Goal: Task Accomplishment & Management: Use online tool/utility

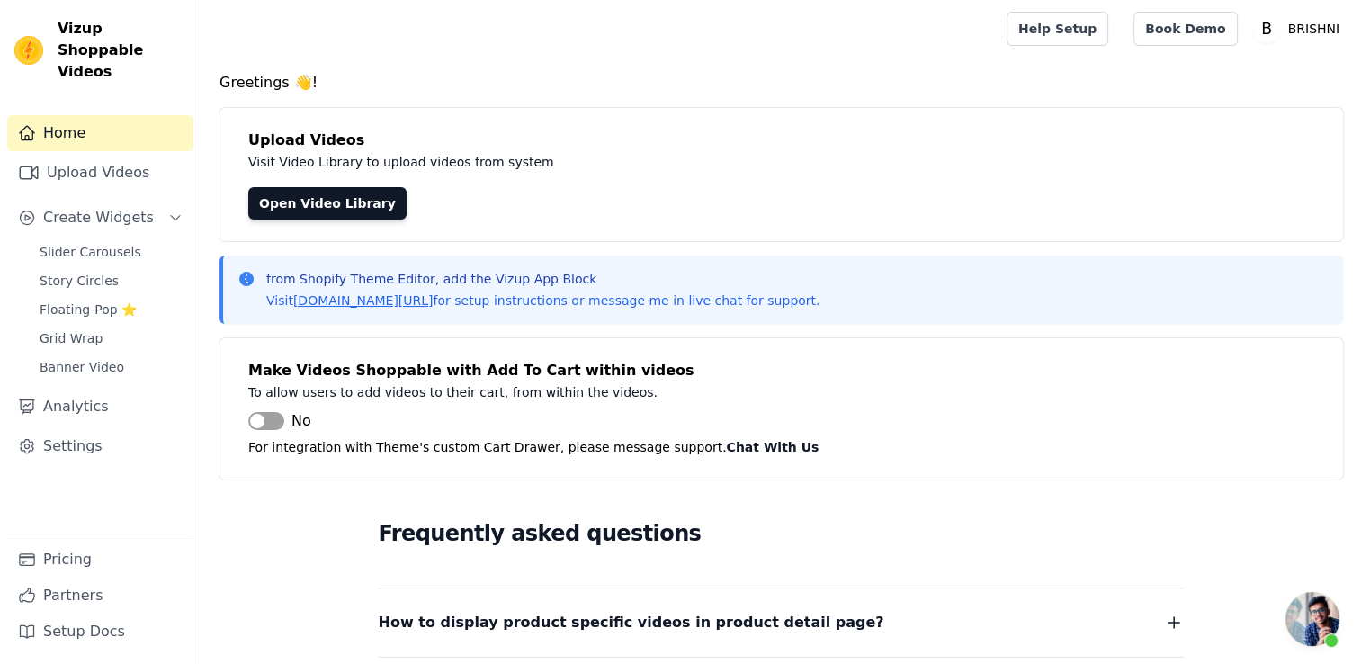
scroll to position [1079, 0]
drag, startPoint x: 0, startPoint y: 0, endPoint x: 99, endPoint y: 153, distance: 182.1
click at [99, 155] on link "Upload Videos" at bounding box center [100, 173] width 186 height 36
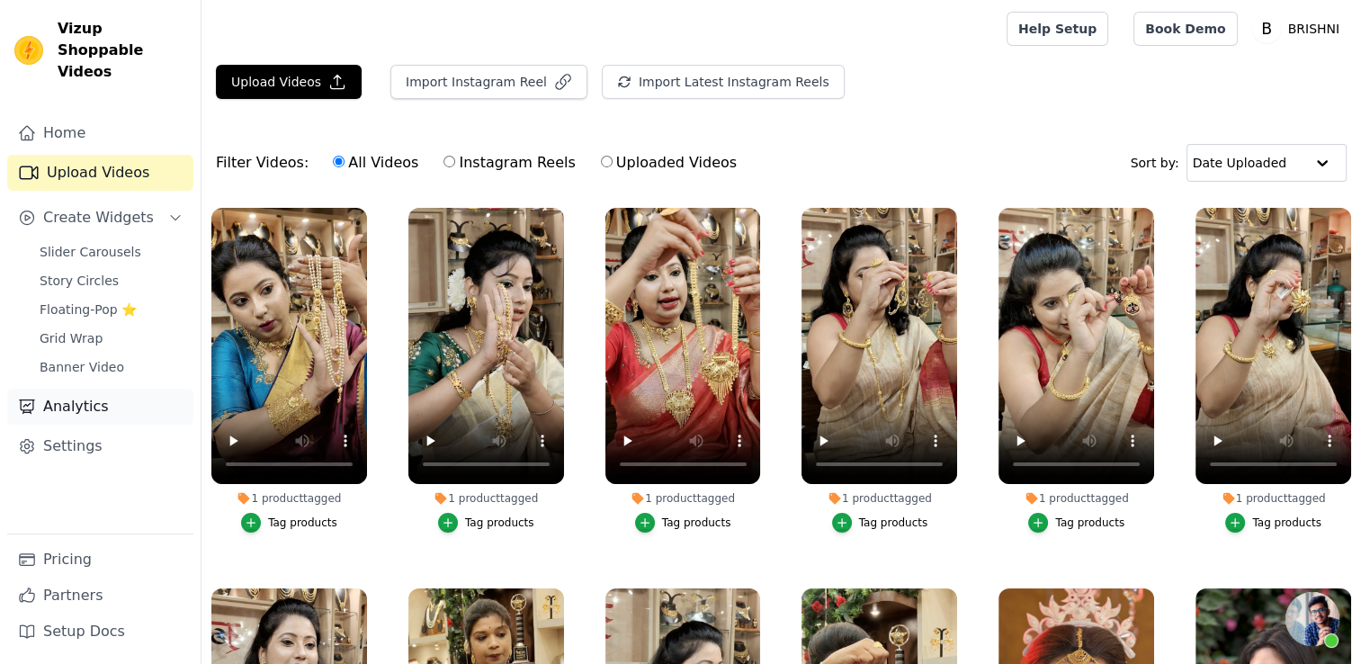
click at [120, 389] on link "Analytics" at bounding box center [100, 407] width 186 height 36
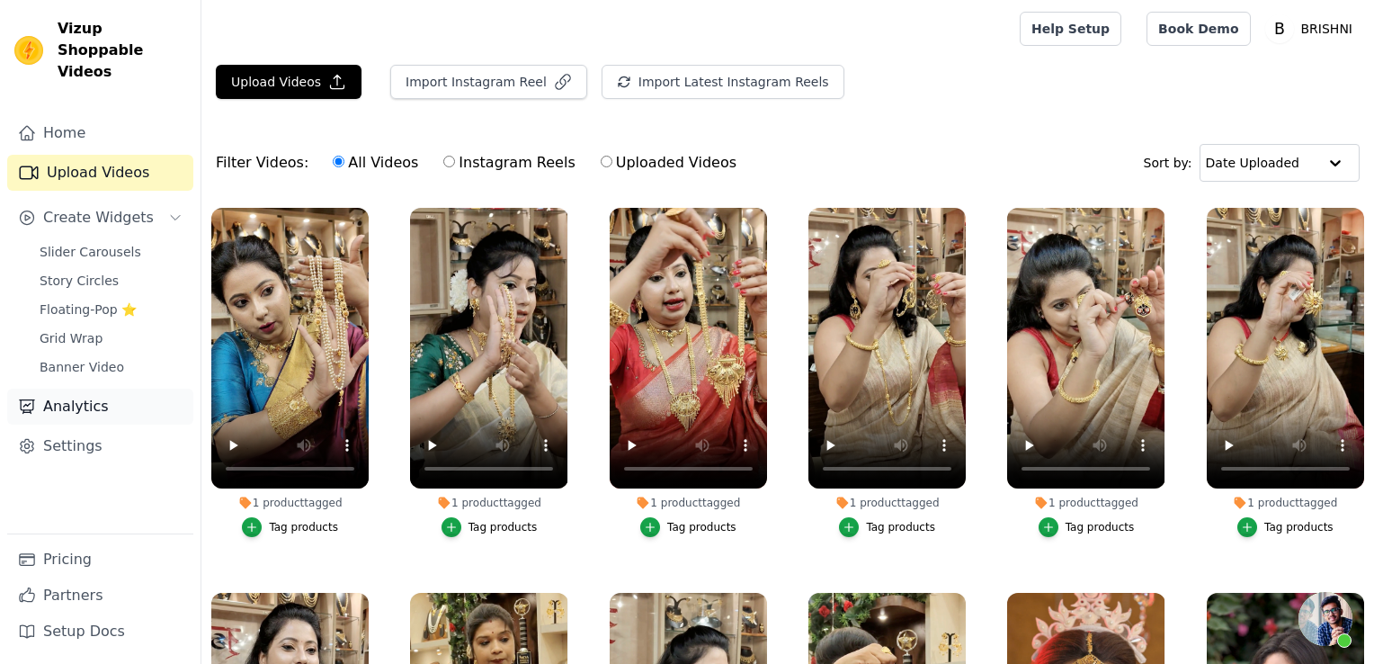
select select "6"
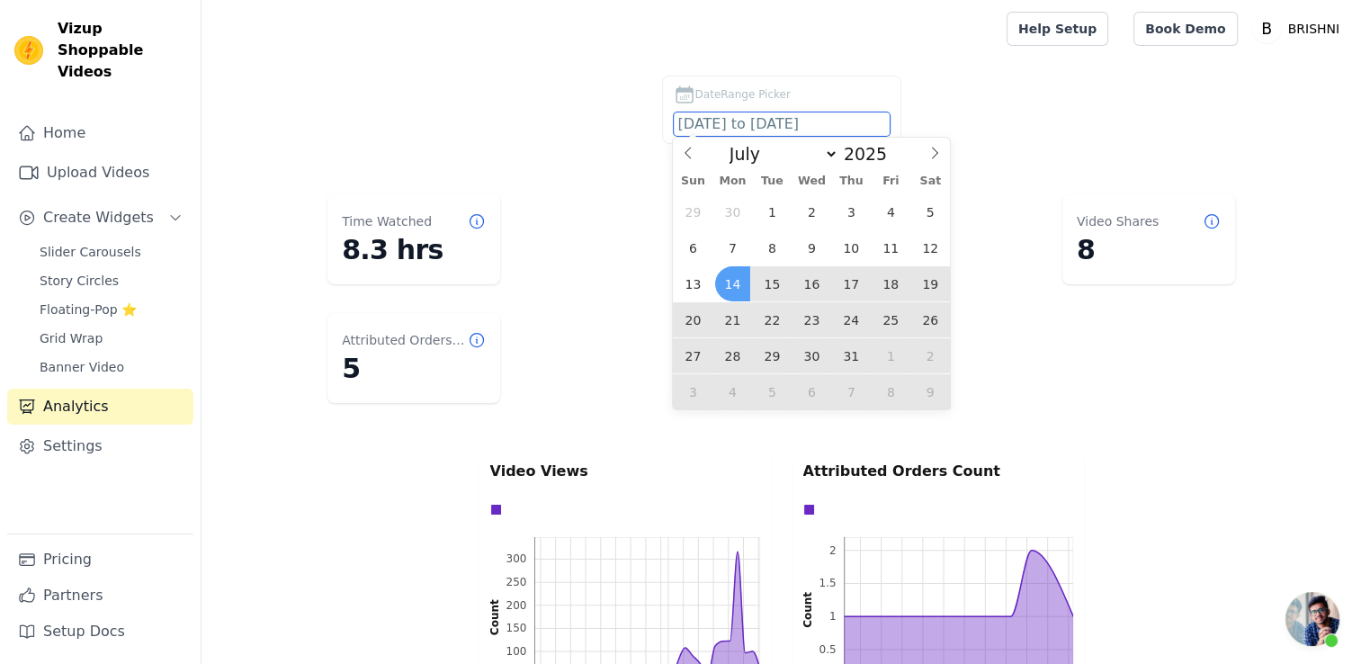
click at [715, 119] on input "[DATE] to [DATE]" at bounding box center [782, 123] width 216 height 23
click at [738, 286] on span "14" at bounding box center [732, 283] width 35 height 35
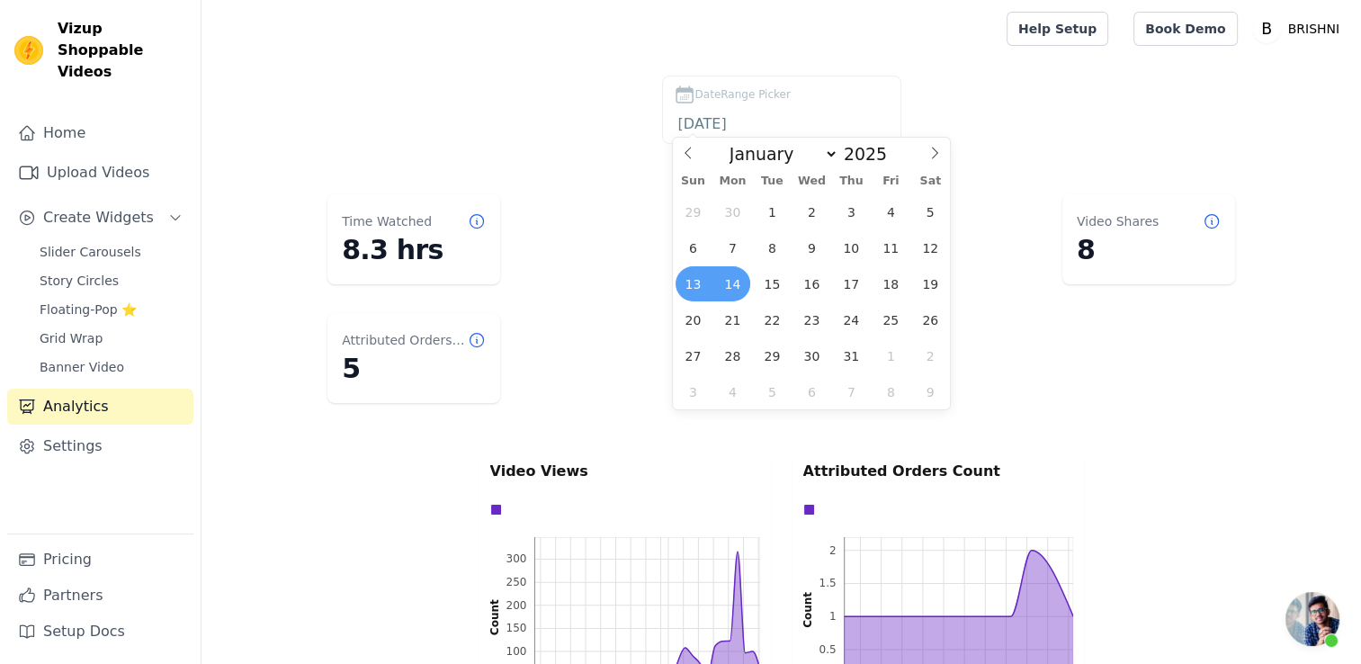
click at [691, 282] on span "13" at bounding box center [693, 283] width 35 height 35
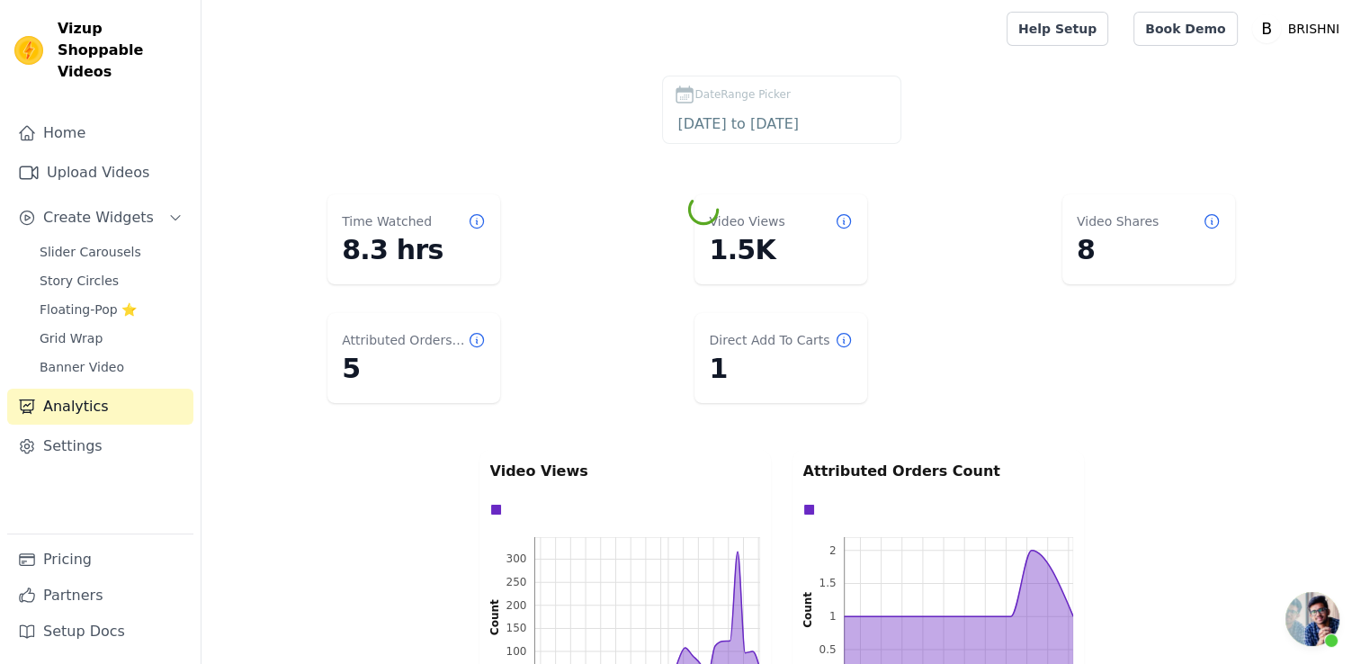
click at [691, 282] on dl "Time Watched 8.3 hrs Video Views 1.5K Video Shares 8 Attributed Orders Count 5 …" at bounding box center [781, 298] width 1088 height 223
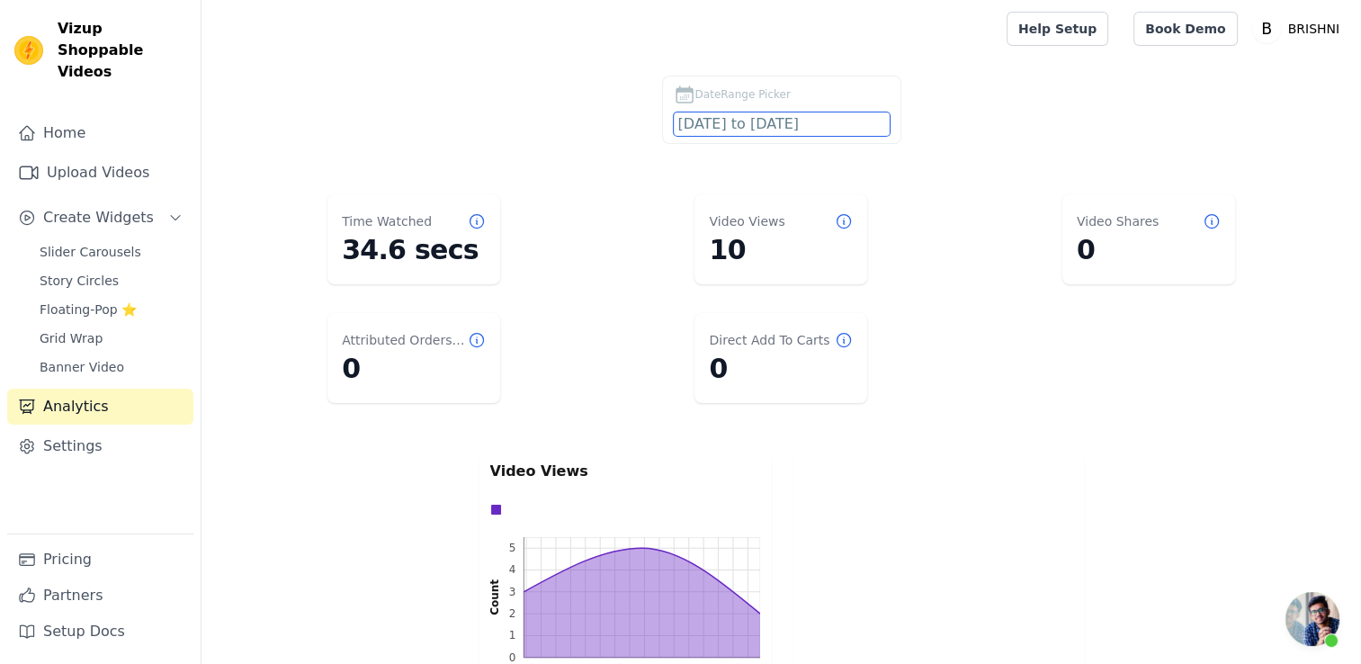
drag, startPoint x: 691, startPoint y: 282, endPoint x: 866, endPoint y: 120, distance: 239.3
click at [866, 120] on input "[DATE] to [DATE]" at bounding box center [782, 123] width 216 height 23
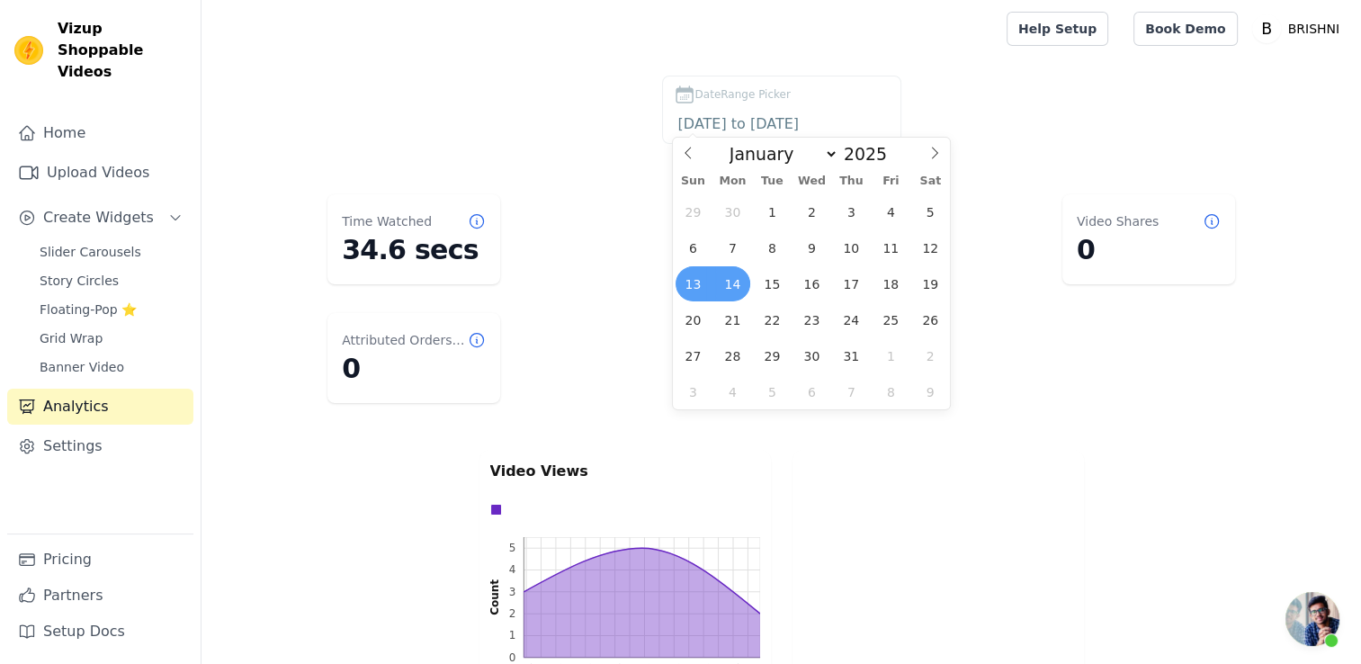
click at [708, 278] on span "13" at bounding box center [693, 283] width 35 height 35
click at [694, 281] on span "13" at bounding box center [693, 283] width 35 height 35
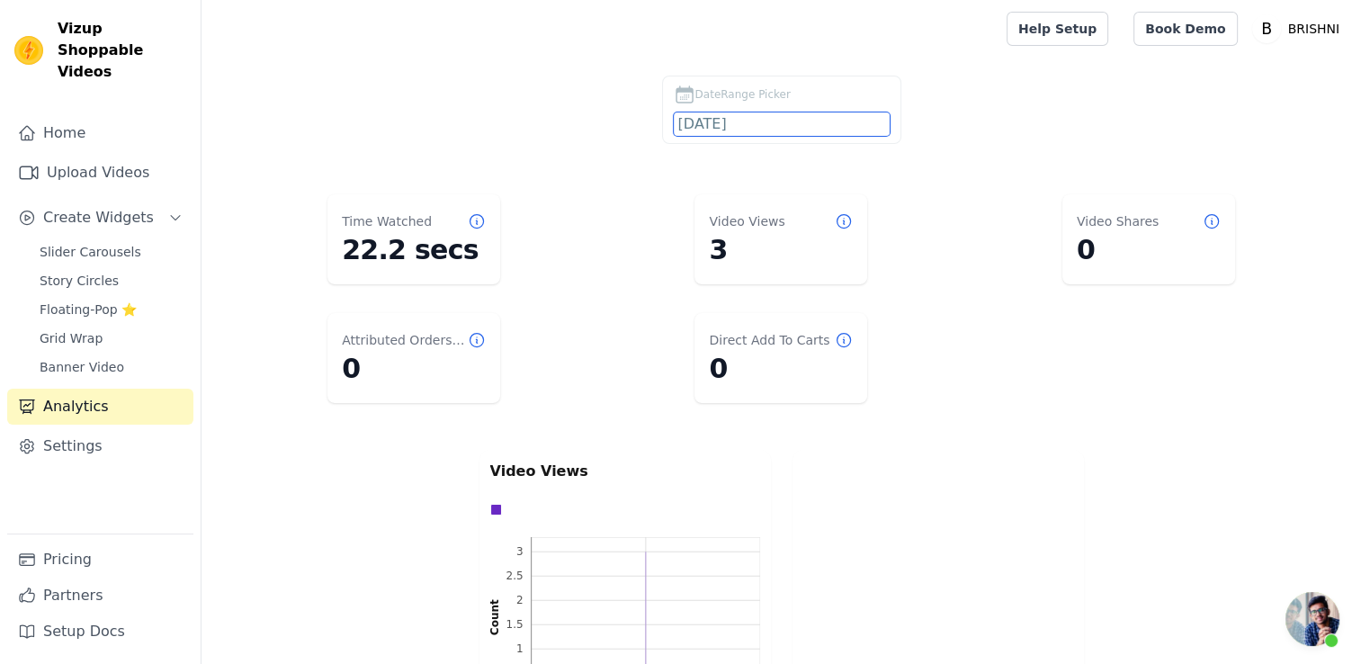
click at [842, 126] on input "[DATE]" at bounding box center [782, 123] width 216 height 23
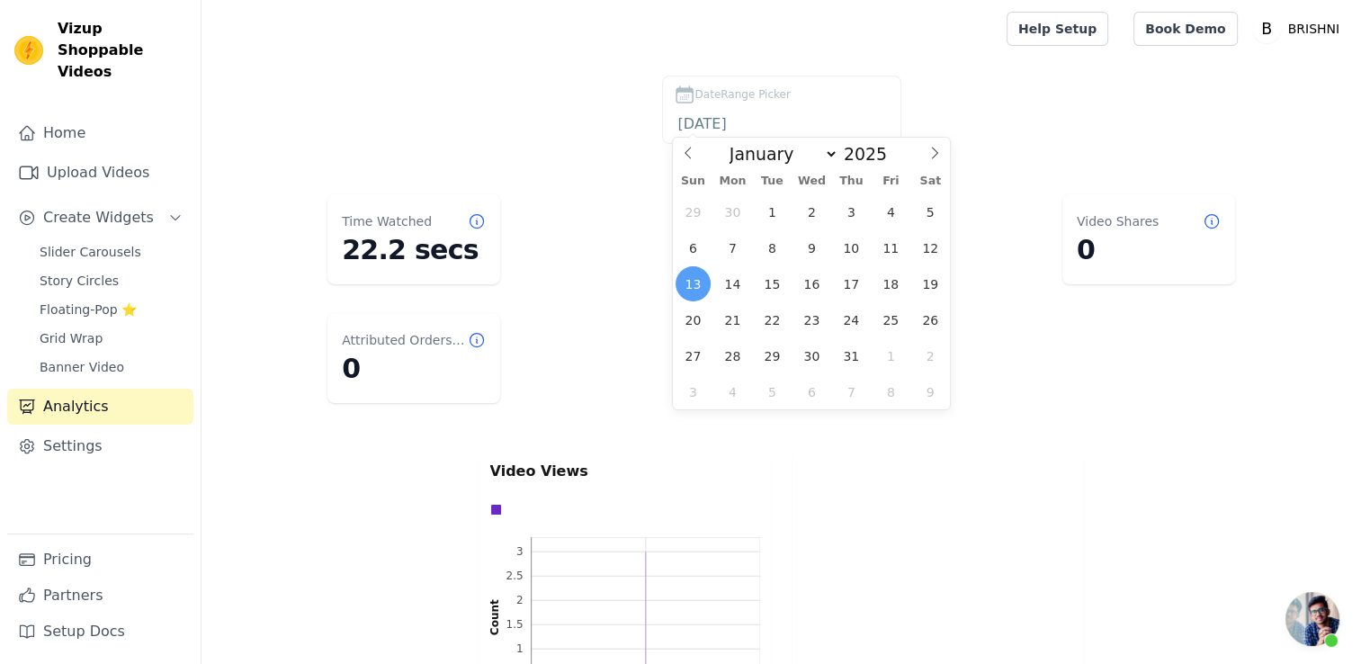
click at [694, 282] on span "13" at bounding box center [693, 283] width 35 height 35
click at [936, 250] on span "12" at bounding box center [930, 247] width 35 height 35
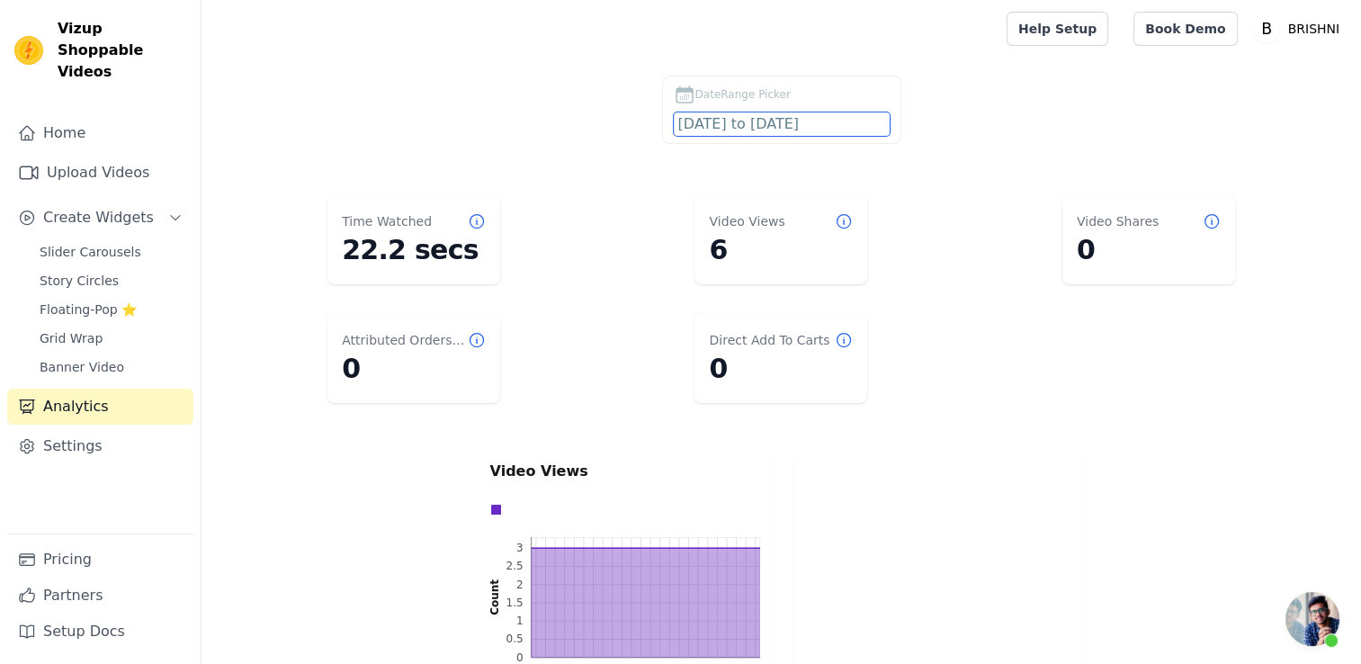
click at [756, 130] on input "[DATE] to [DATE]" at bounding box center [782, 123] width 216 height 23
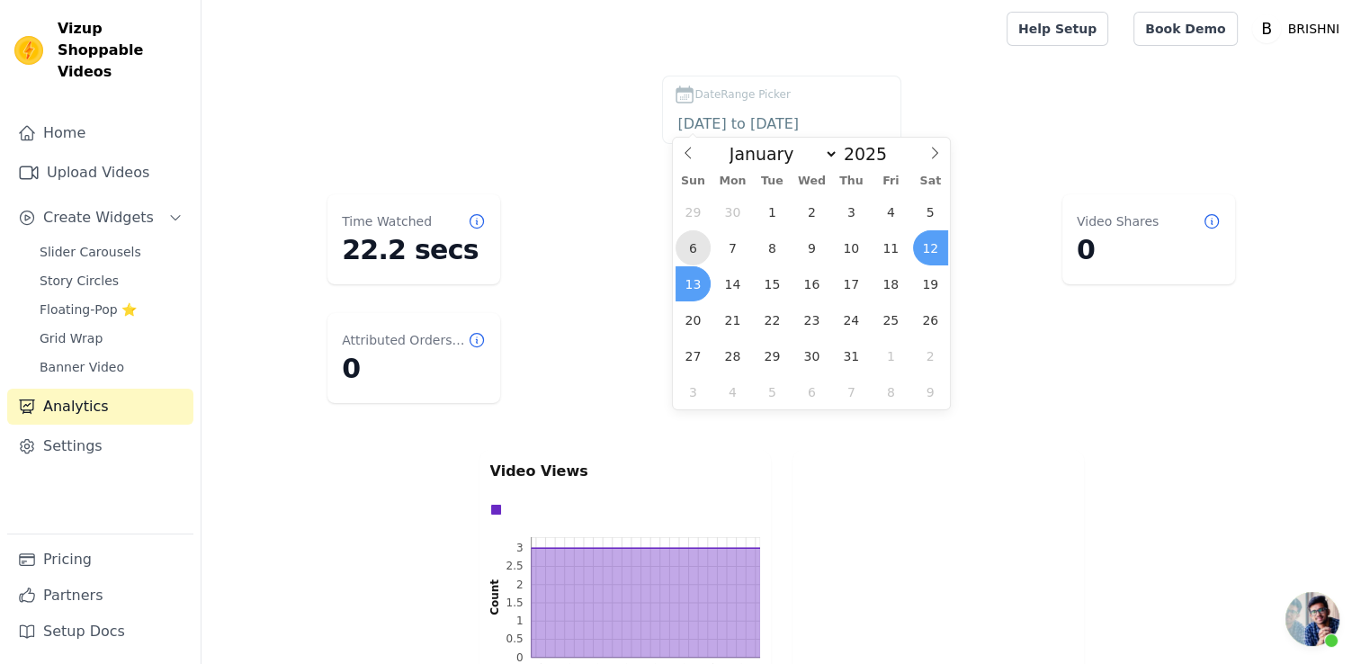
click at [698, 239] on span "6" at bounding box center [693, 247] width 35 height 35
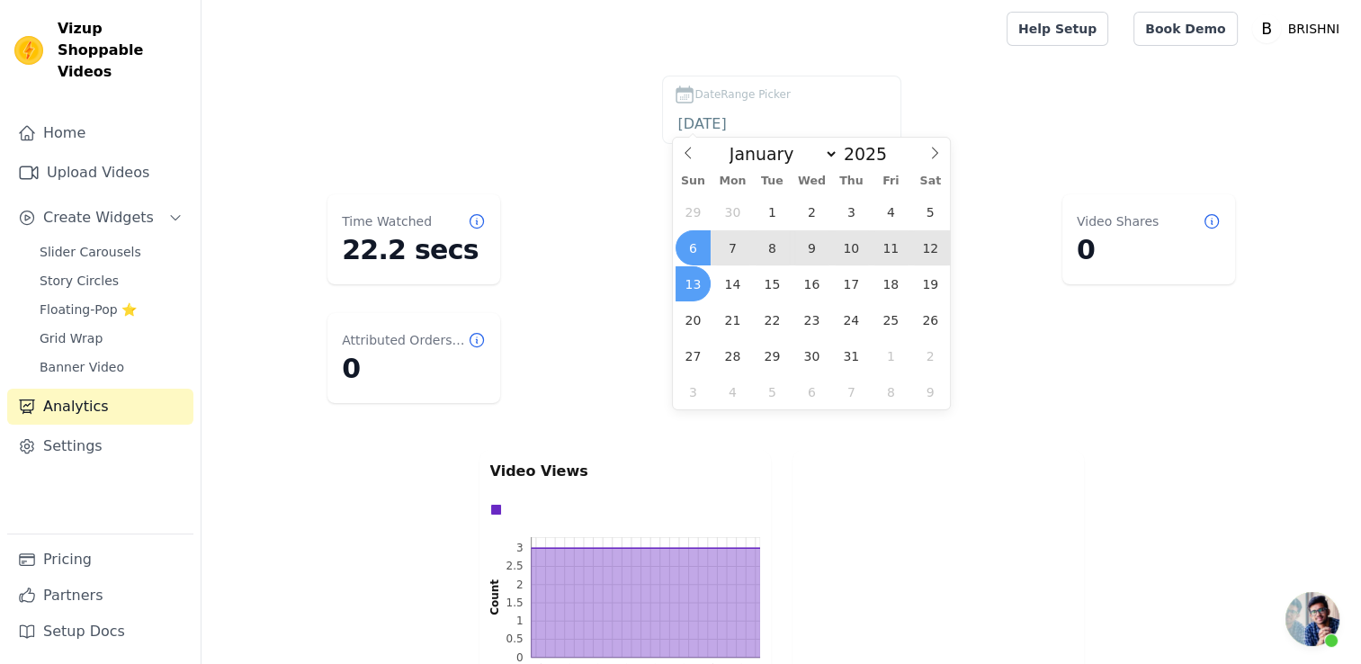
click at [685, 281] on span "13" at bounding box center [693, 283] width 35 height 35
type input "[DATE] to [DATE]"
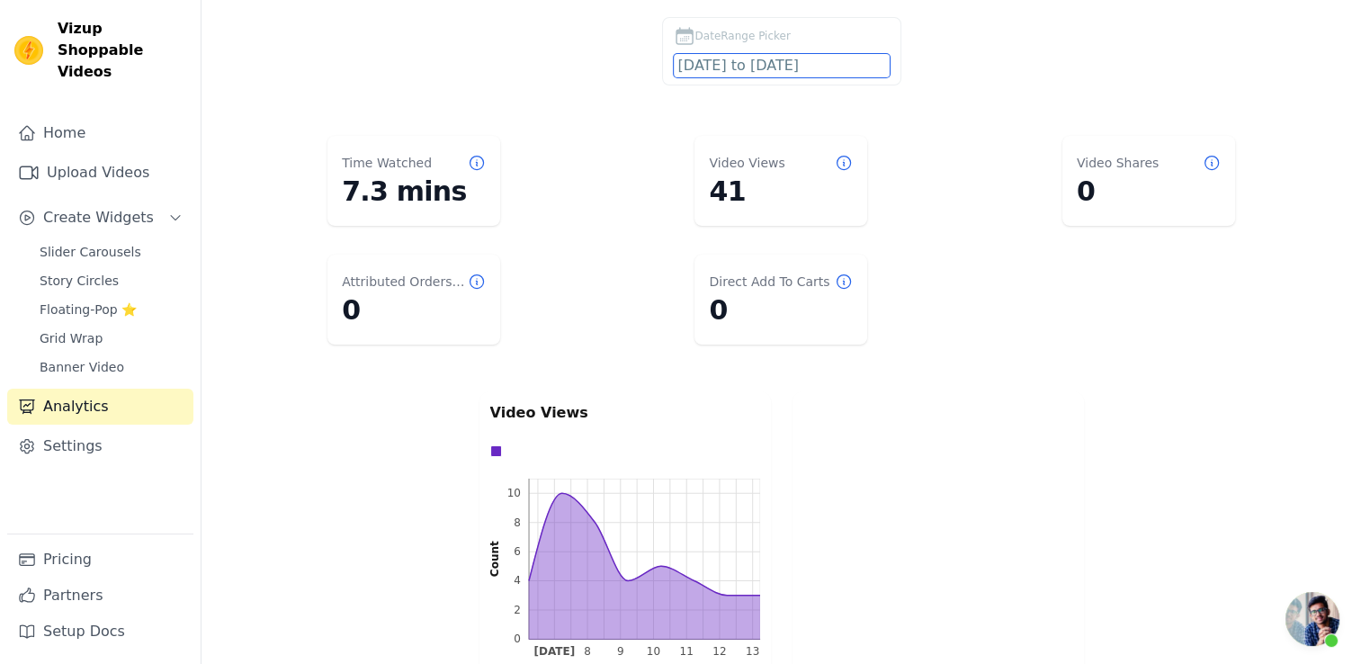
scroll to position [90, 0]
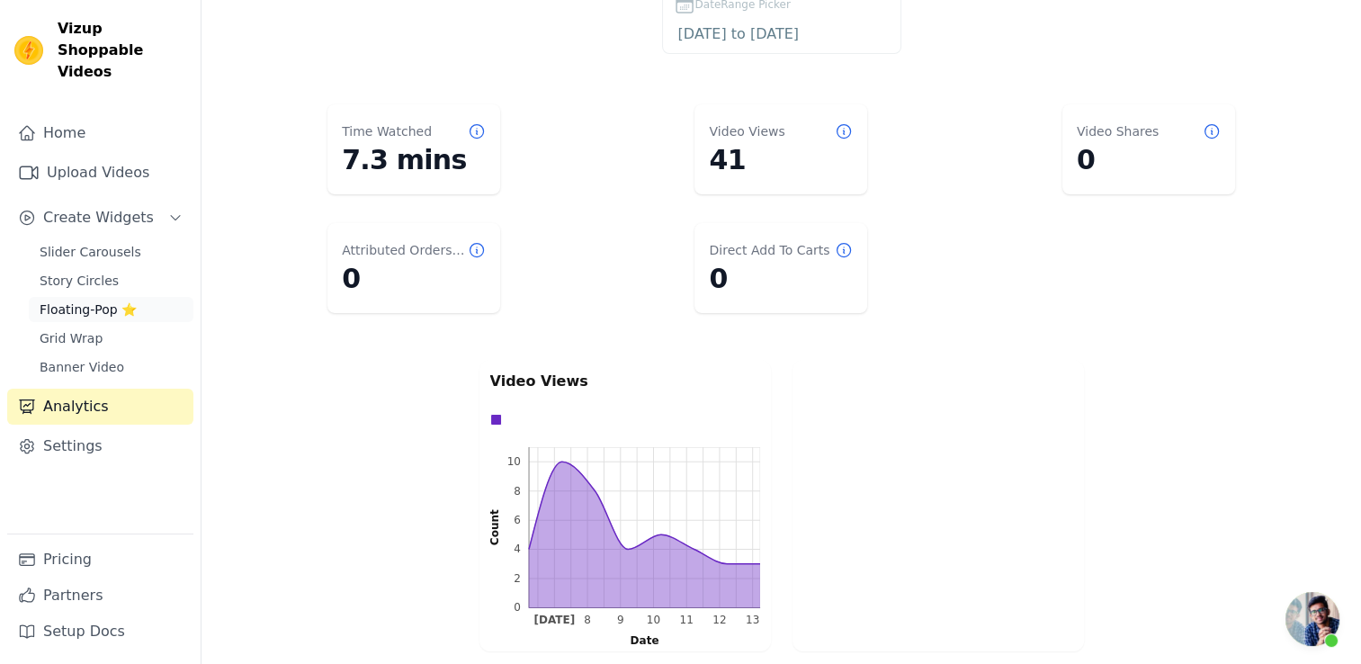
click at [102, 300] on span "Floating-Pop ⭐" at bounding box center [88, 309] width 97 height 18
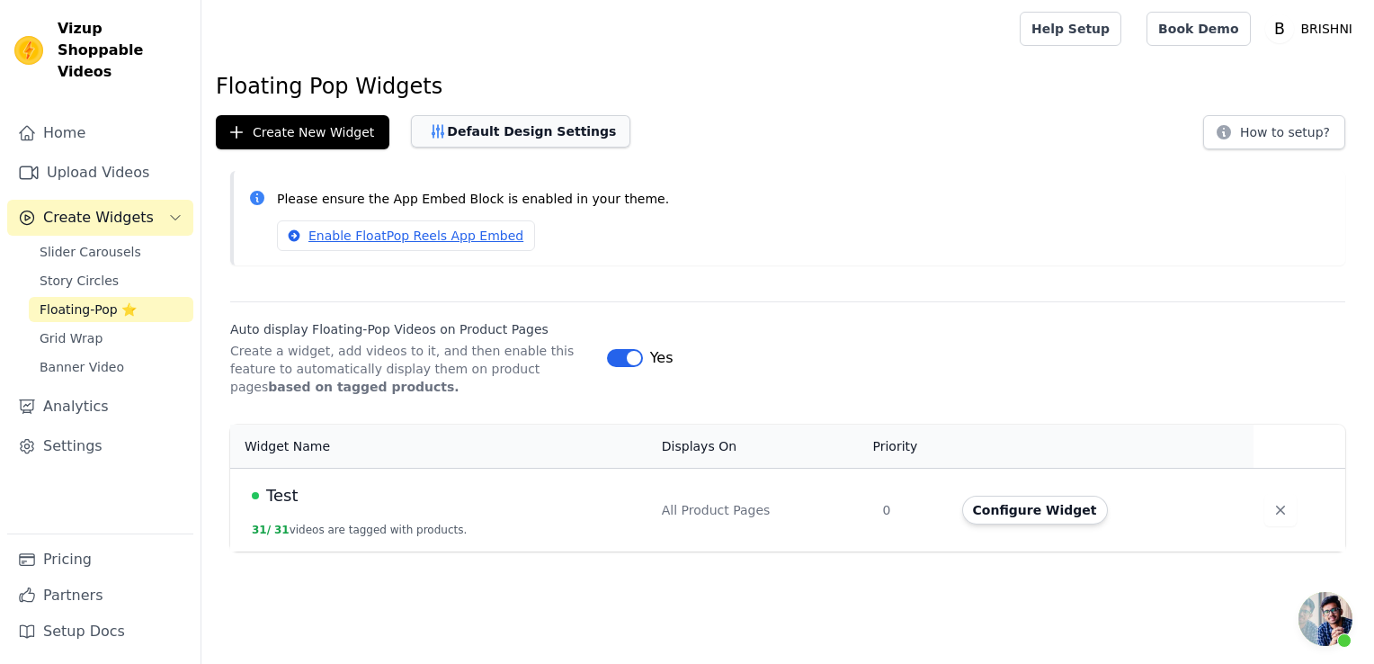
click at [479, 128] on button "Default Design Settings" at bounding box center [520, 131] width 219 height 32
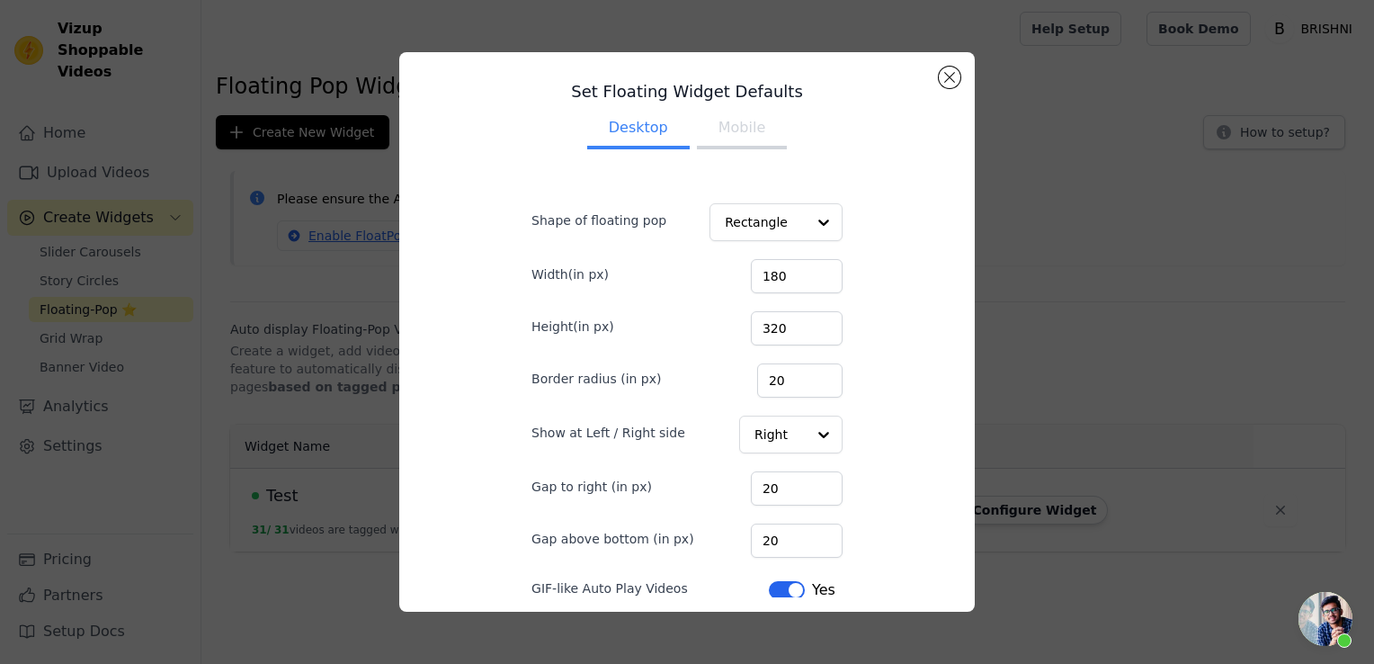
click at [723, 138] on button "Mobile" at bounding box center [742, 130] width 90 height 40
click at [781, 276] on input "180" at bounding box center [797, 276] width 92 height 34
type input "198"
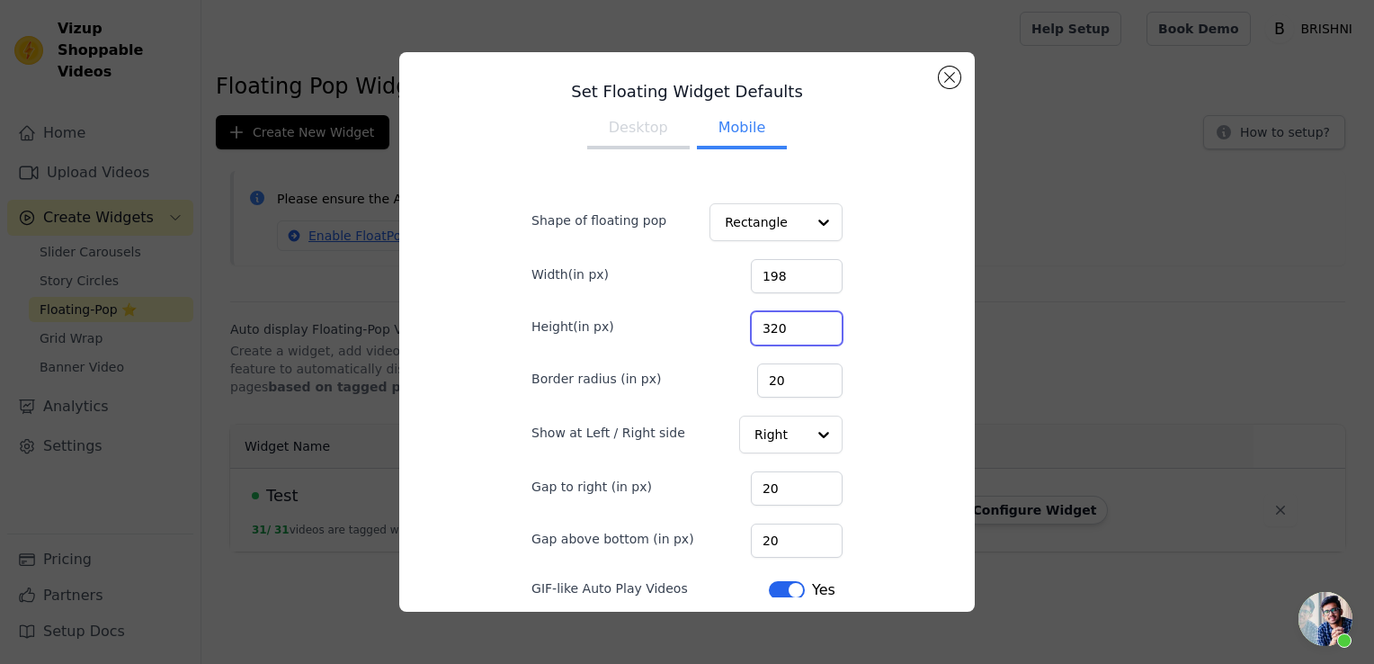
click at [760, 334] on input "320" at bounding box center [797, 328] width 92 height 34
type input "352"
click at [872, 401] on div "Set Floating Widget Defaults Desktop Mobile Shape of floating pop Rectangle Wid…" at bounding box center [687, 332] width 547 height 531
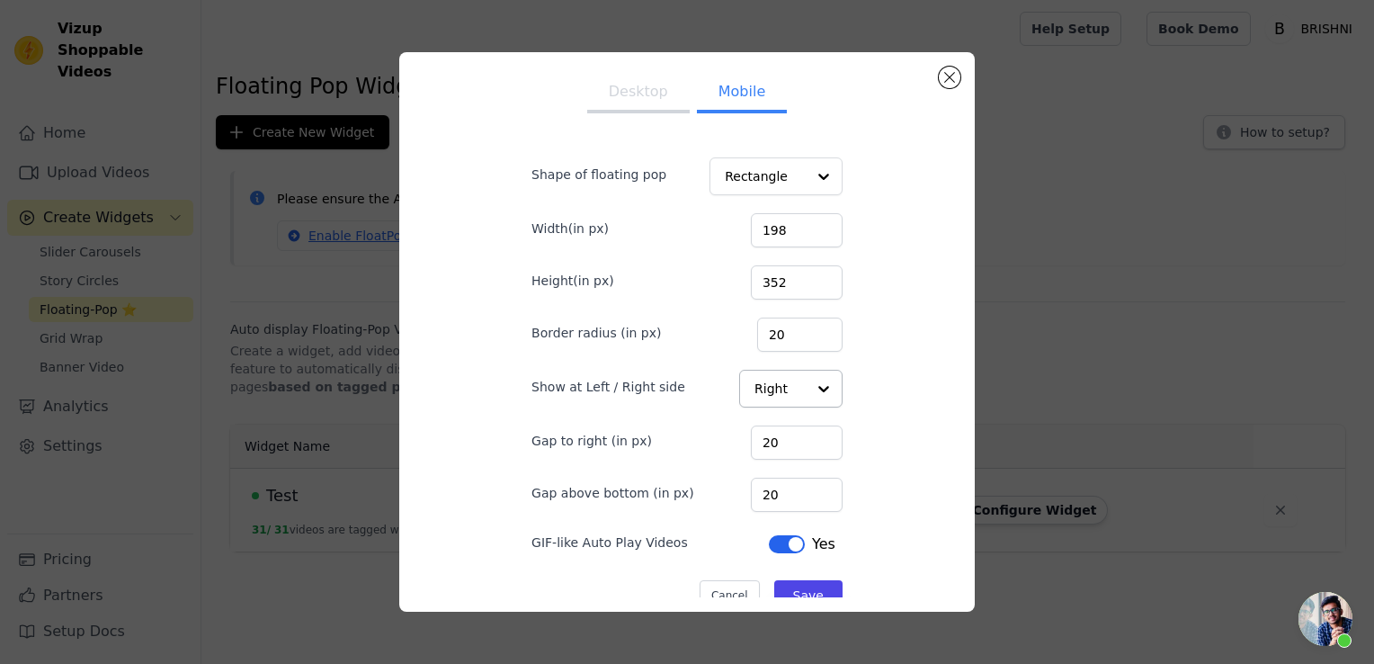
scroll to position [70, 0]
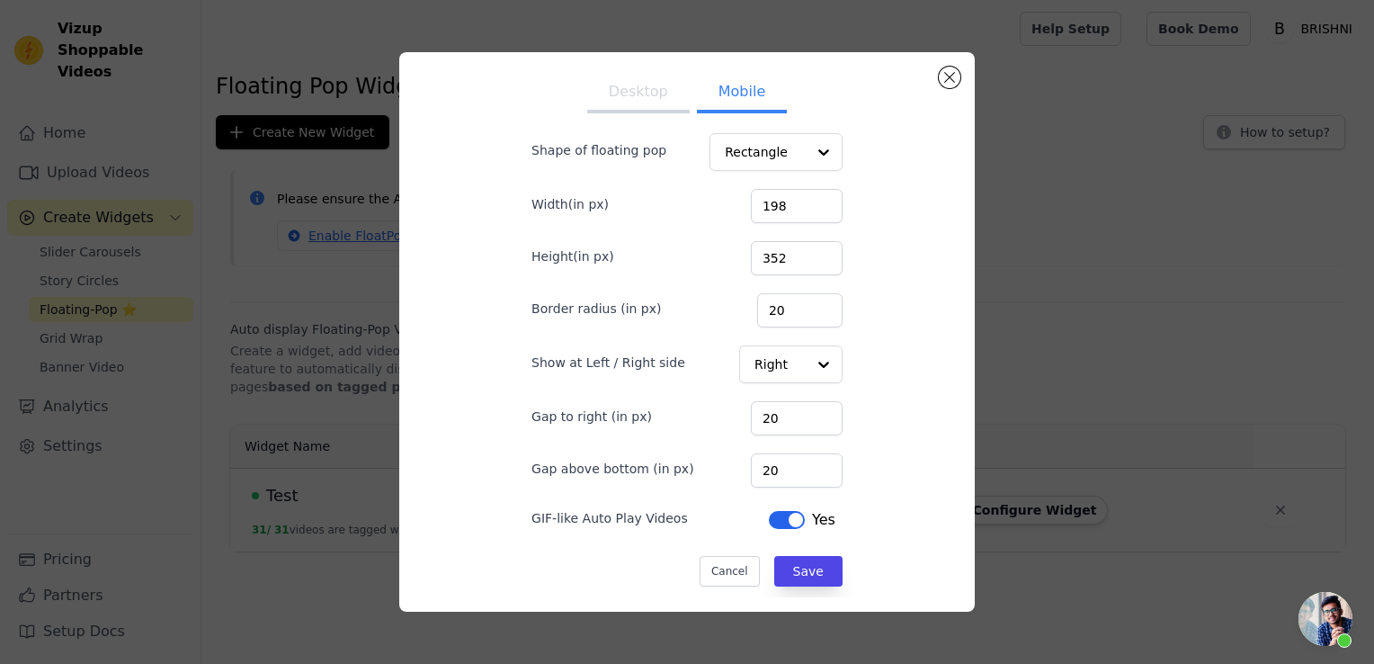
click at [769, 520] on button "Label" at bounding box center [787, 520] width 36 height 18
click at [781, 577] on button "Save" at bounding box center [808, 571] width 68 height 31
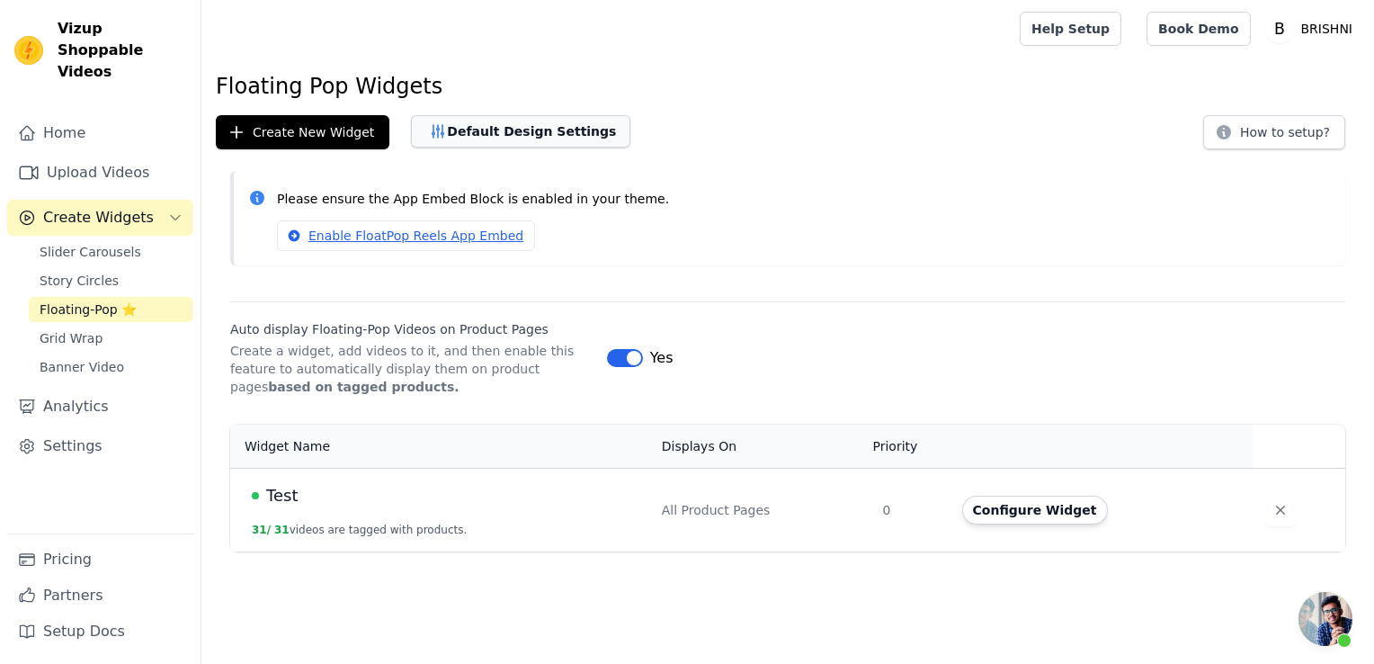
click at [486, 142] on button "Default Design Settings" at bounding box center [520, 131] width 219 height 32
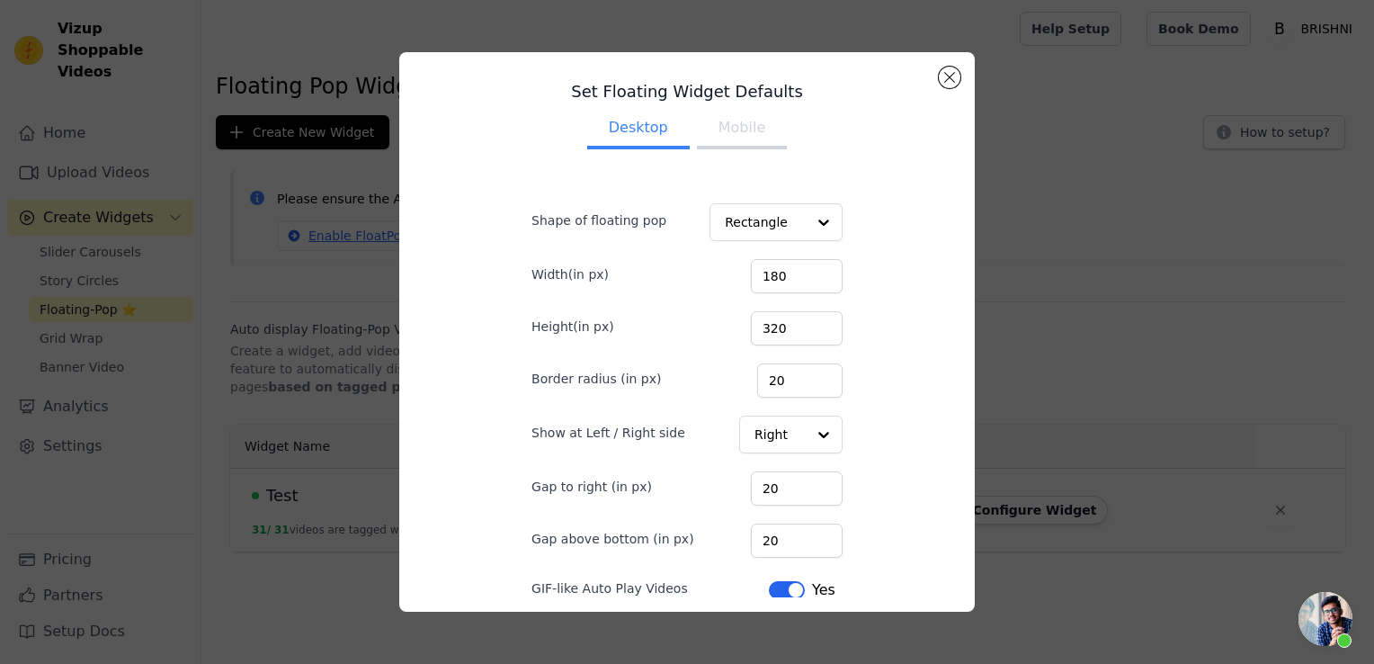
click at [719, 139] on button "Mobile" at bounding box center [742, 130] width 90 height 40
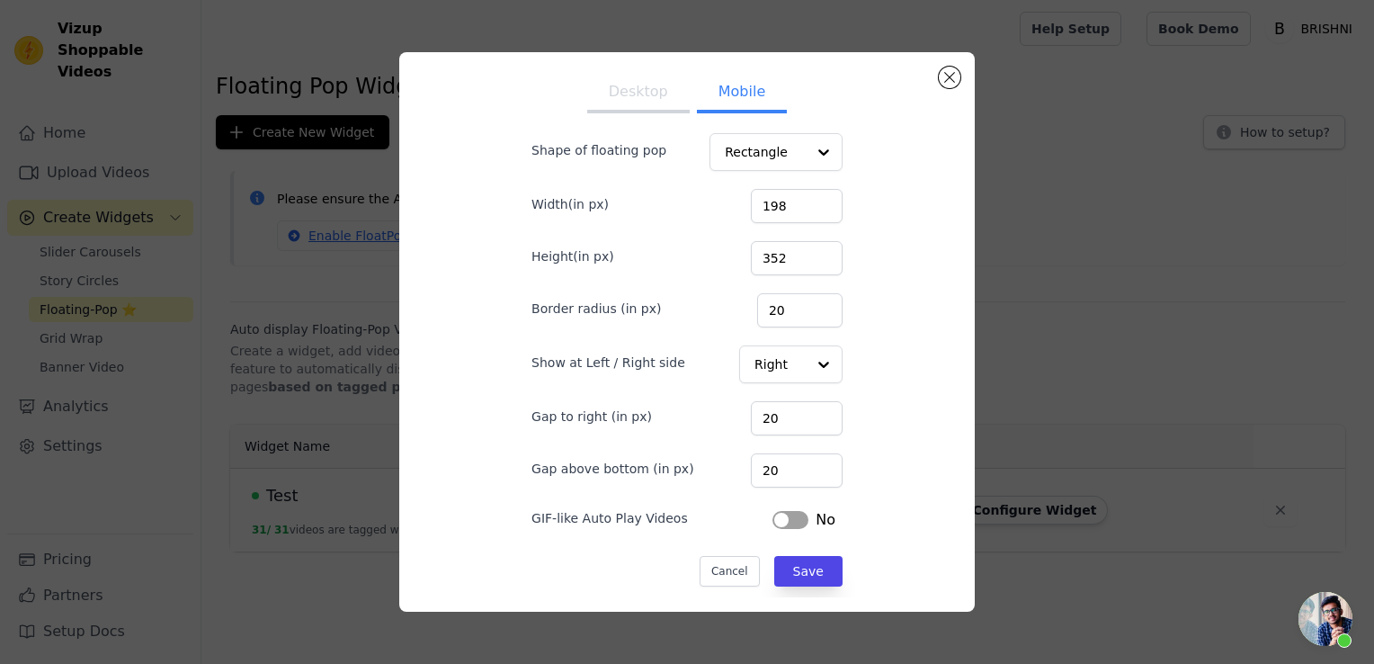
scroll to position [0, 0]
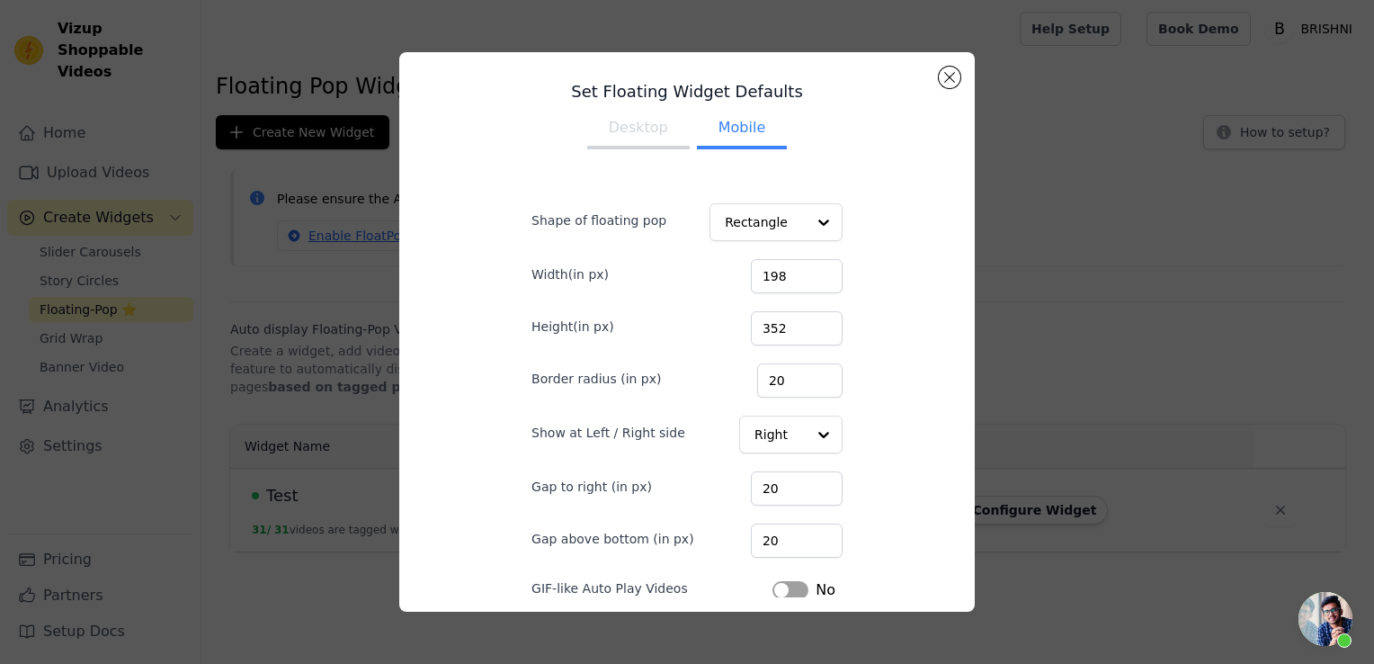
click at [617, 121] on button "Desktop" at bounding box center [638, 130] width 103 height 40
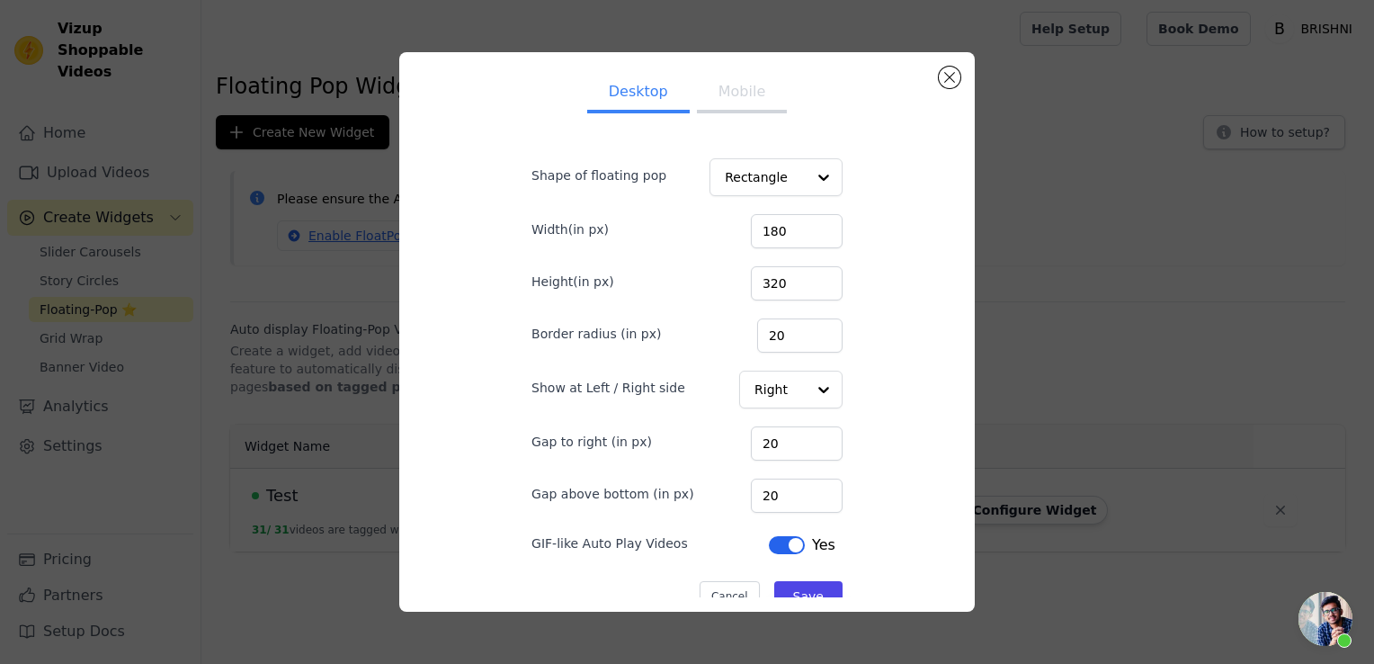
scroll to position [70, 0]
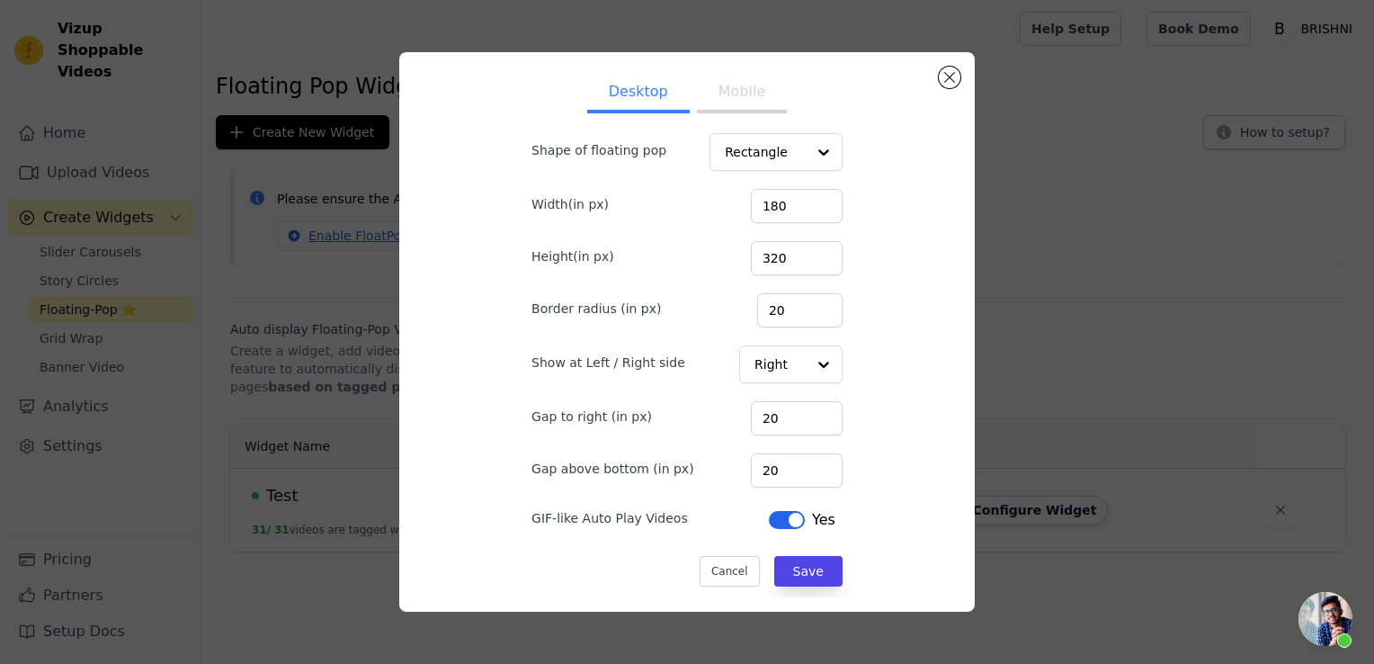
click at [769, 521] on button "Label" at bounding box center [787, 520] width 36 height 18
click at [774, 562] on button "Save" at bounding box center [808, 571] width 68 height 31
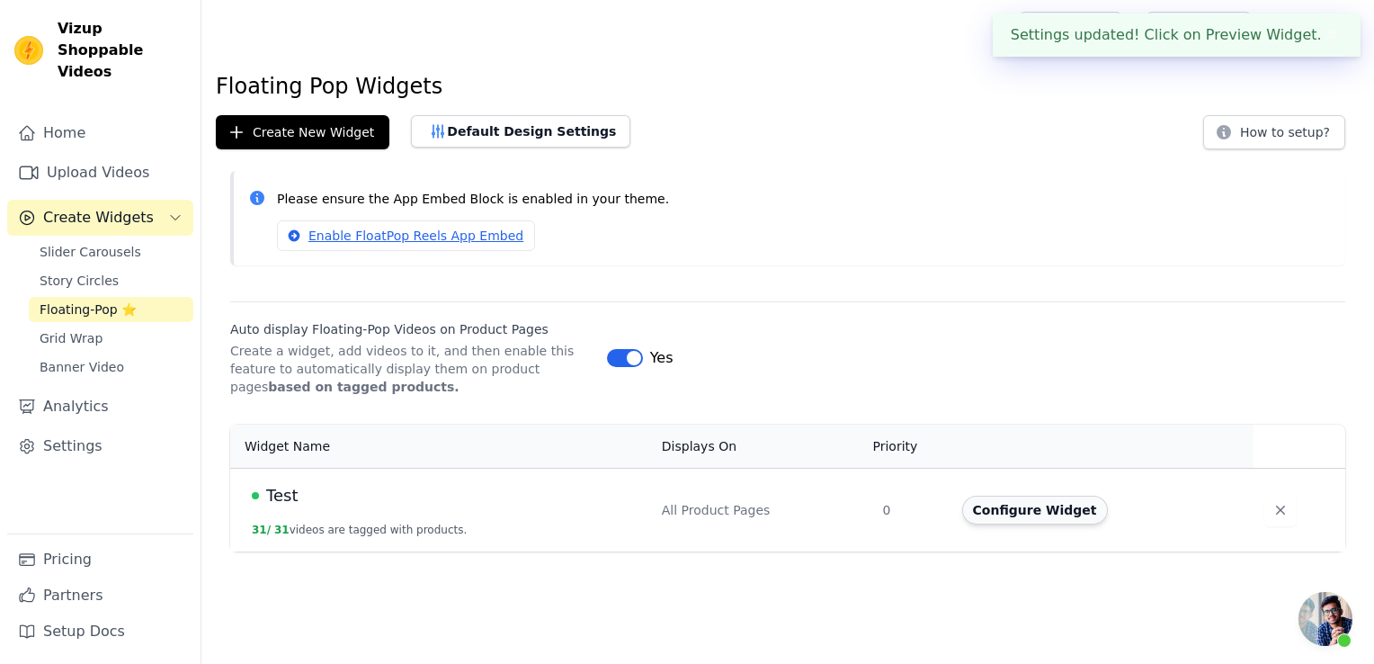
click at [1010, 518] on button "Configure Widget" at bounding box center [1035, 510] width 146 height 29
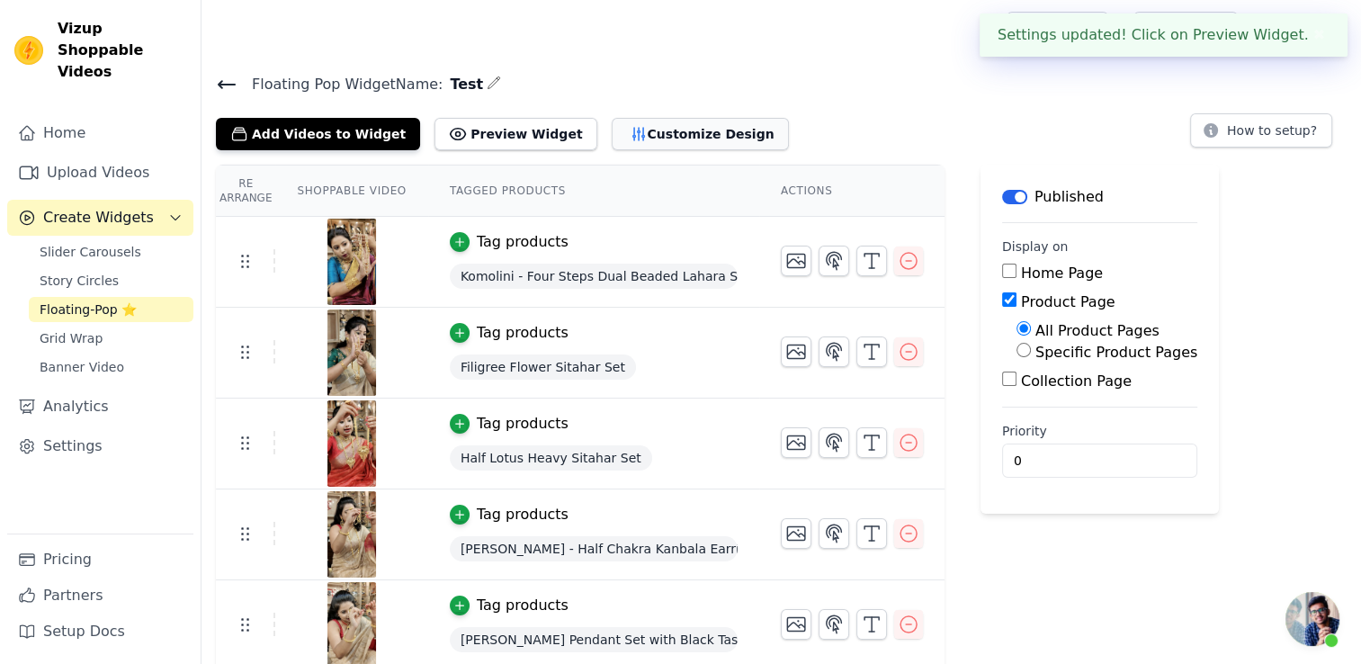
click at [673, 131] on button "Customize Design" at bounding box center [700, 134] width 177 height 32
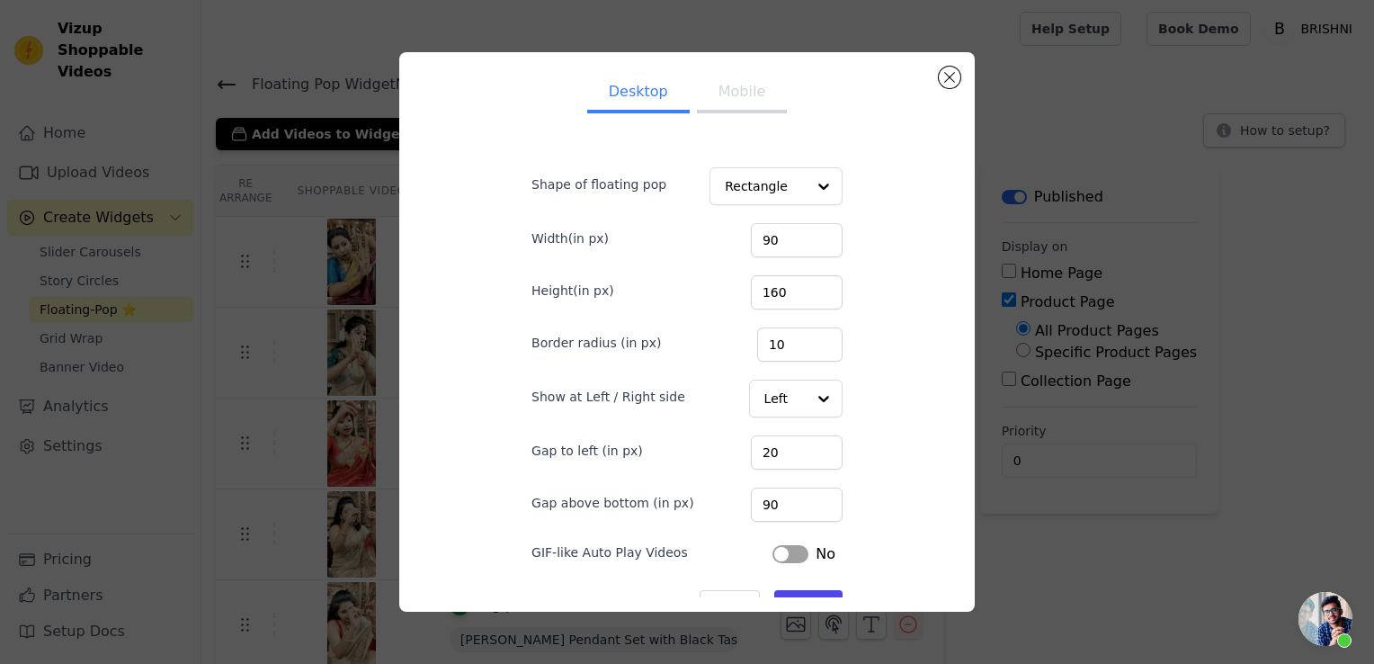
click at [712, 103] on button "Mobile" at bounding box center [742, 94] width 90 height 40
click at [952, 67] on button "Close modal" at bounding box center [950, 78] width 22 height 22
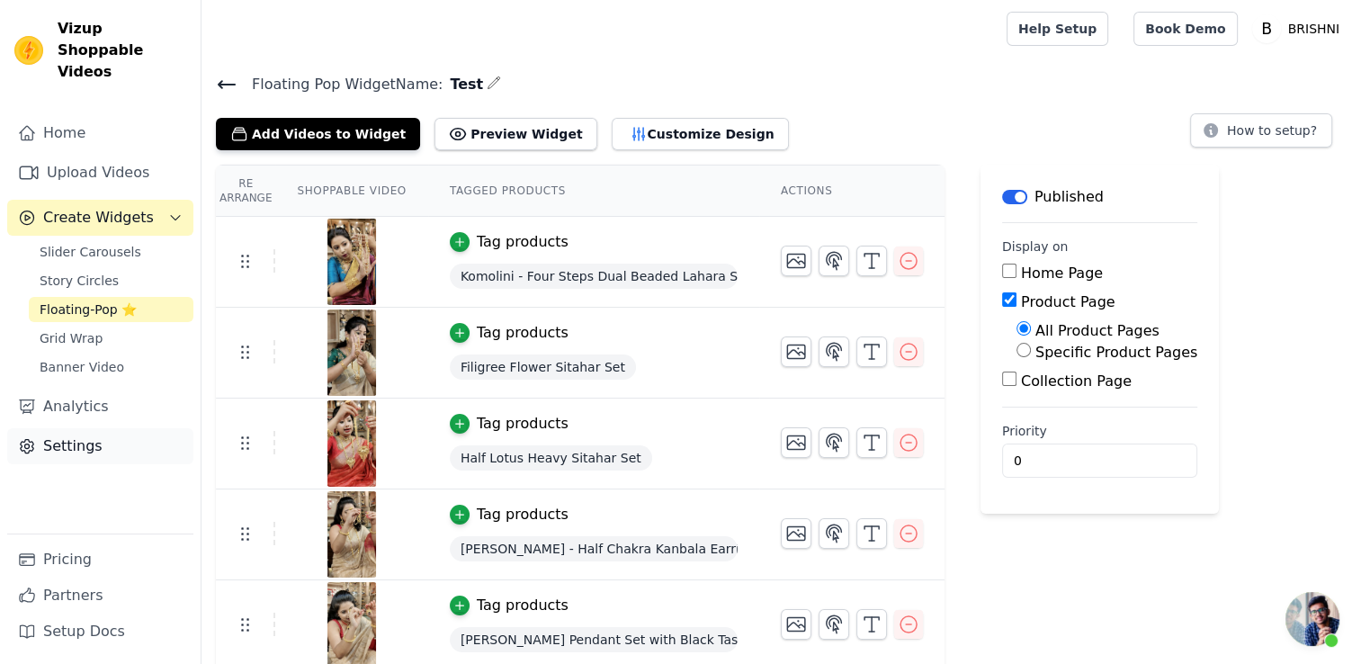
click at [82, 428] on link "Settings" at bounding box center [100, 446] width 186 height 36
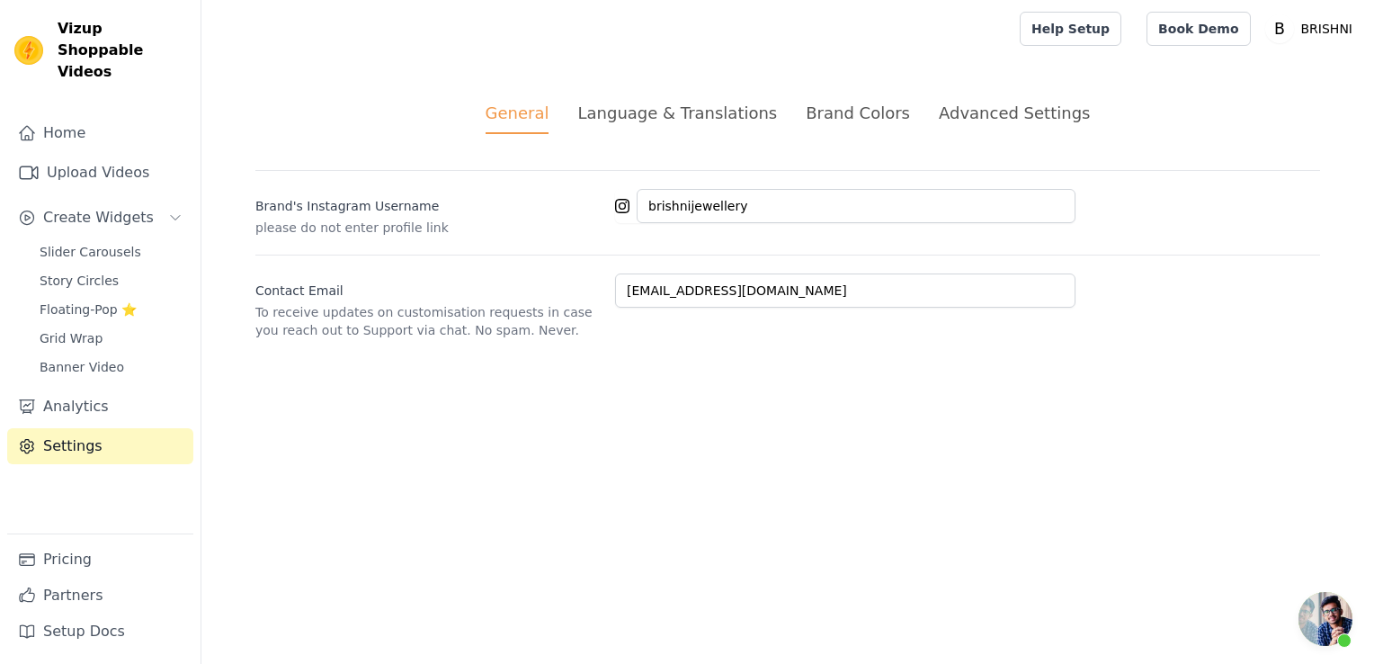
click at [950, 118] on div "Advanced Settings" at bounding box center [1014, 113] width 151 height 24
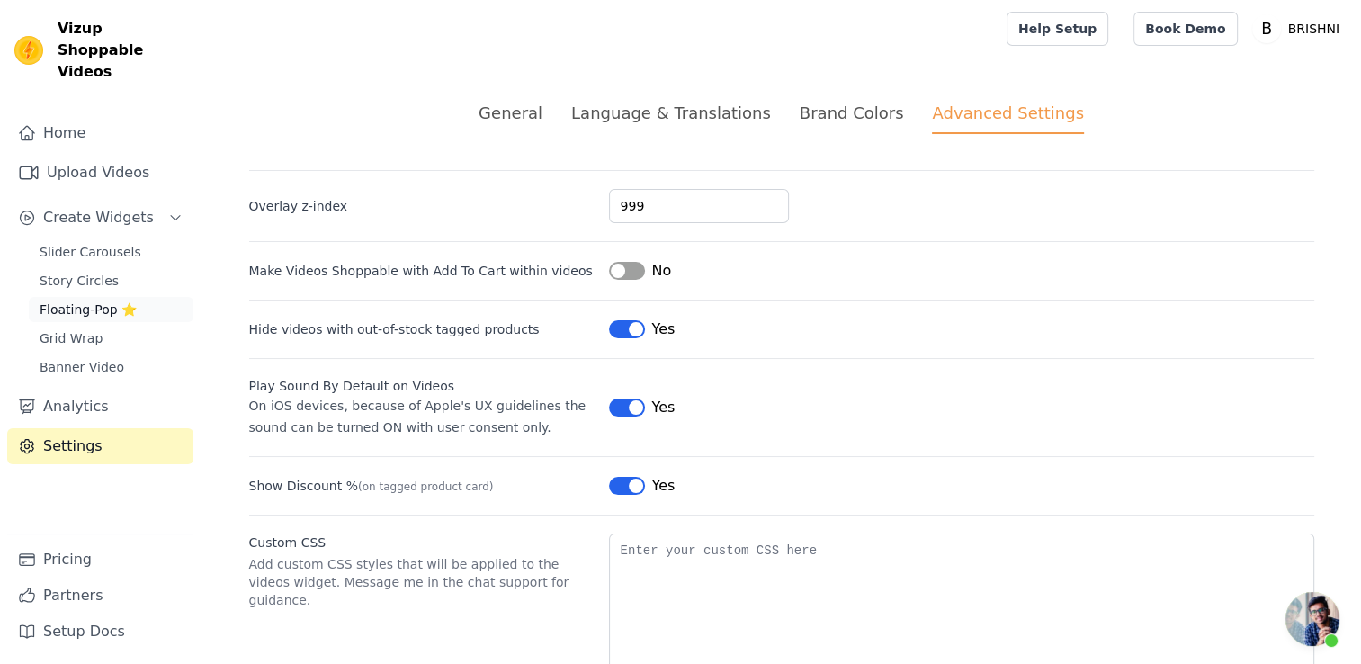
click at [94, 300] on span "Floating-Pop ⭐" at bounding box center [88, 309] width 97 height 18
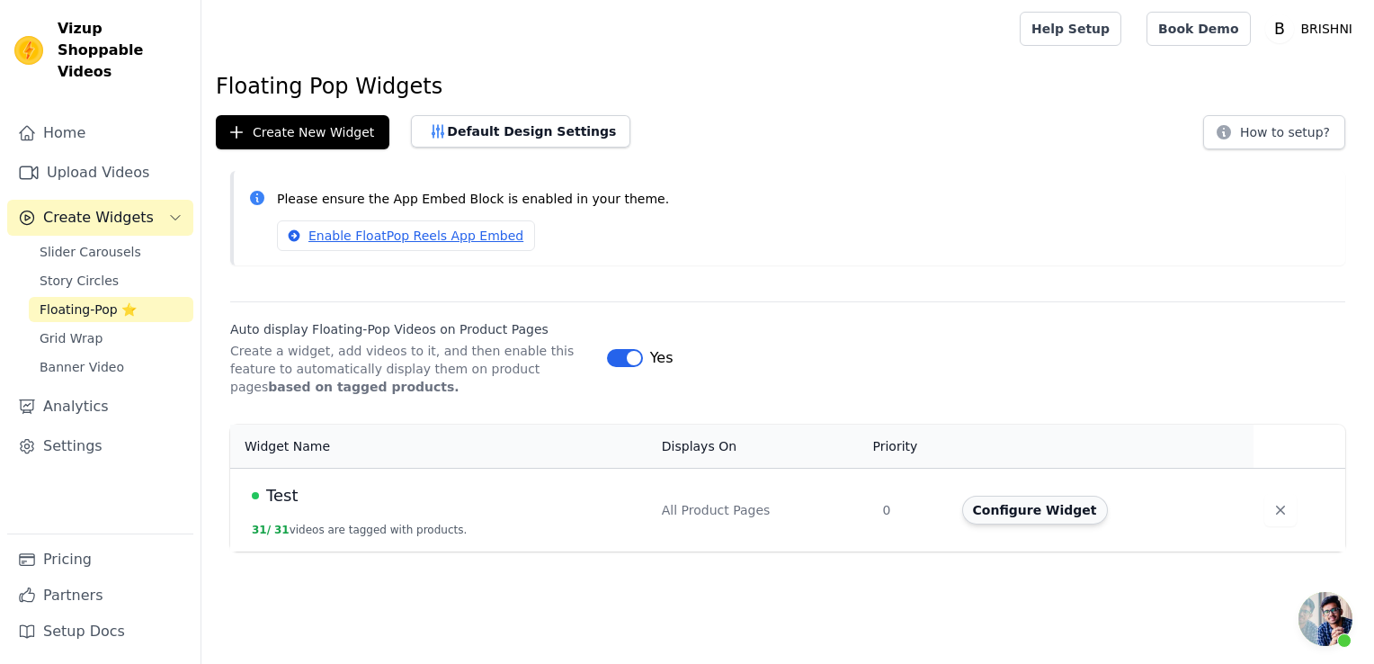
click at [1027, 506] on button "Configure Widget" at bounding box center [1035, 510] width 146 height 29
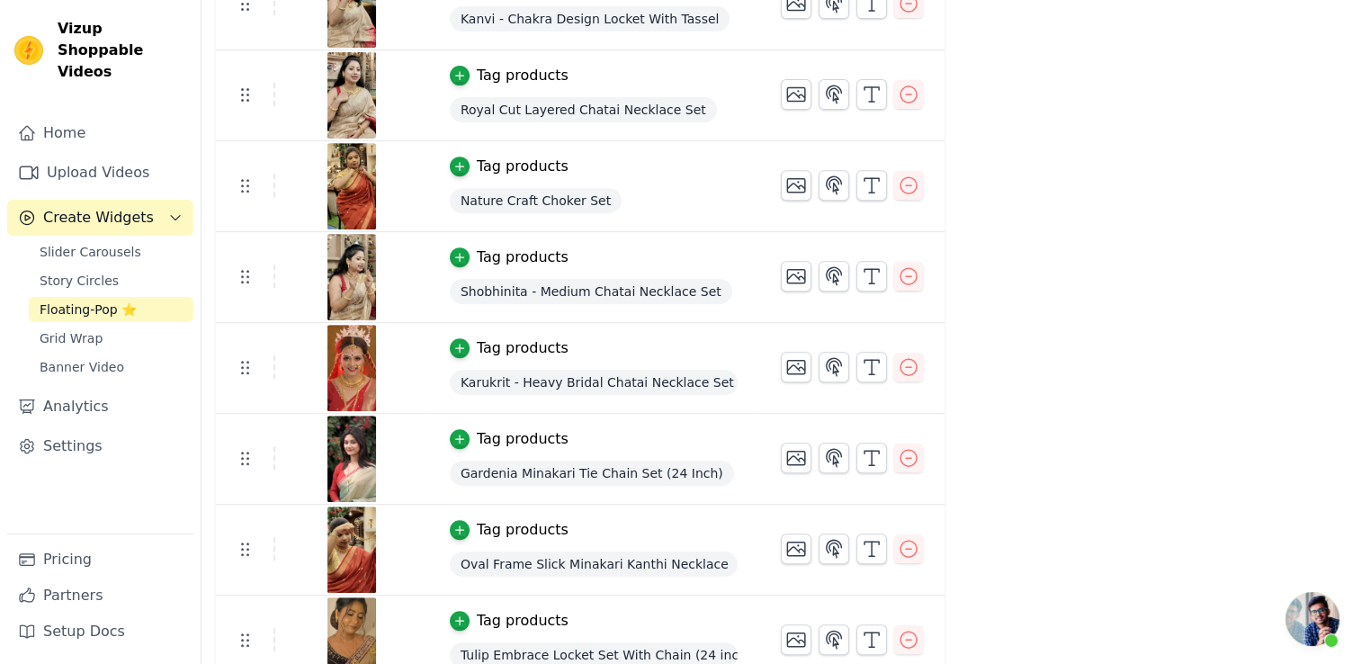
scroll to position [810, 0]
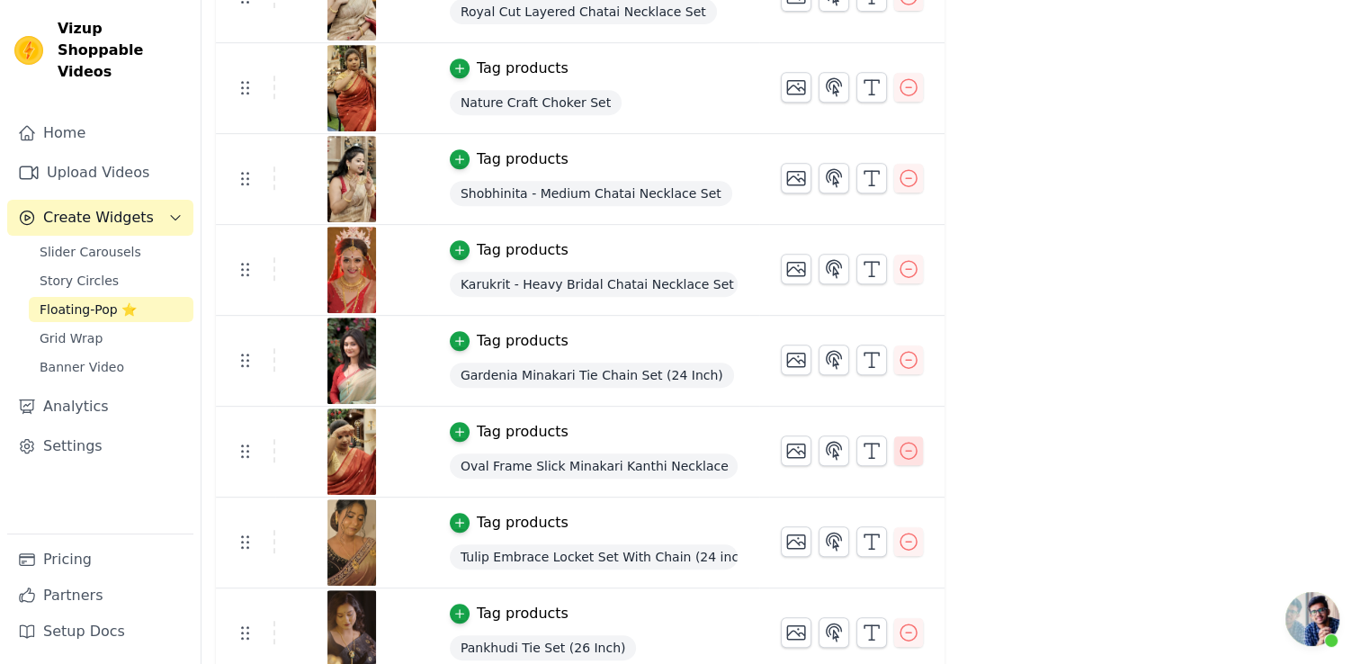
click at [898, 443] on icon "button" at bounding box center [909, 451] width 22 height 22
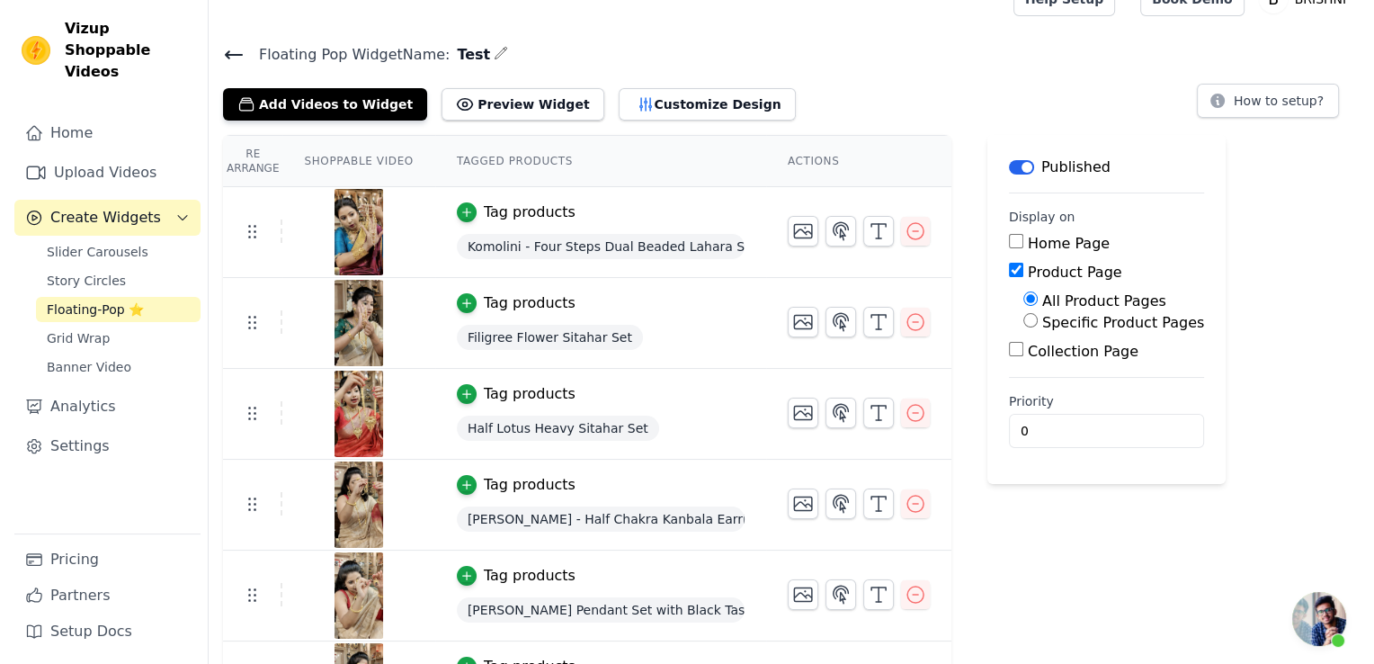
scroll to position [0, 0]
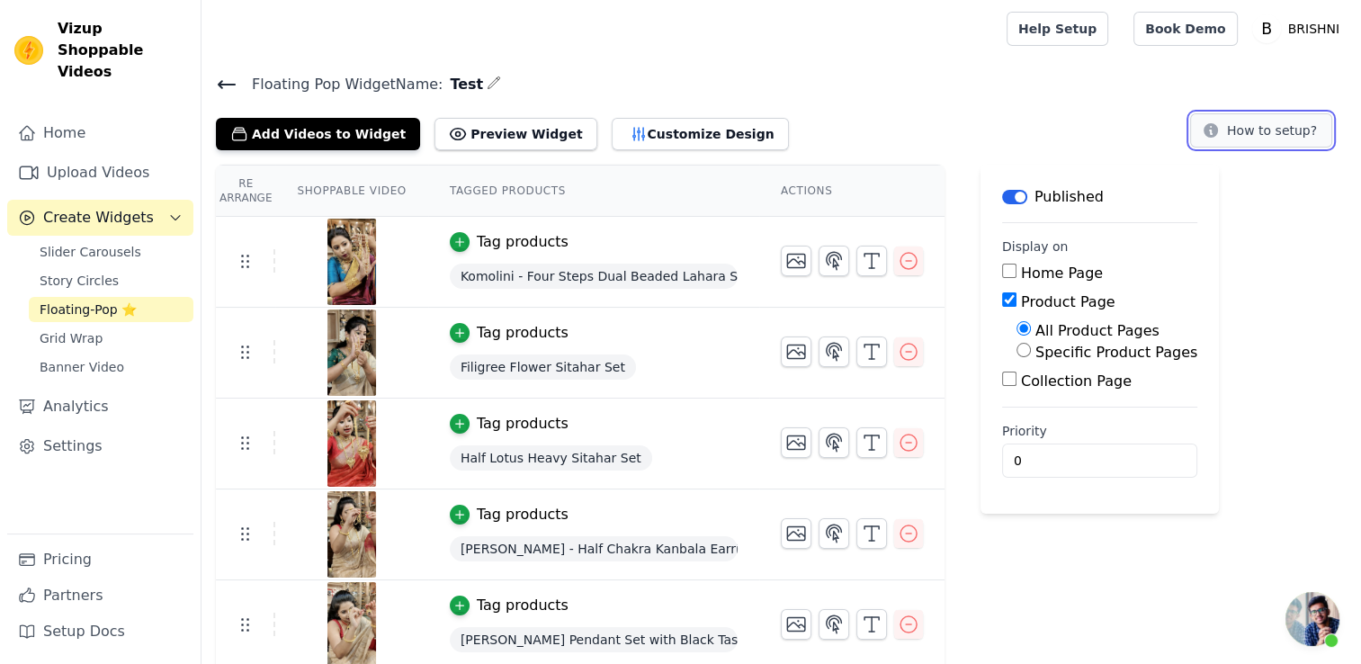
click at [1246, 135] on button "How to setup?" at bounding box center [1261, 130] width 142 height 34
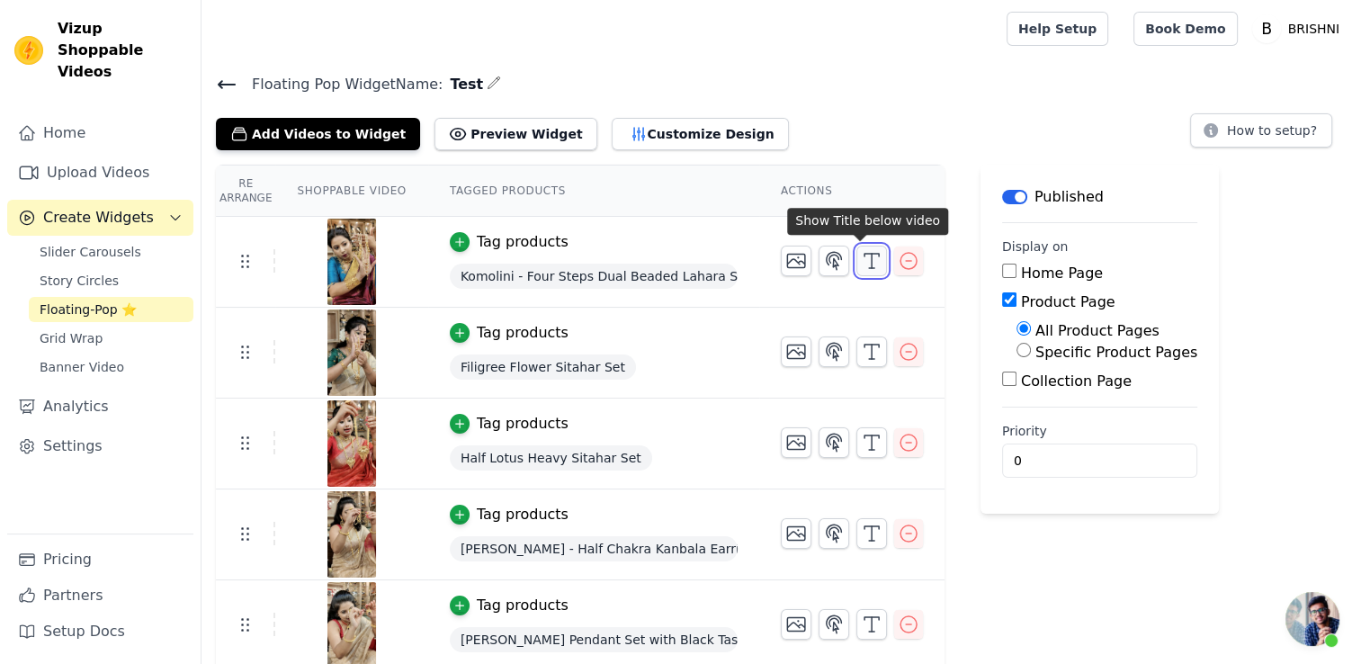
click at [861, 264] on icon "button" at bounding box center [872, 261] width 22 height 22
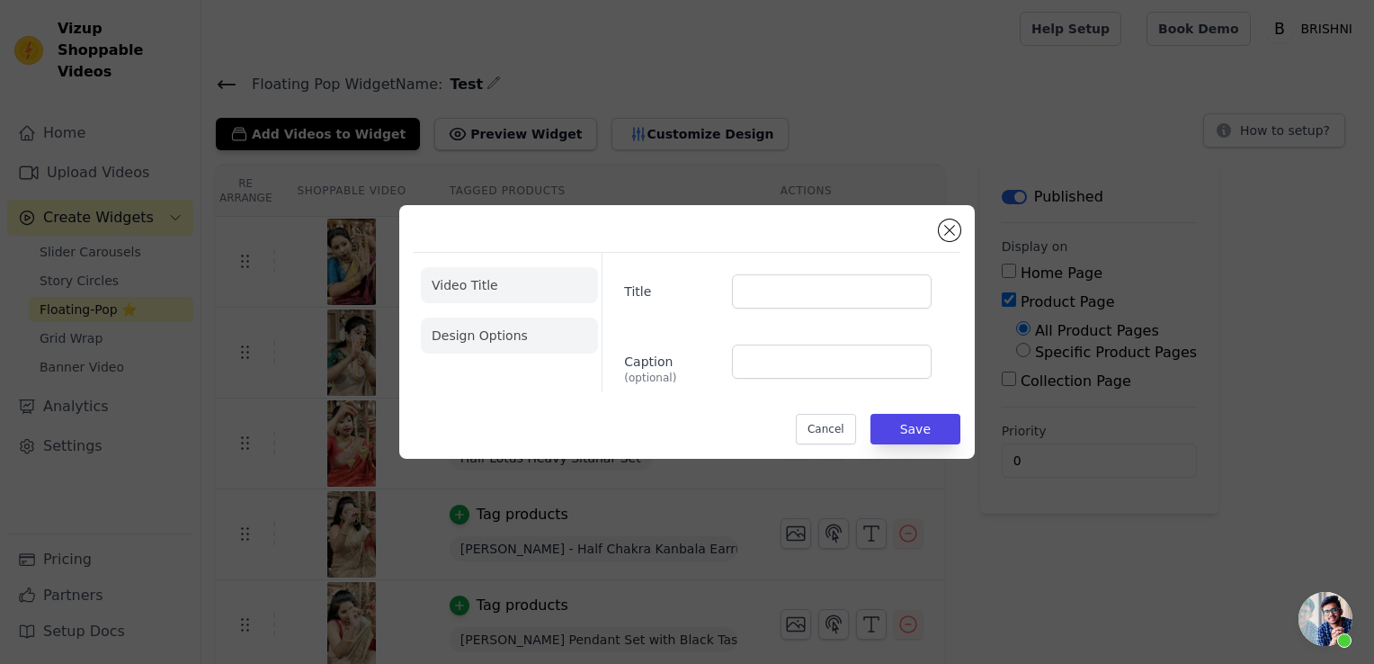
click at [515, 322] on li "Design Options" at bounding box center [509, 336] width 177 height 36
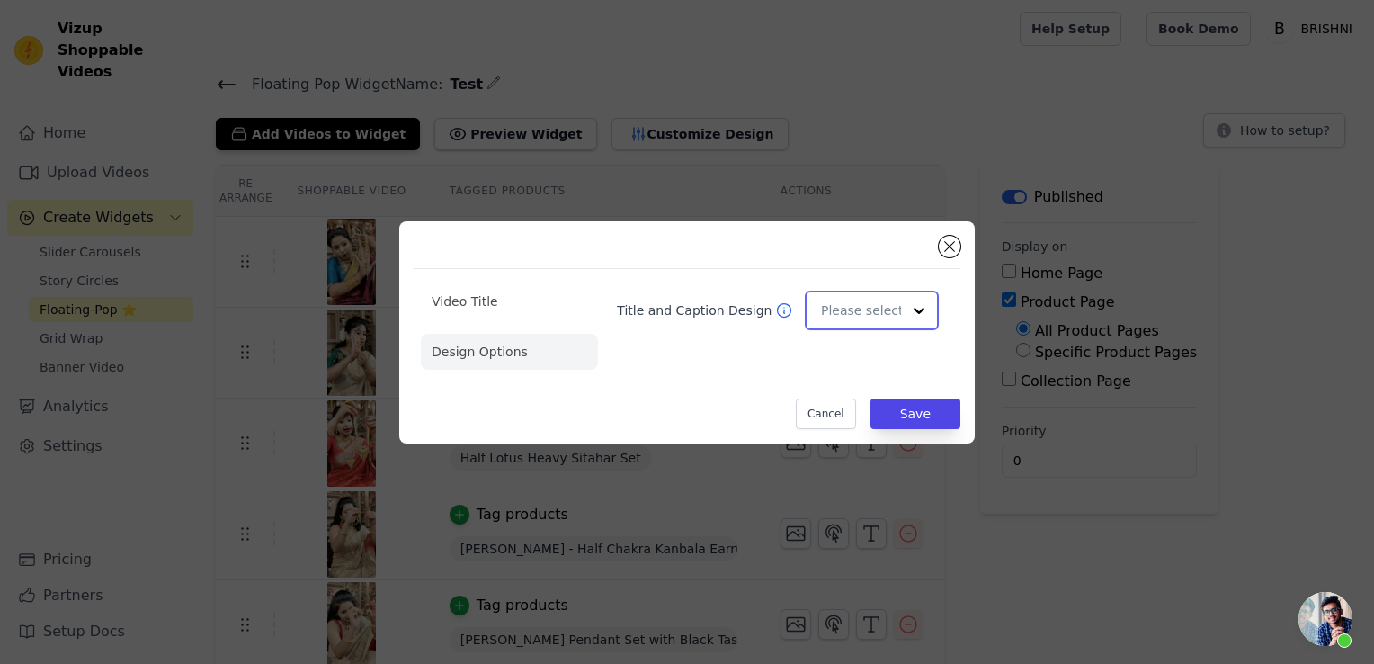
click at [890, 310] on input "Title and Caption Design" at bounding box center [861, 310] width 80 height 36
click at [942, 240] on button "Close modal" at bounding box center [950, 247] width 22 height 22
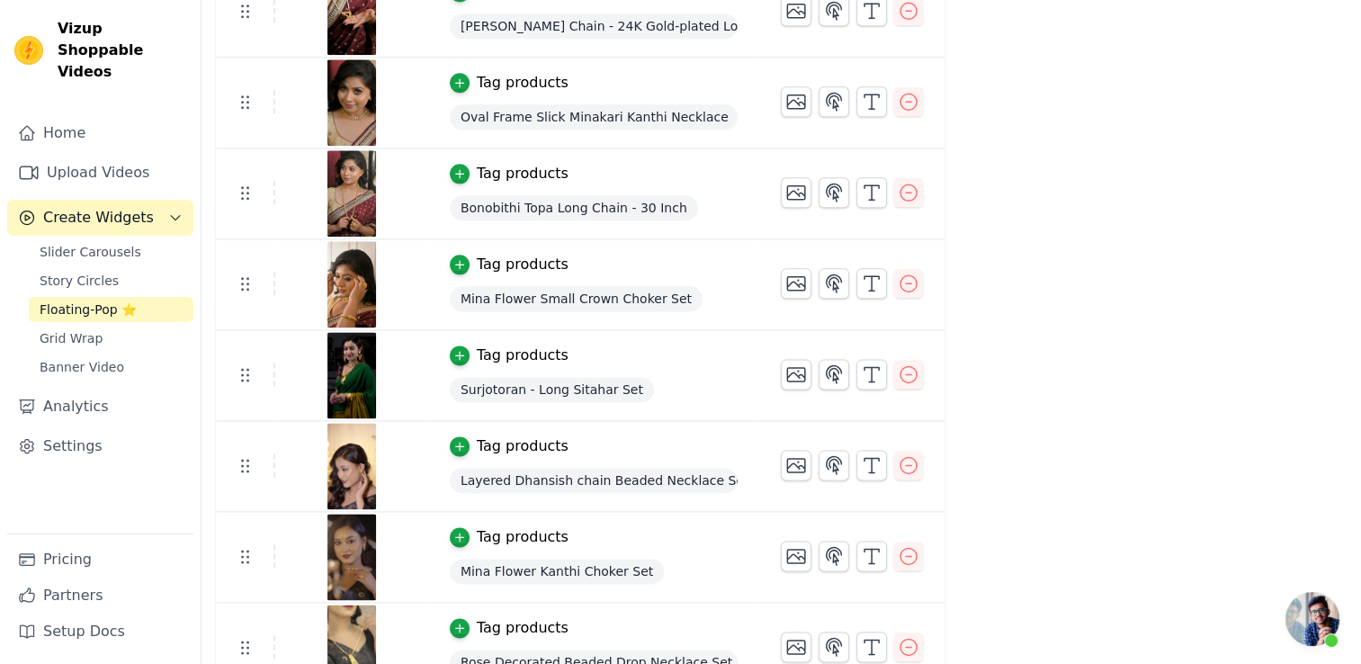
scroll to position [2270, 0]
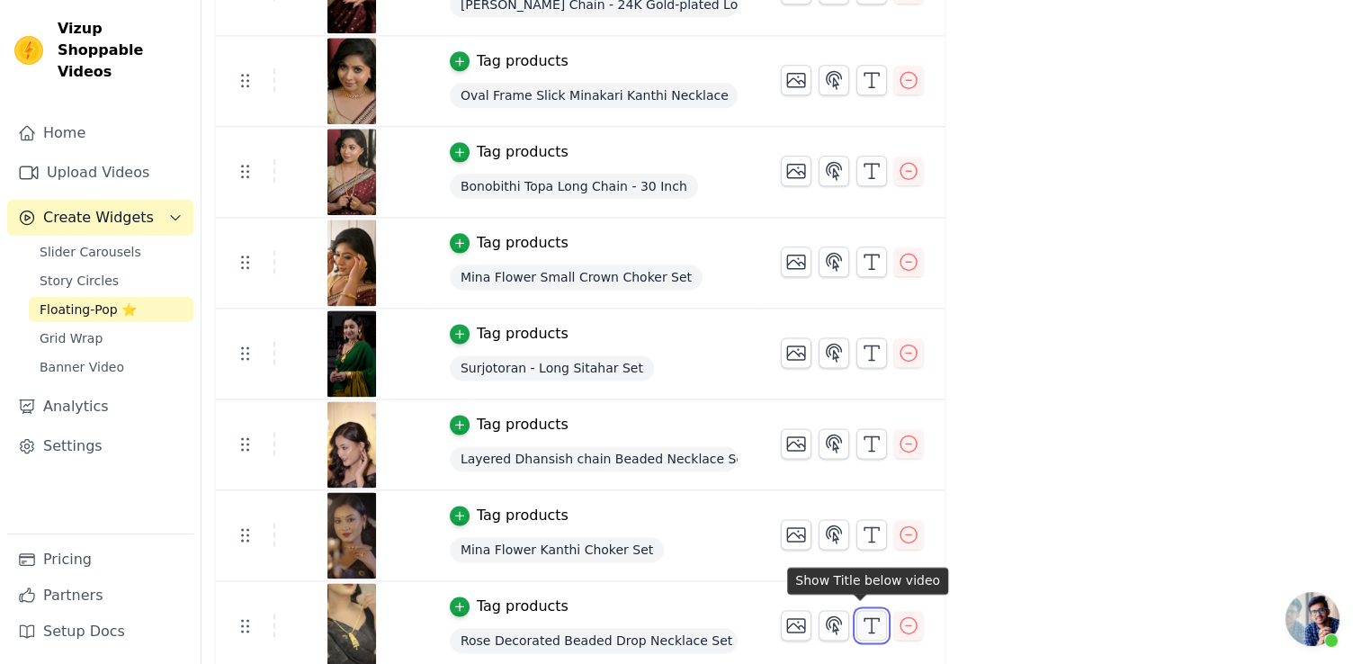
click at [861, 618] on icon "button" at bounding box center [872, 625] width 22 height 22
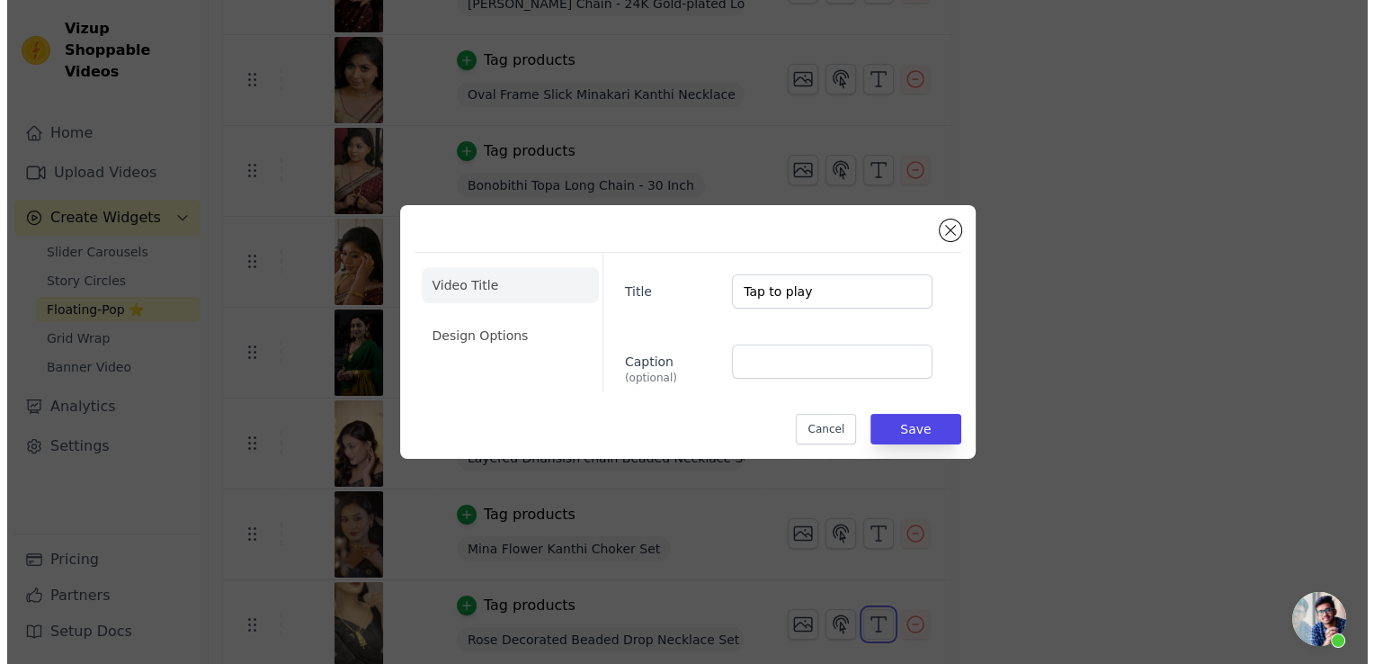
scroll to position [0, 0]
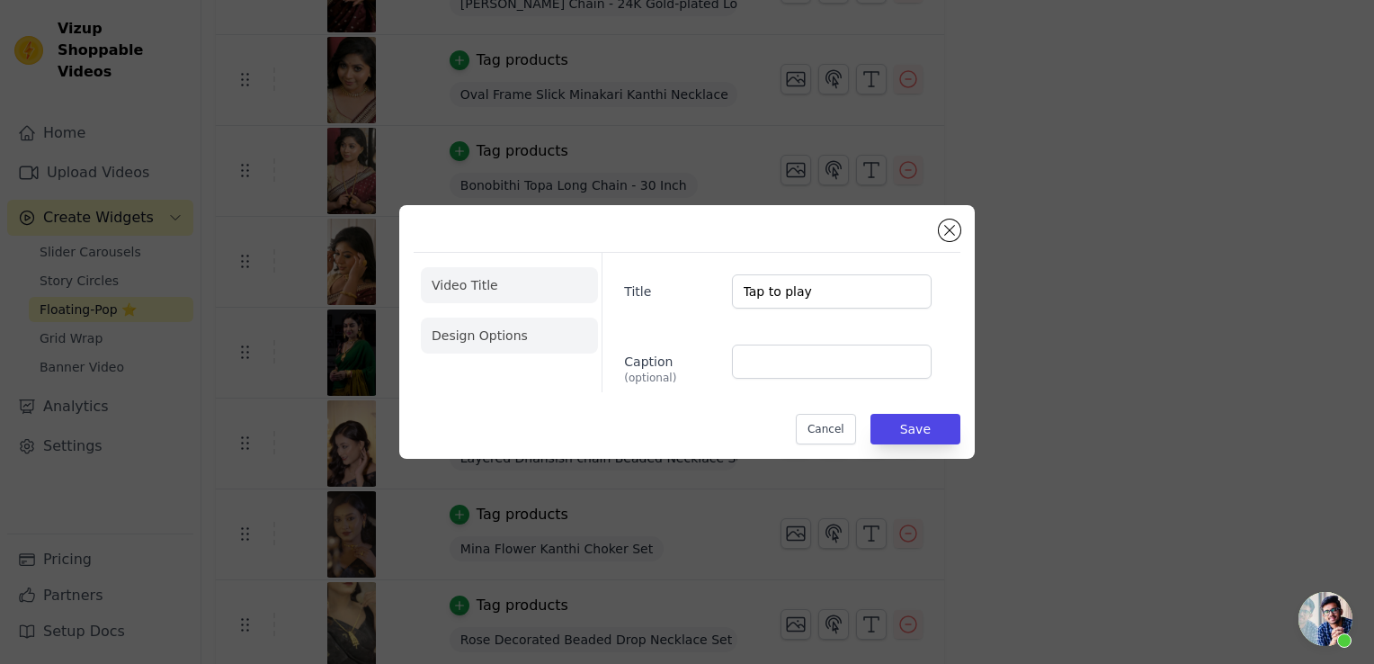
click at [499, 338] on li "Design Options" at bounding box center [509, 336] width 177 height 36
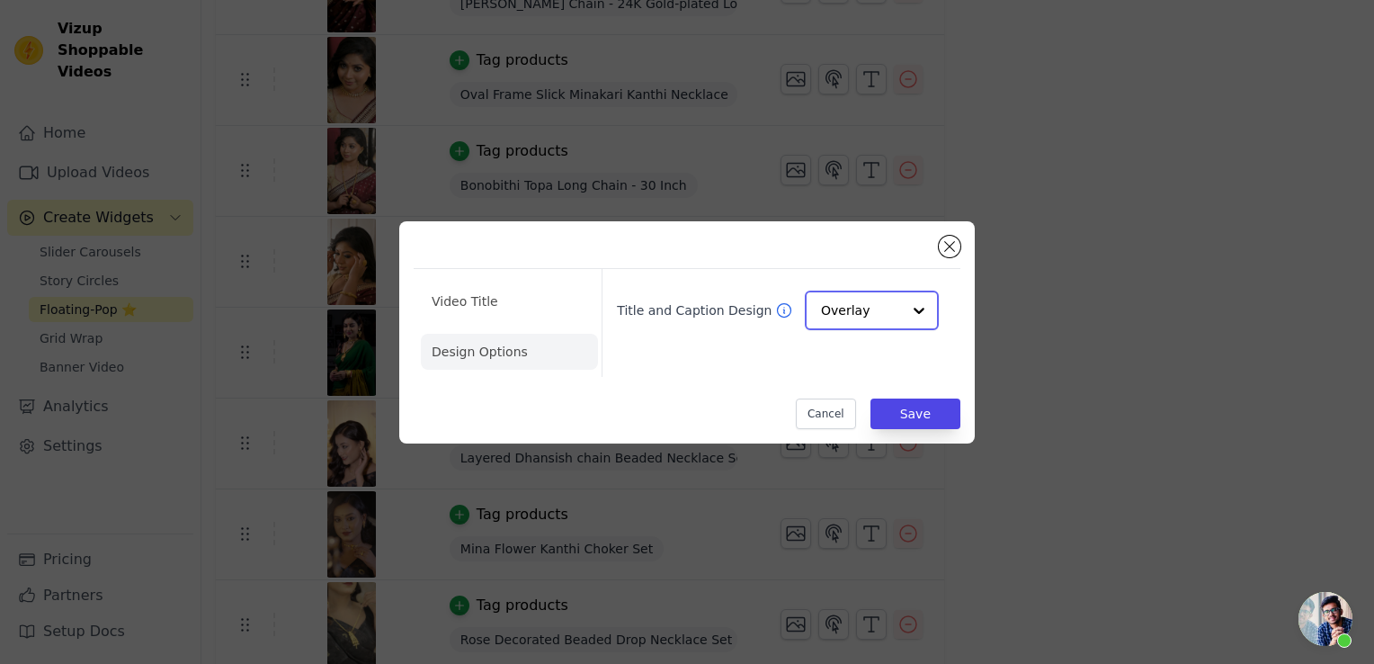
click at [868, 310] on input "Title and Caption Design" at bounding box center [861, 310] width 80 height 36
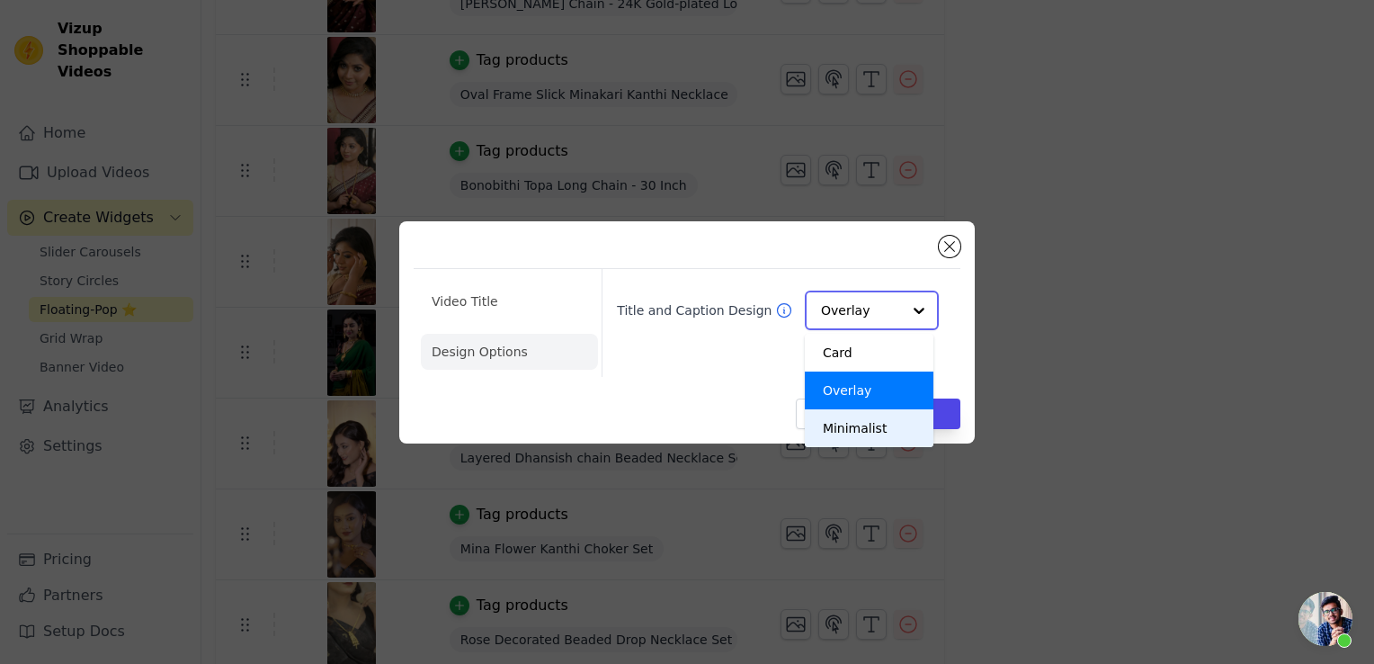
click at [856, 430] on div "Minimalist" at bounding box center [869, 428] width 129 height 38
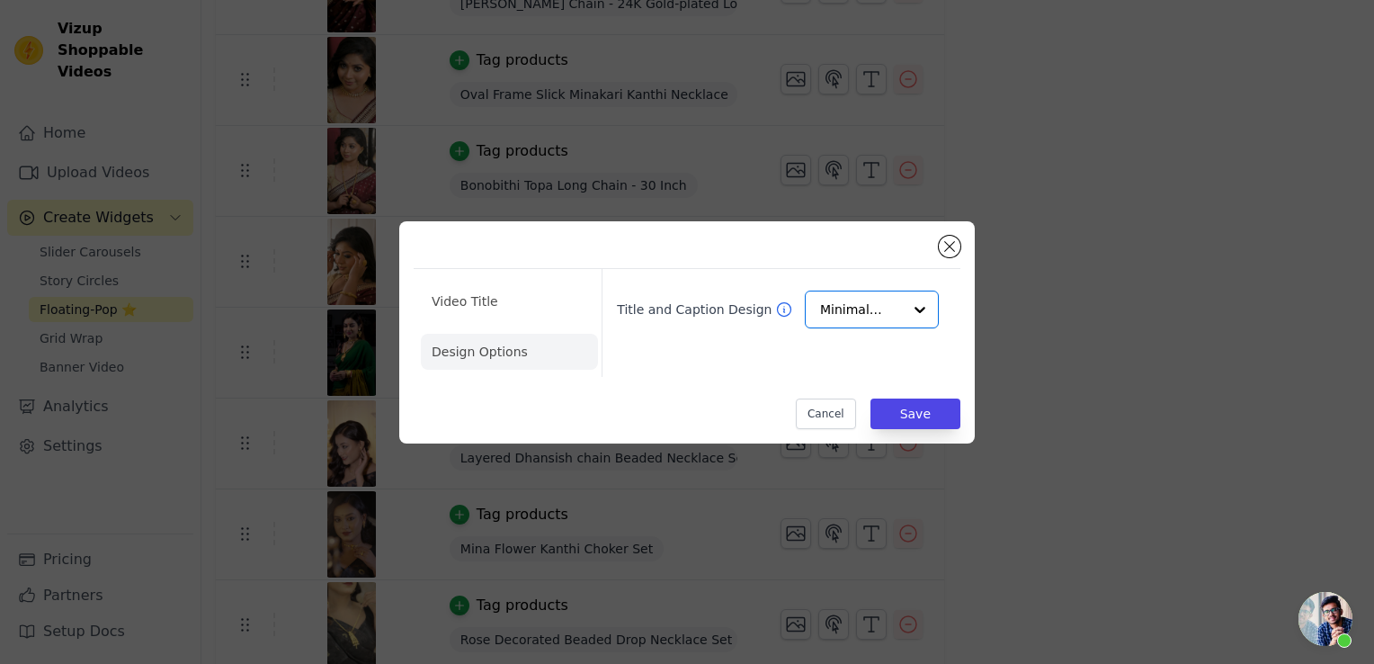
click at [553, 282] on ul "Video Title Design Options" at bounding box center [509, 326] width 177 height 101
click at [550, 334] on li "Video Title" at bounding box center [509, 352] width 177 height 36
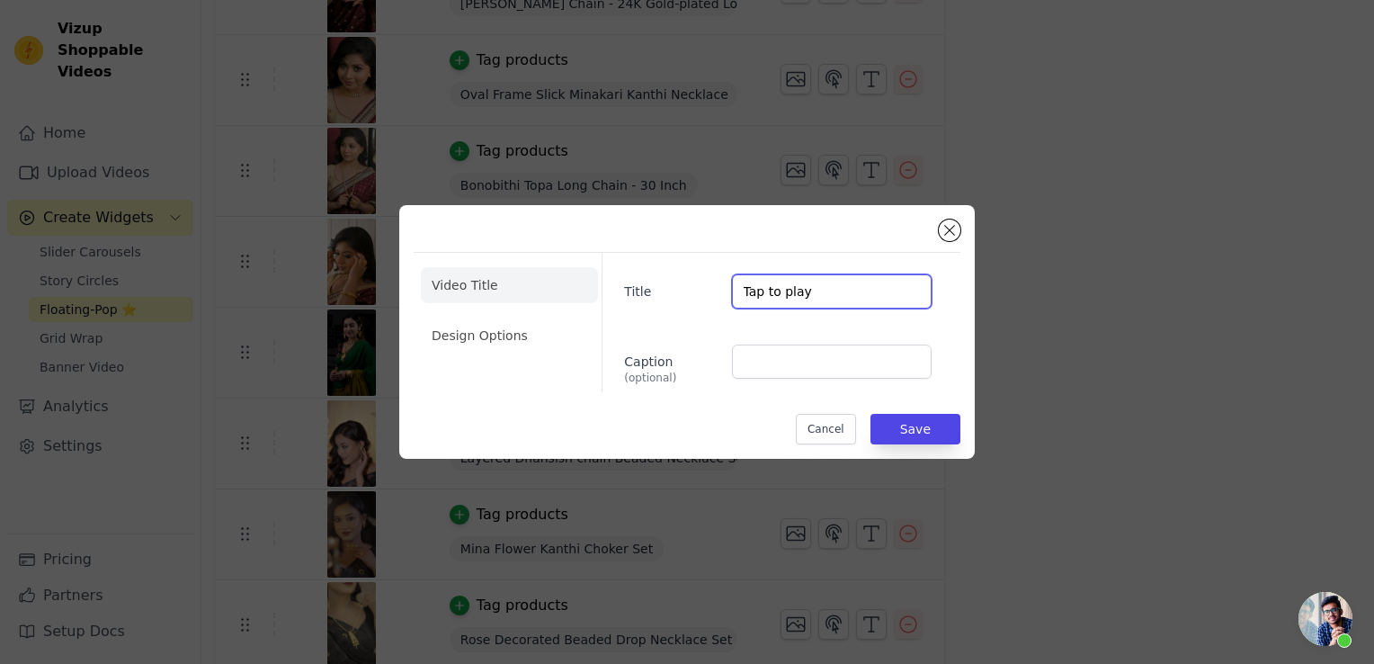
click at [874, 300] on input "Tap to play" at bounding box center [832, 291] width 200 height 34
click at [493, 336] on li "Design Options" at bounding box center [509, 336] width 177 height 36
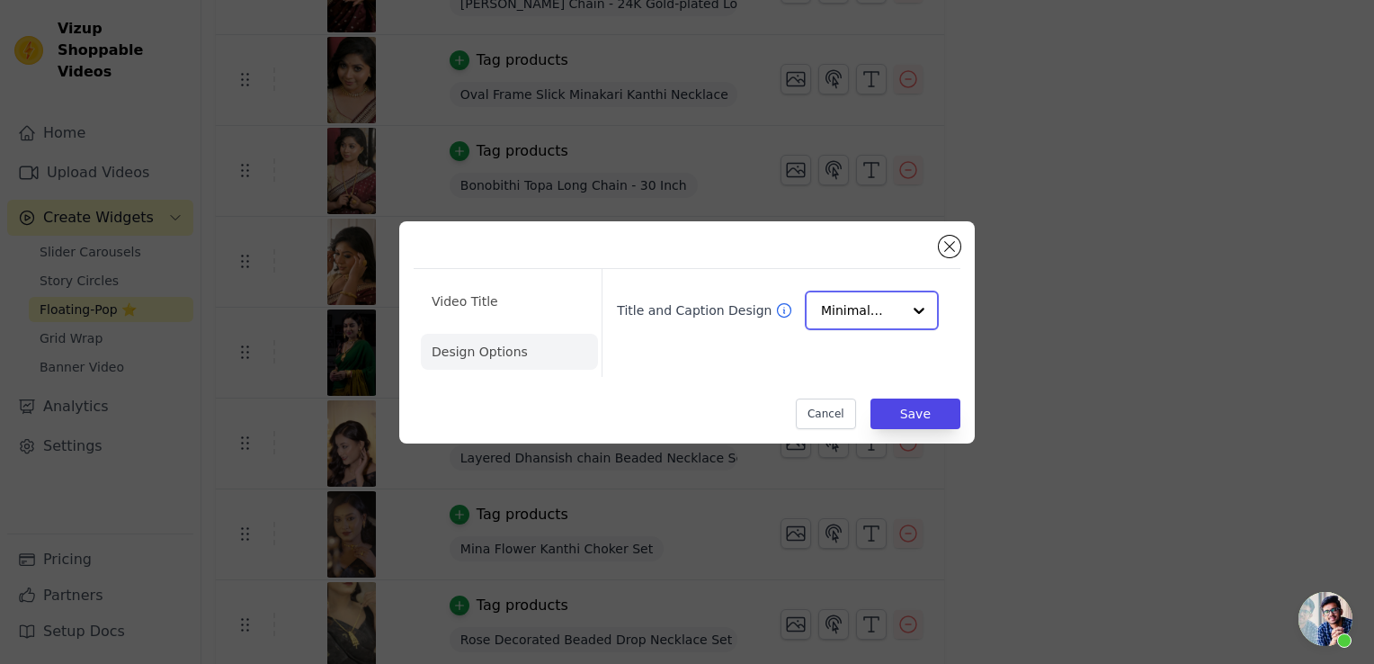
click at [902, 320] on div at bounding box center [919, 310] width 36 height 36
click at [860, 398] on div "Overlay" at bounding box center [869, 391] width 129 height 38
click at [922, 408] on button "Save" at bounding box center [916, 413] width 90 height 31
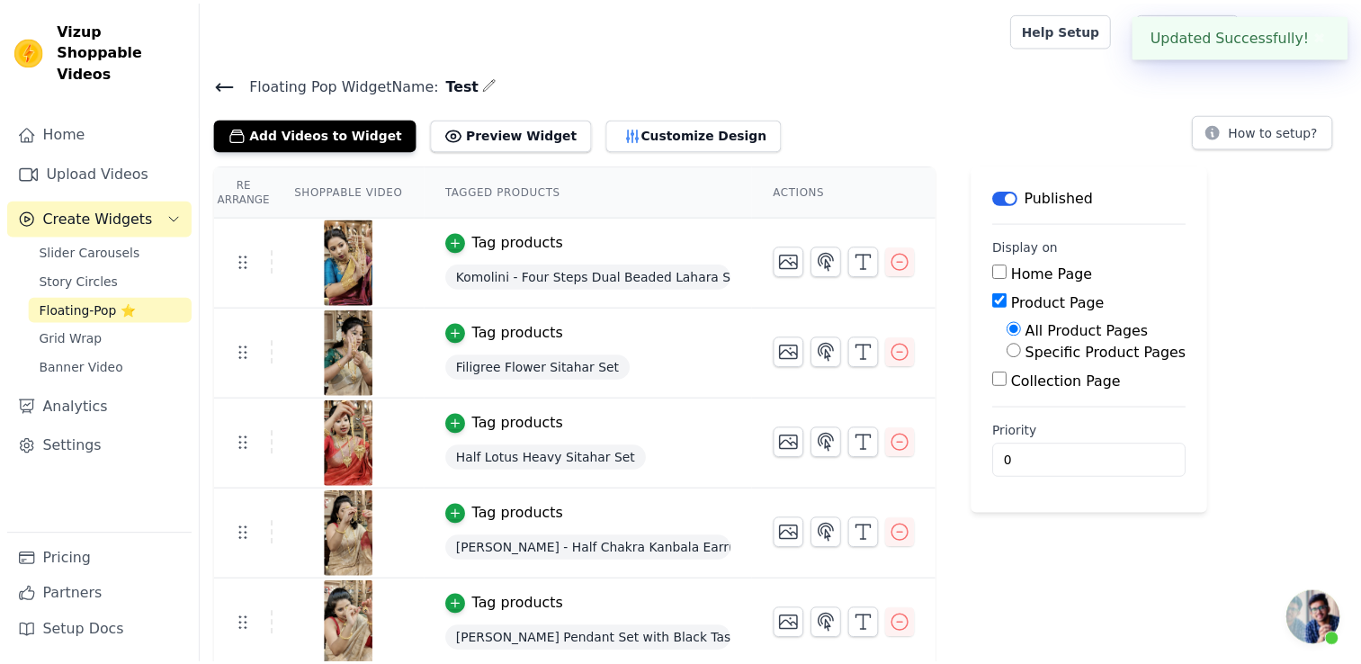
scroll to position [2270, 0]
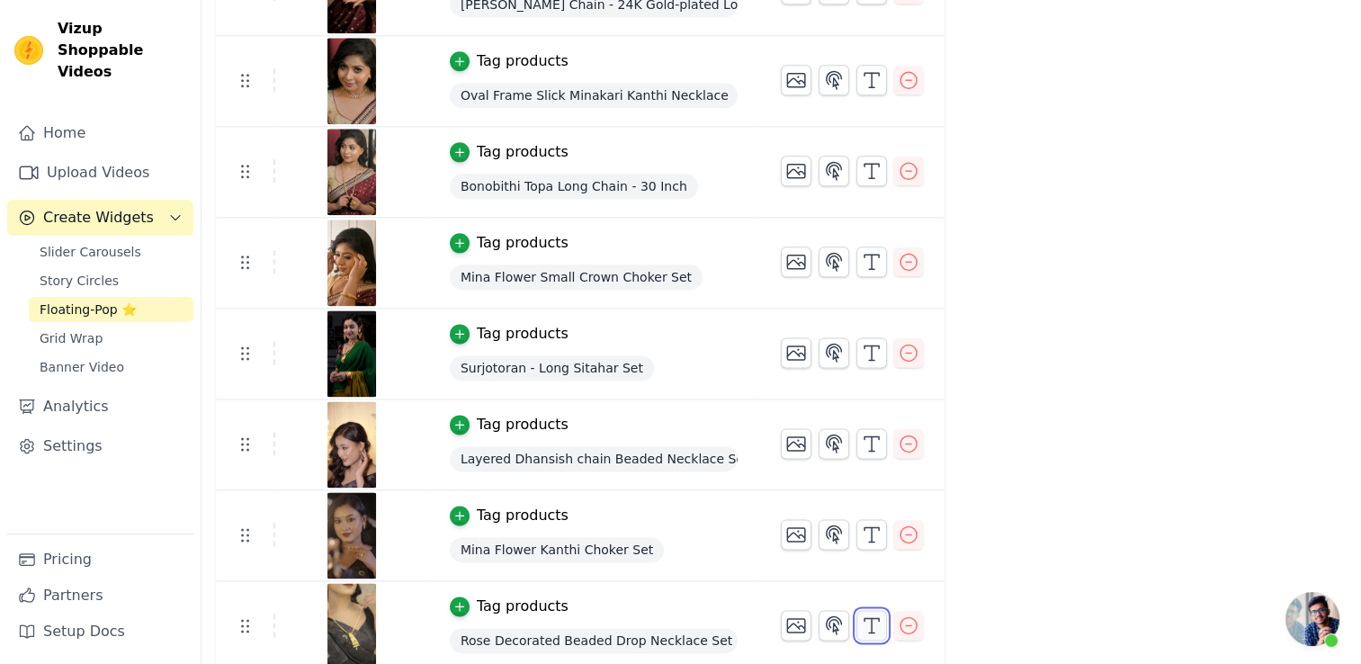
click at [864, 618] on polyline "button" at bounding box center [871, 619] width 14 height 3
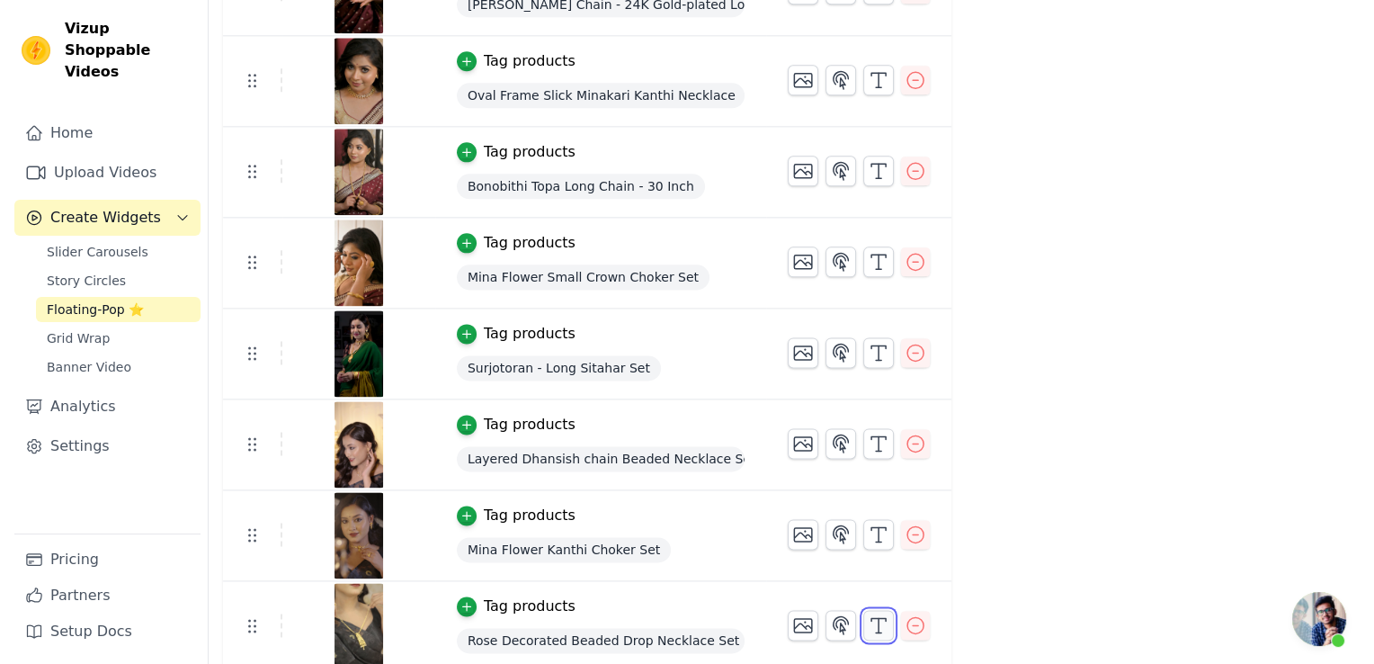
scroll to position [0, 0]
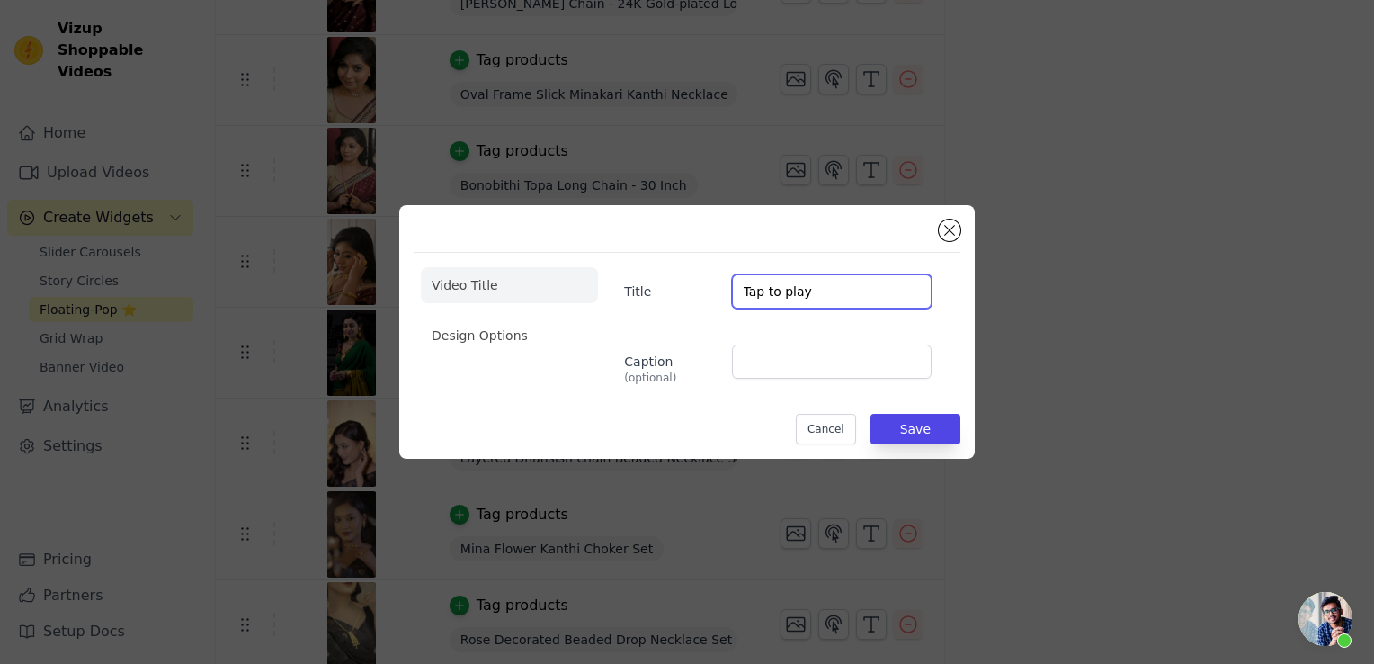
click at [784, 293] on input "Tap to play" at bounding box center [832, 291] width 200 height 34
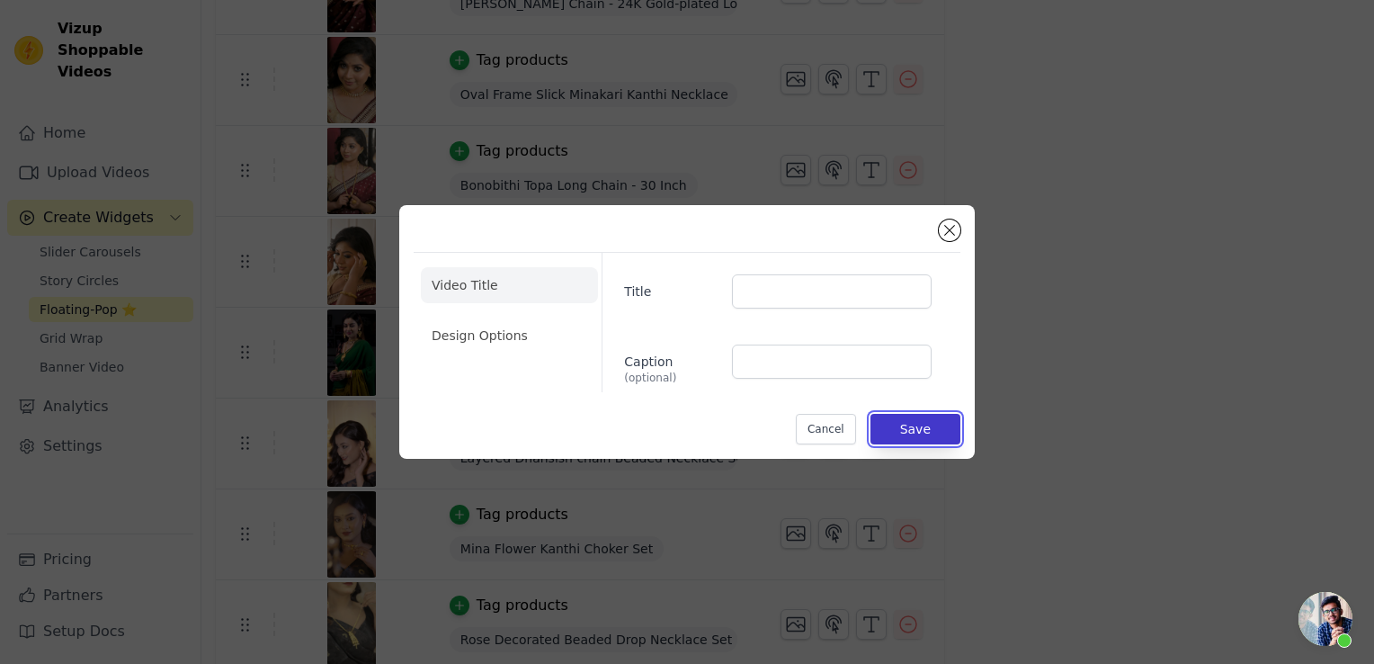
click at [918, 440] on button "Save" at bounding box center [916, 429] width 90 height 31
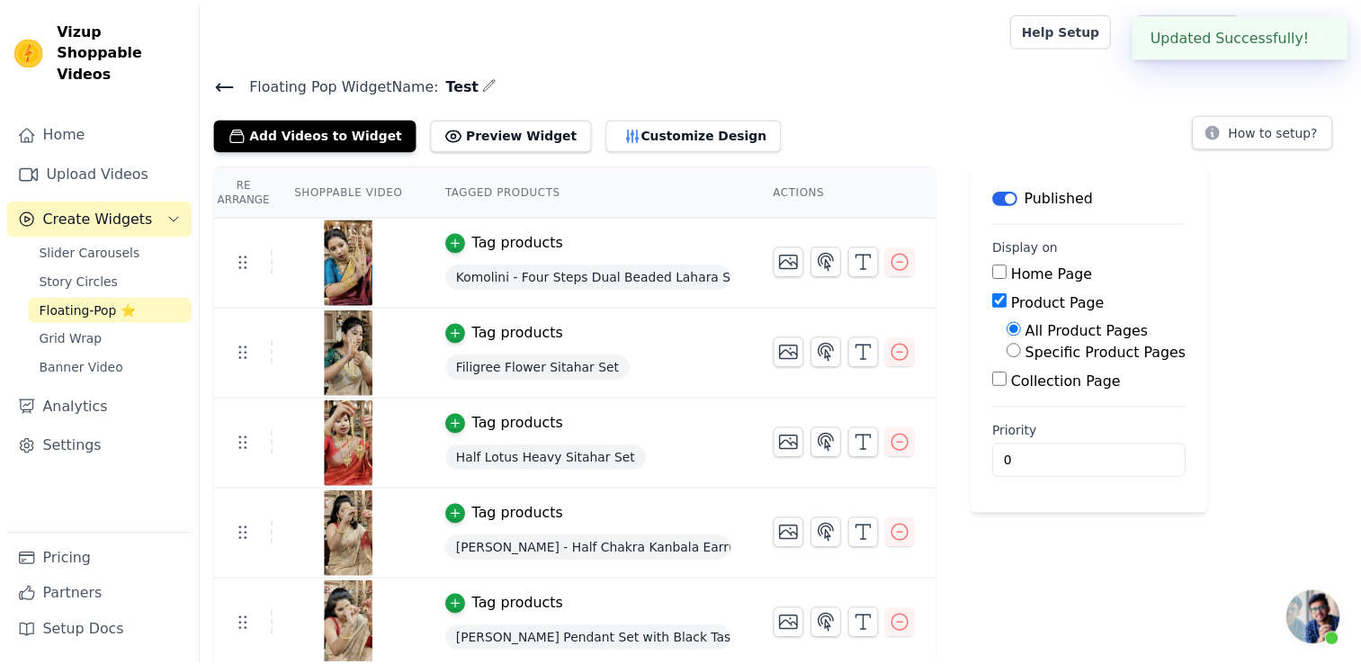
scroll to position [2270, 0]
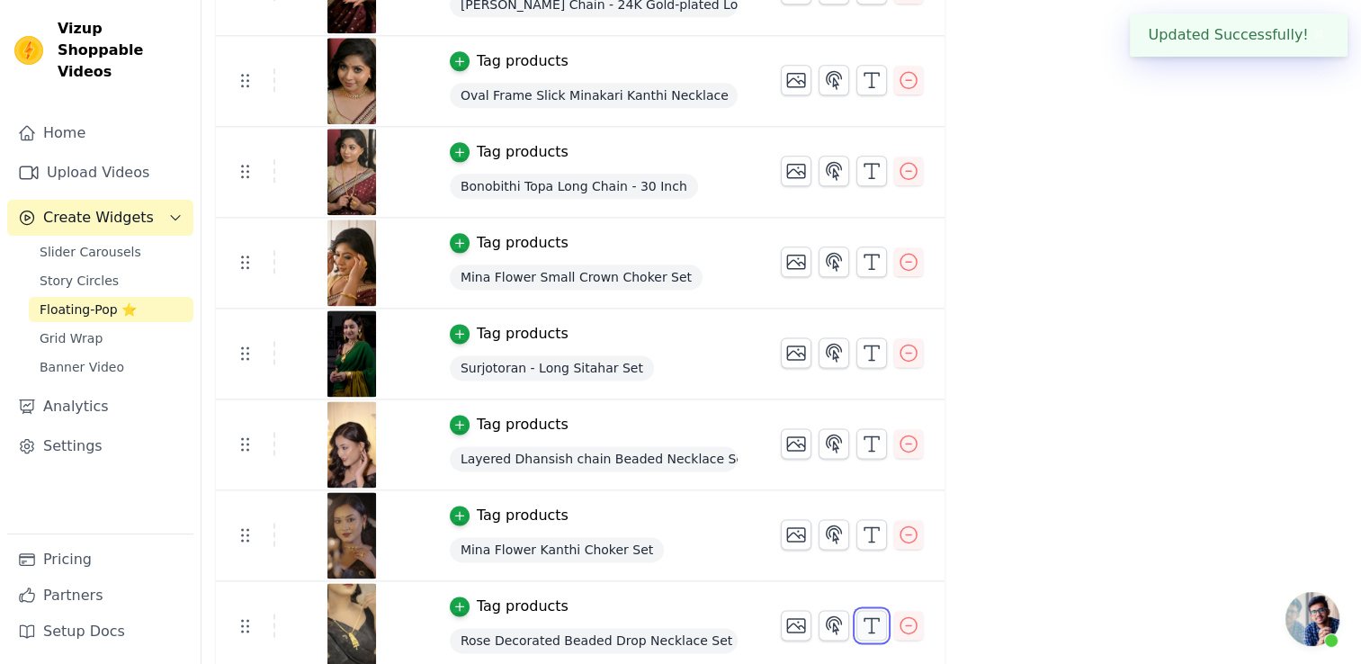
click at [861, 619] on icon "button" at bounding box center [872, 625] width 22 height 22
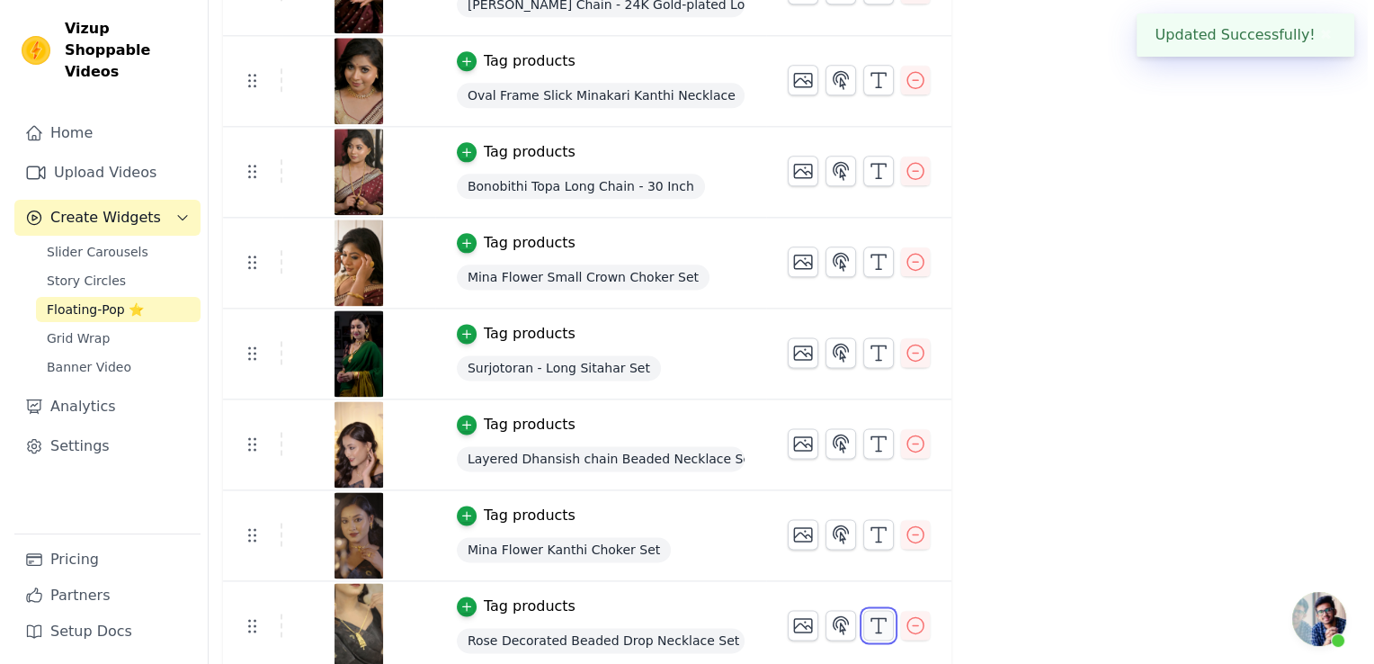
scroll to position [0, 0]
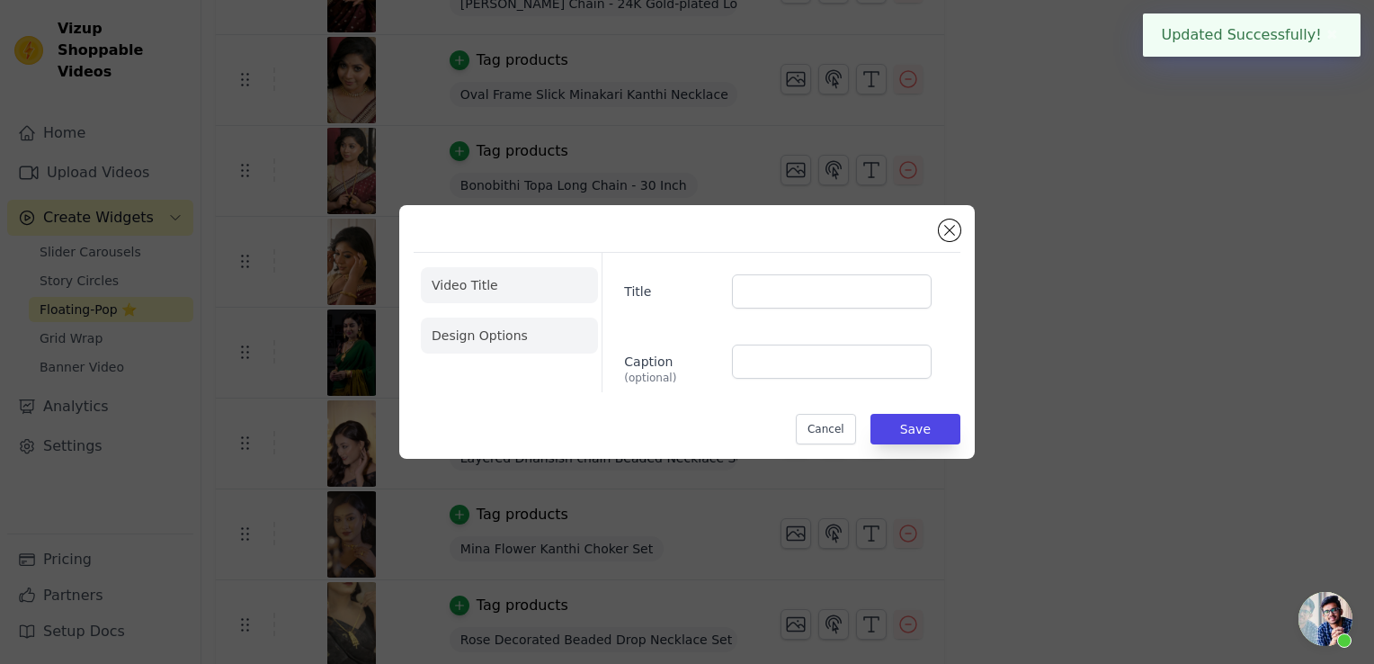
click at [534, 340] on li "Design Options" at bounding box center [509, 336] width 177 height 36
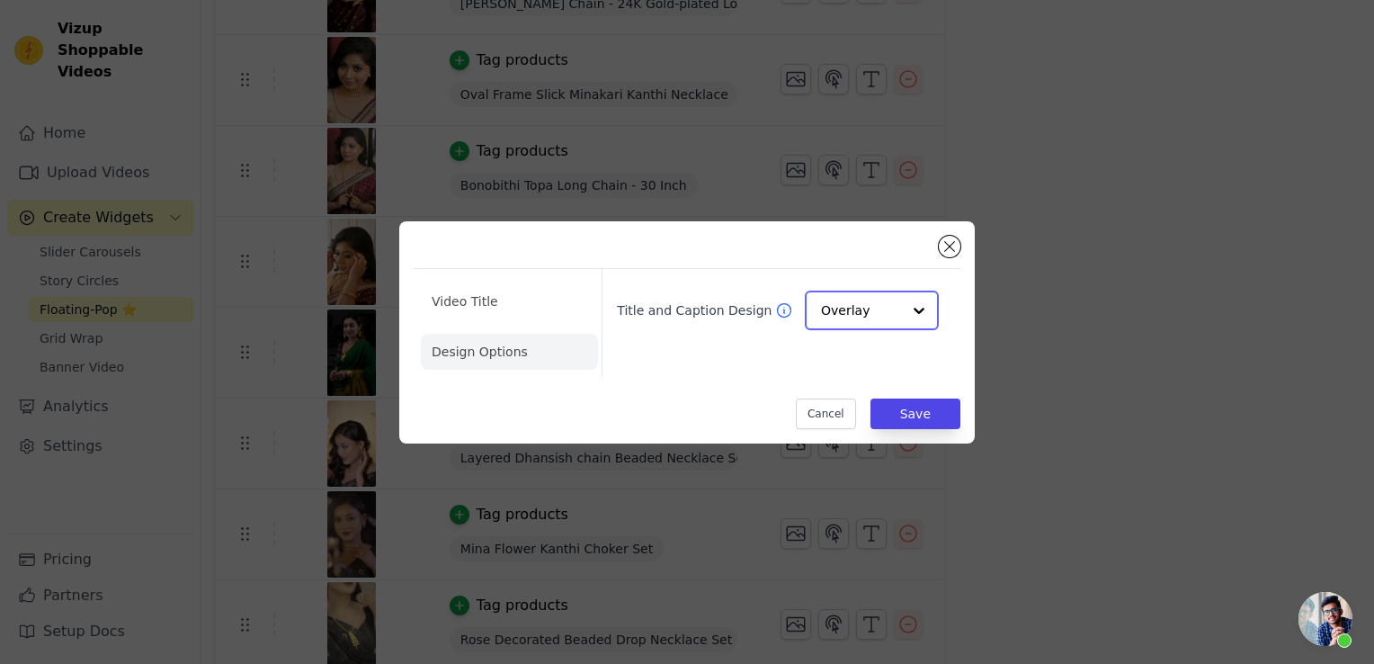
click at [921, 313] on div at bounding box center [919, 310] width 36 height 36
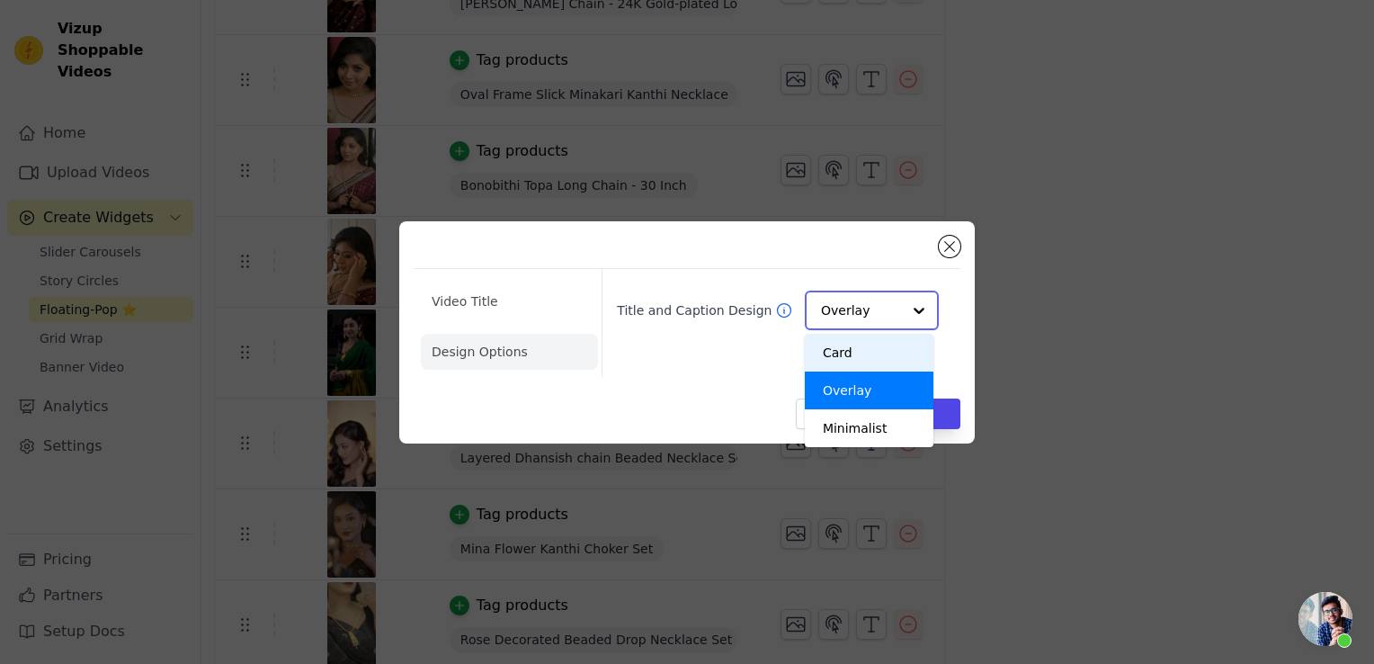
click at [891, 350] on div "Card" at bounding box center [869, 353] width 129 height 38
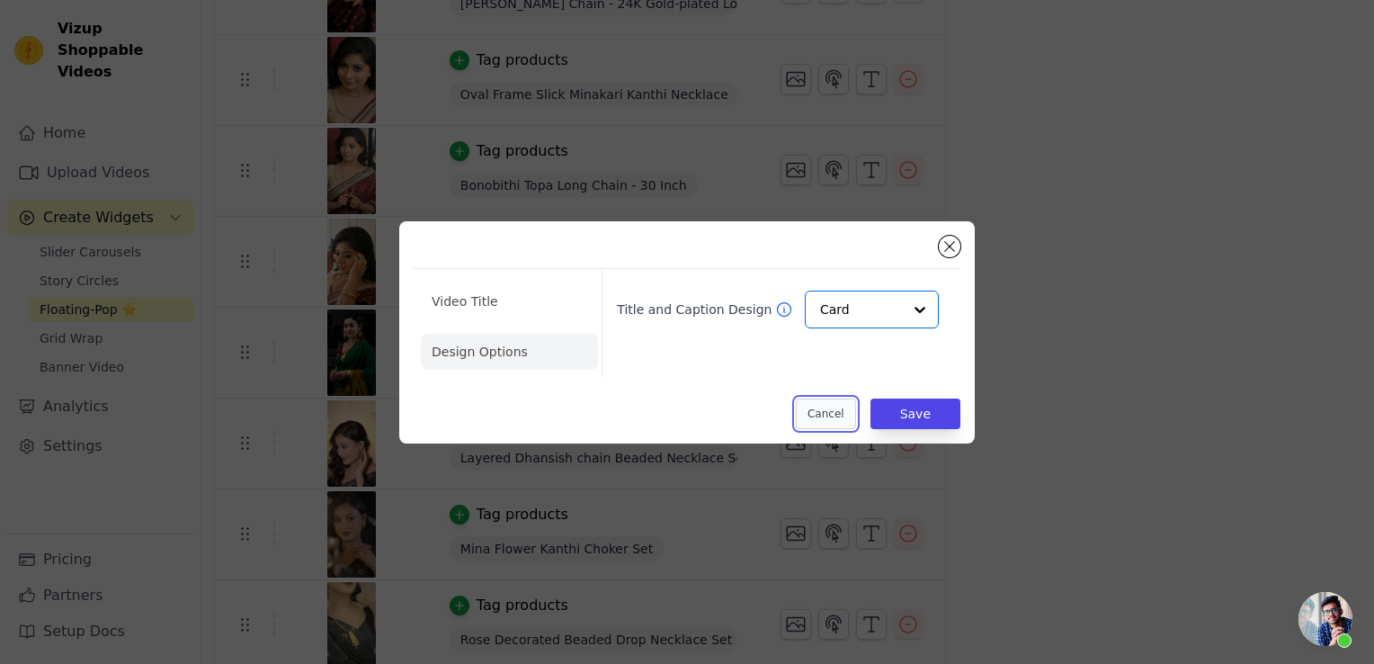
click at [856, 407] on button "Cancel" at bounding box center [826, 413] width 60 height 31
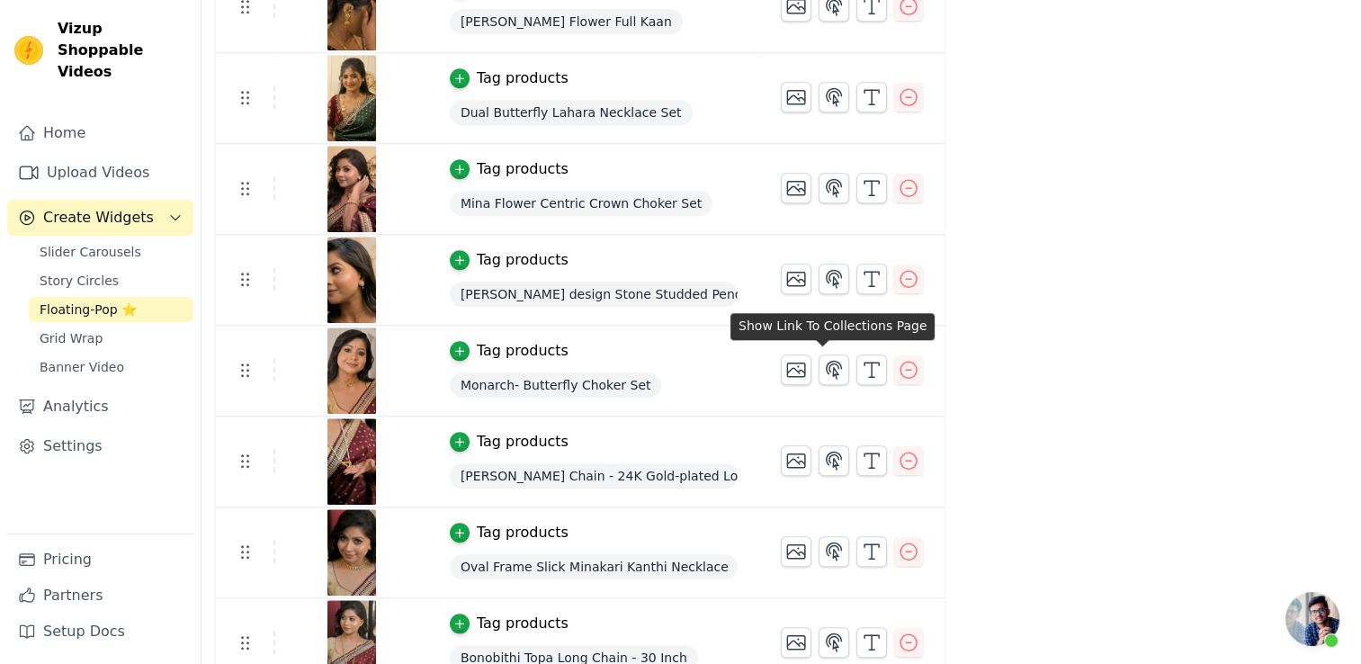
scroll to position [1889, 0]
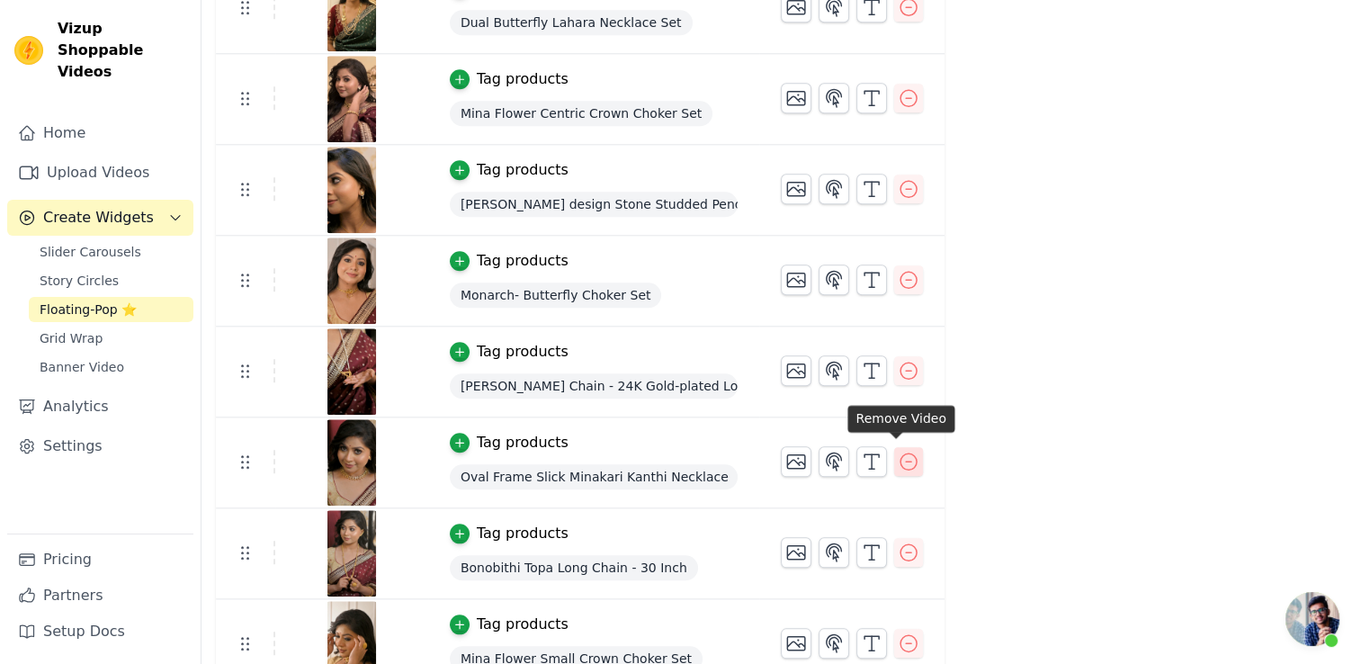
click at [899, 452] on icon "button" at bounding box center [909, 462] width 22 height 22
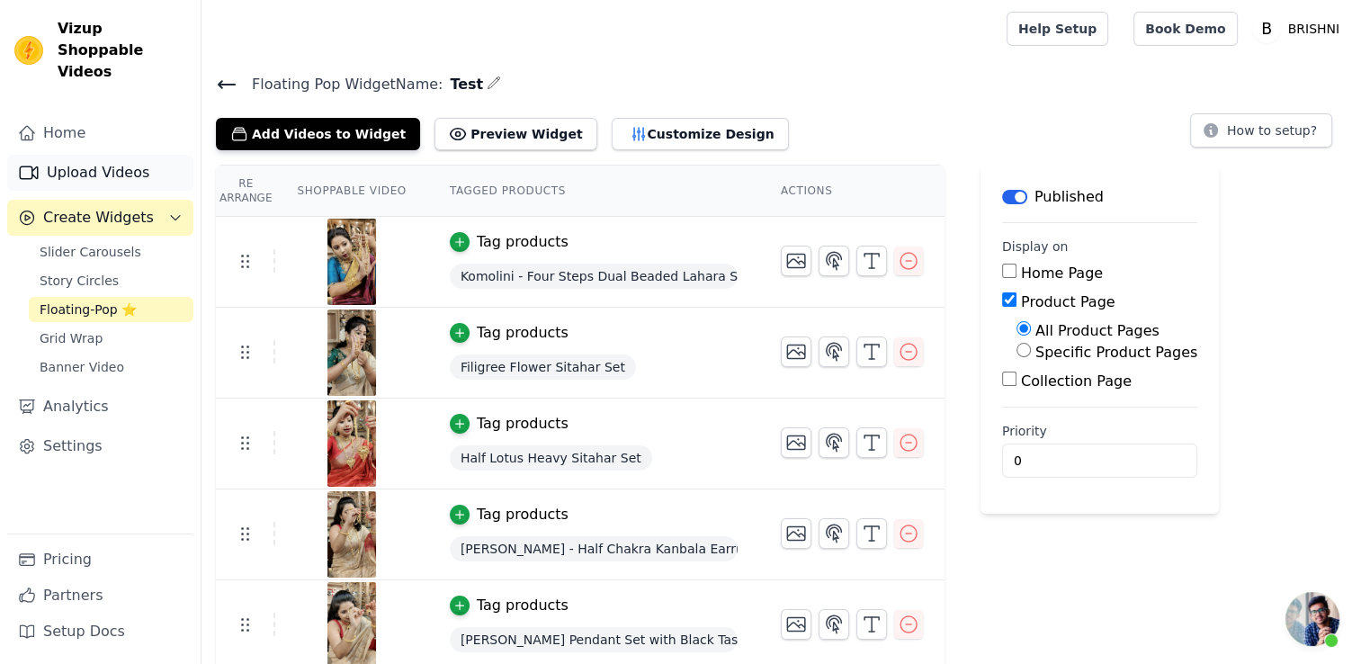
click at [112, 155] on link "Upload Videos" at bounding box center [100, 173] width 186 height 36
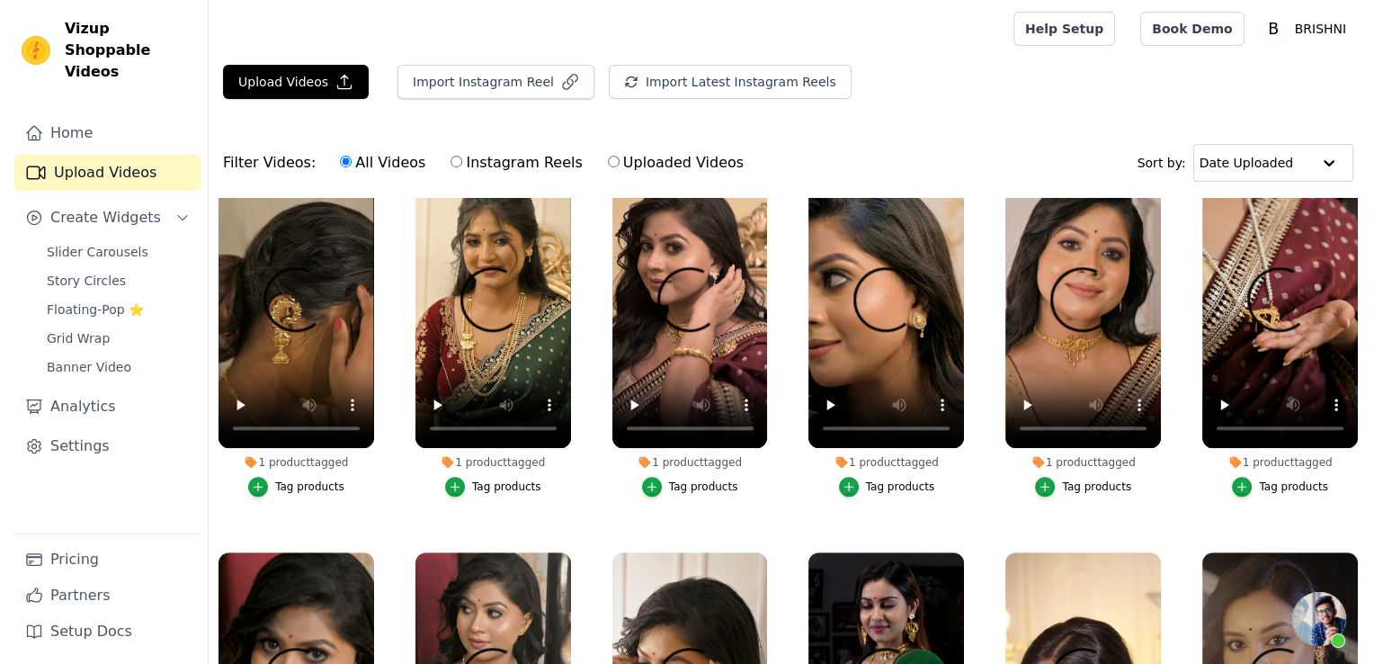
scroll to position [1169, 0]
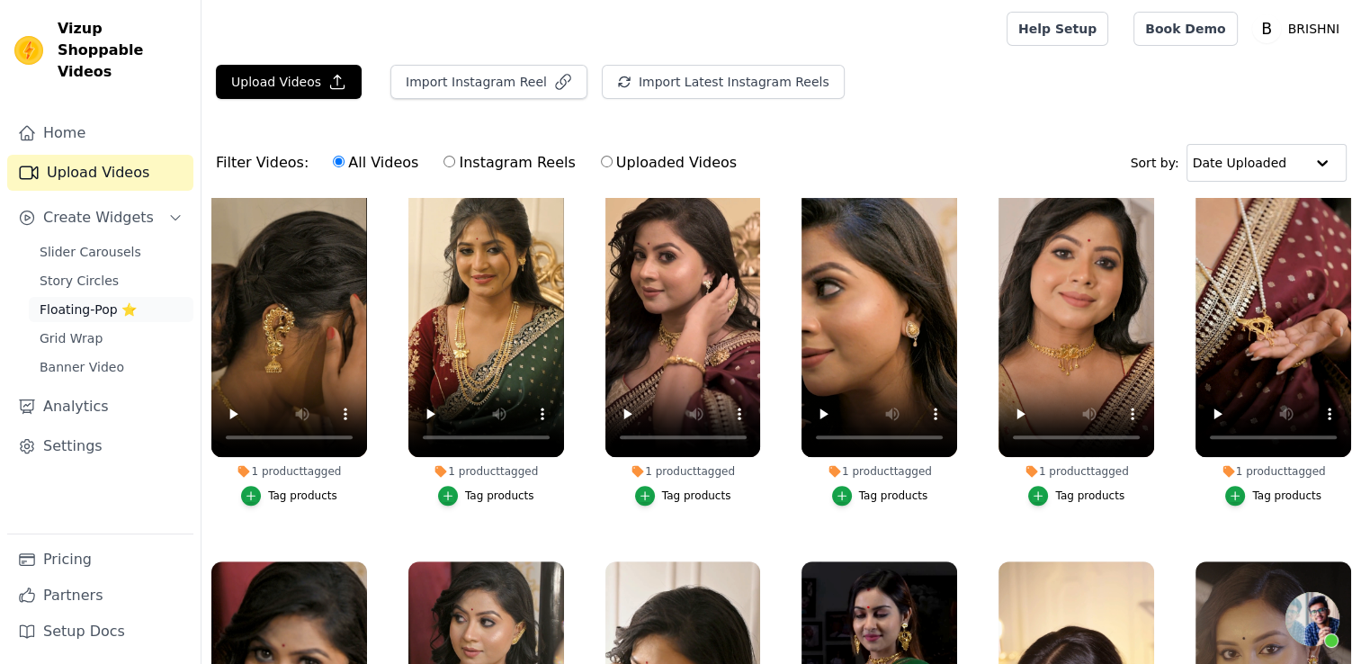
click at [111, 300] on span "Floating-Pop ⭐" at bounding box center [88, 309] width 97 height 18
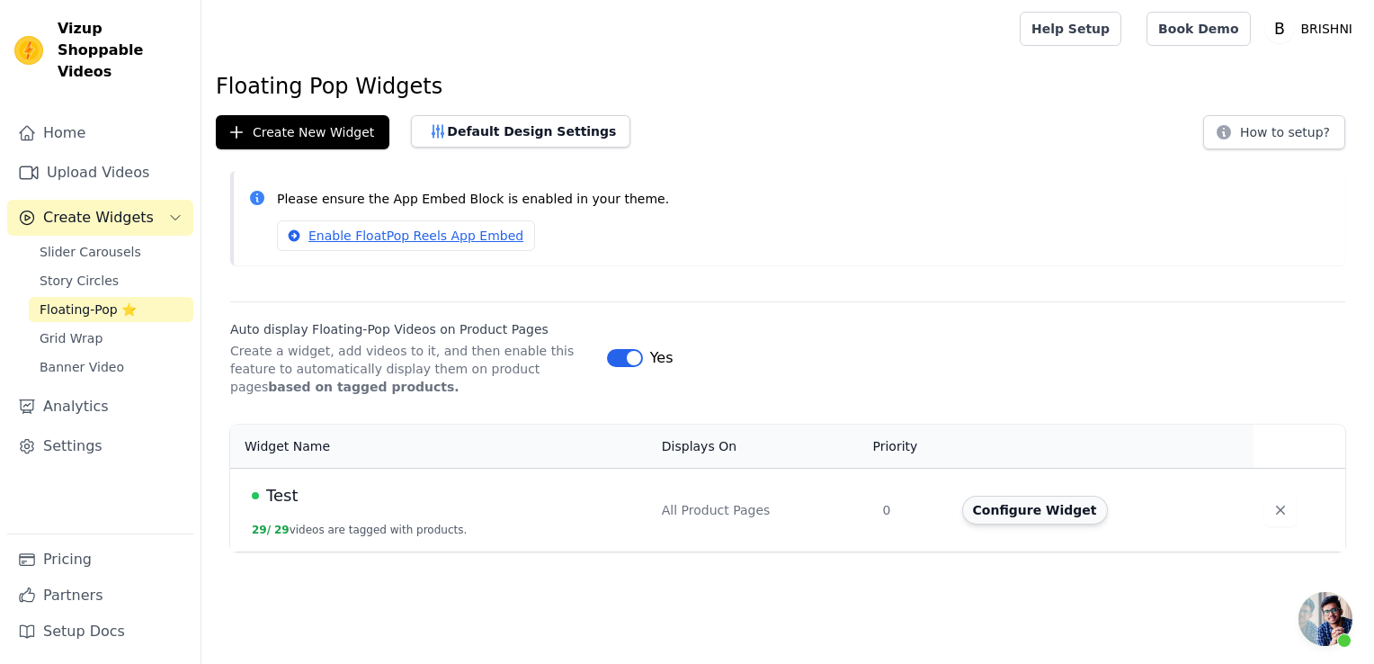
click at [1043, 503] on button "Configure Widget" at bounding box center [1035, 510] width 146 height 29
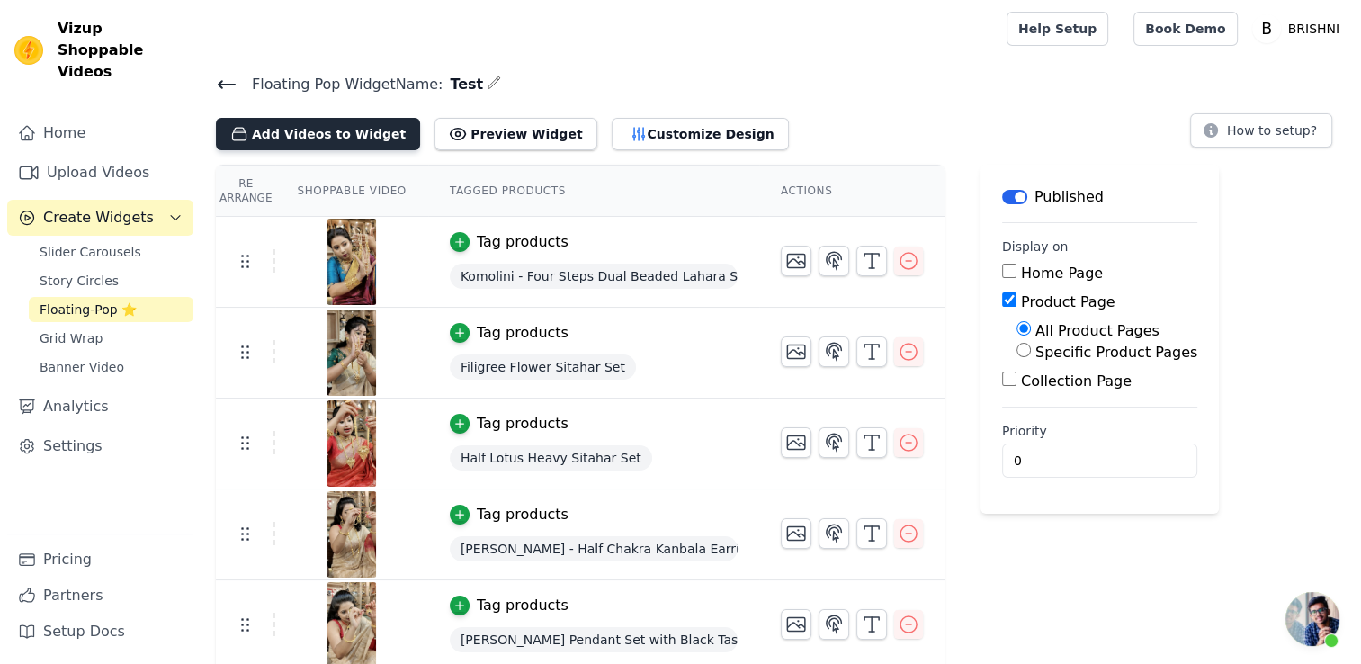
click at [323, 129] on button "Add Videos to Widget" at bounding box center [318, 134] width 204 height 32
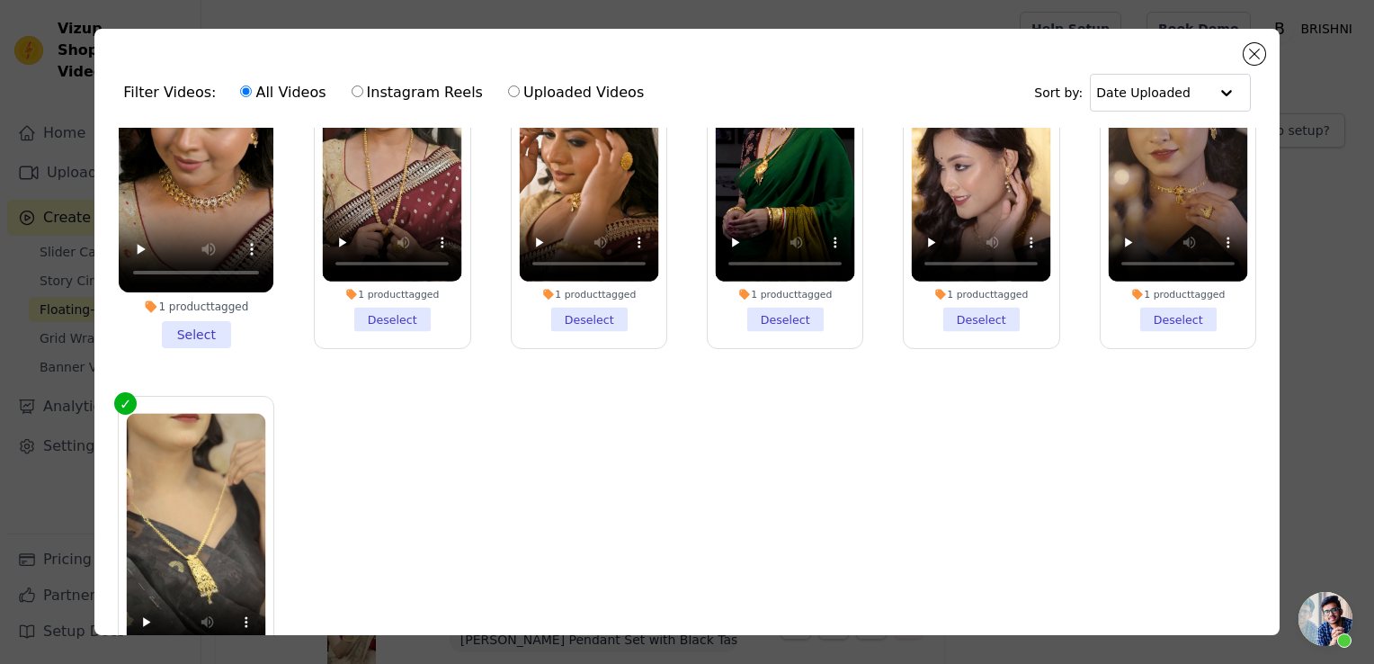
scroll to position [156, 0]
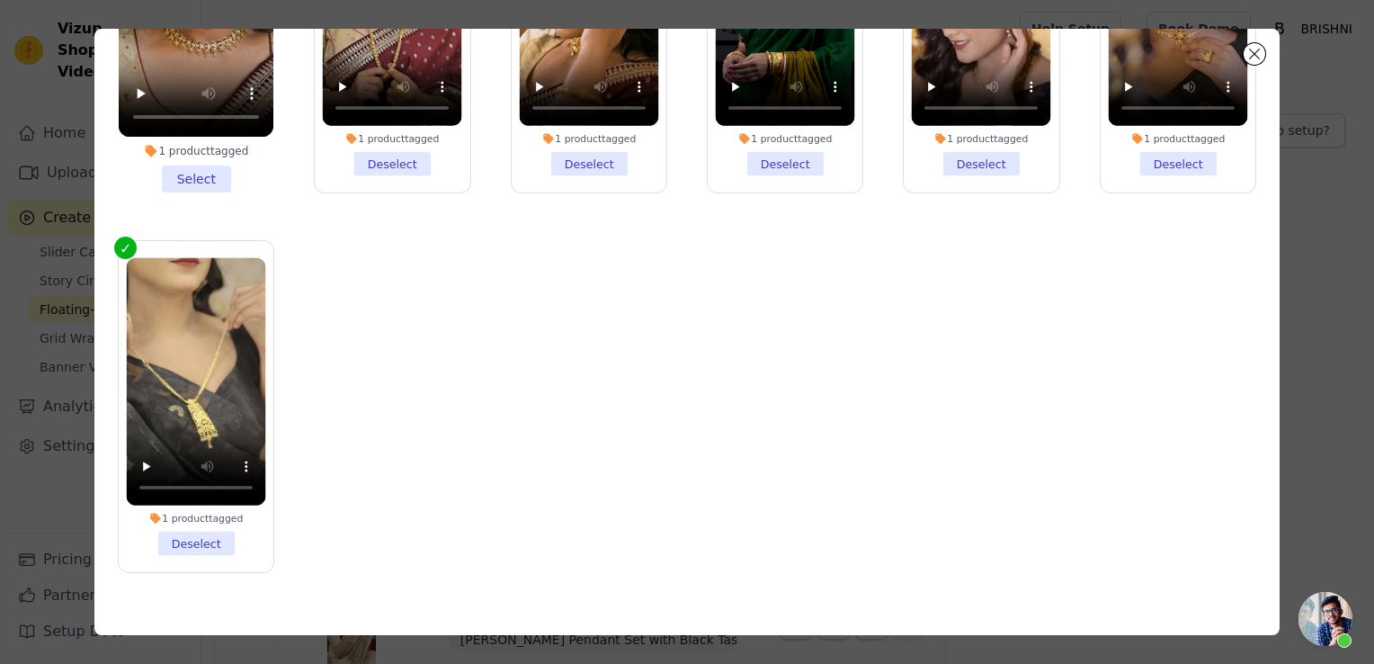
click at [211, 143] on li "1 product tagged Select" at bounding box center [196, 26] width 155 height 331
click at [0, 0] on input "1 product tagged Select" at bounding box center [0, 0] width 0 height 0
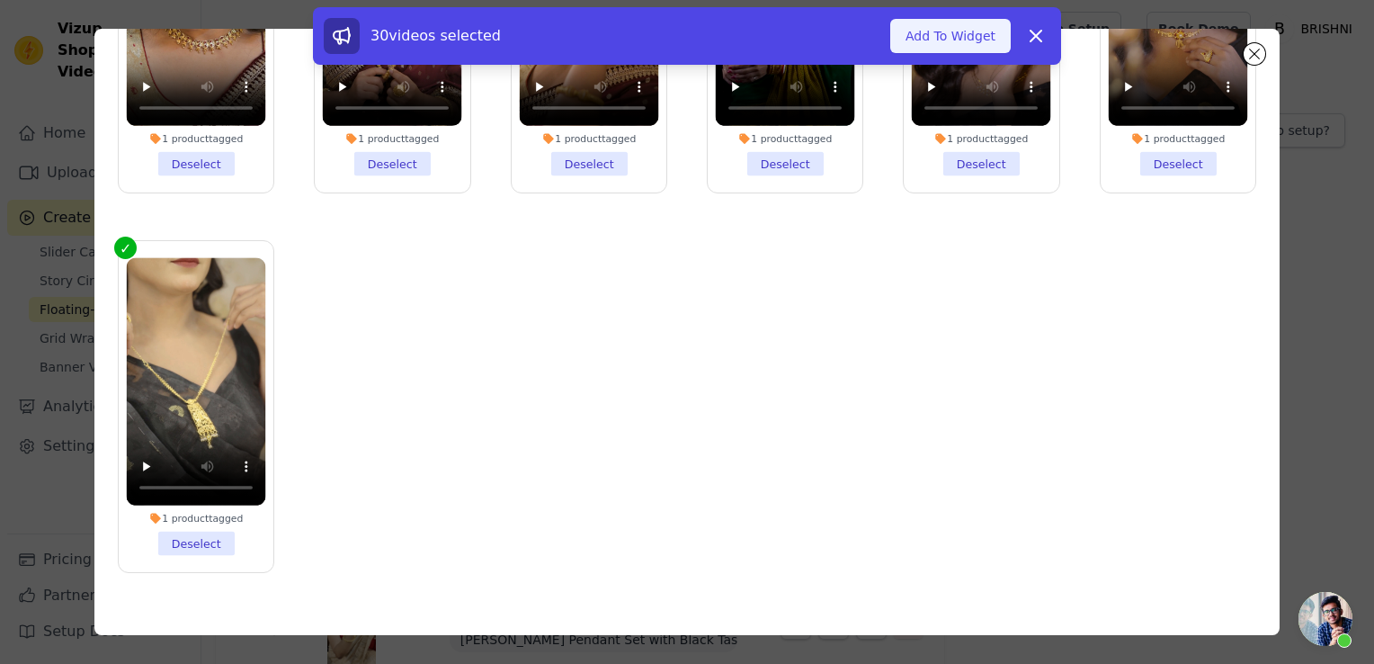
click at [964, 52] on button "Add To Widget" at bounding box center [951, 36] width 121 height 34
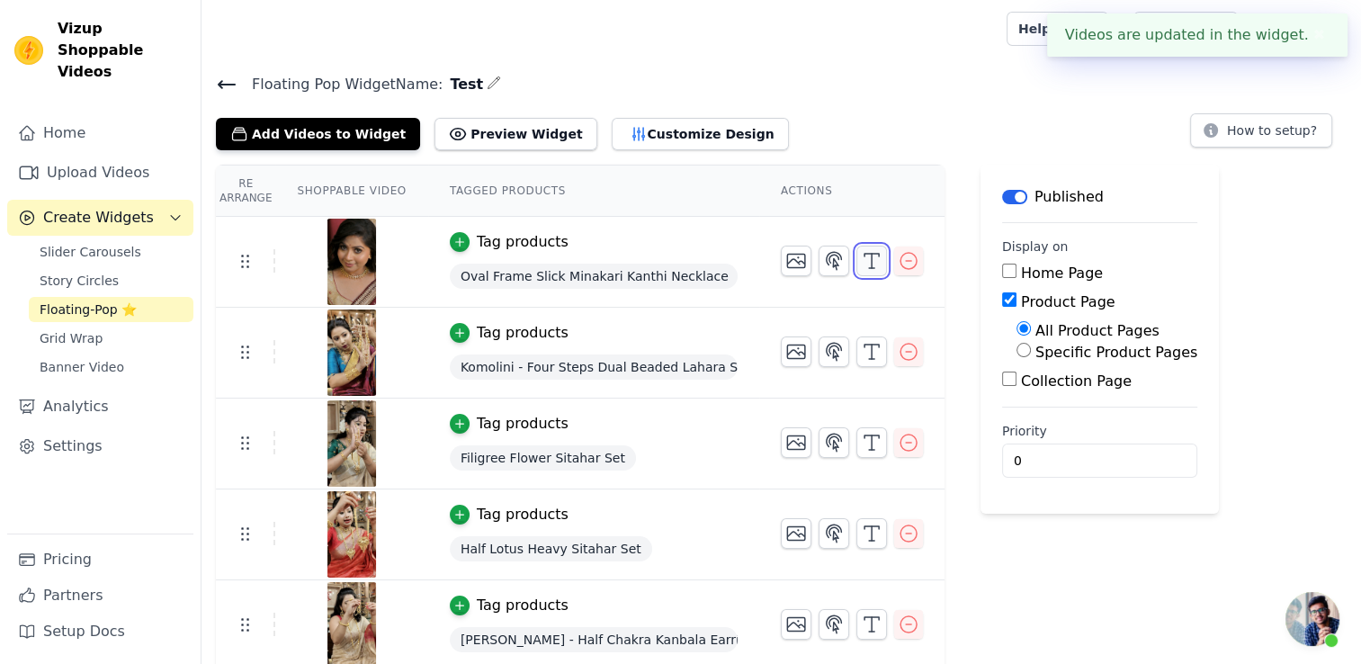
click at [861, 259] on icon "button" at bounding box center [872, 261] width 22 height 22
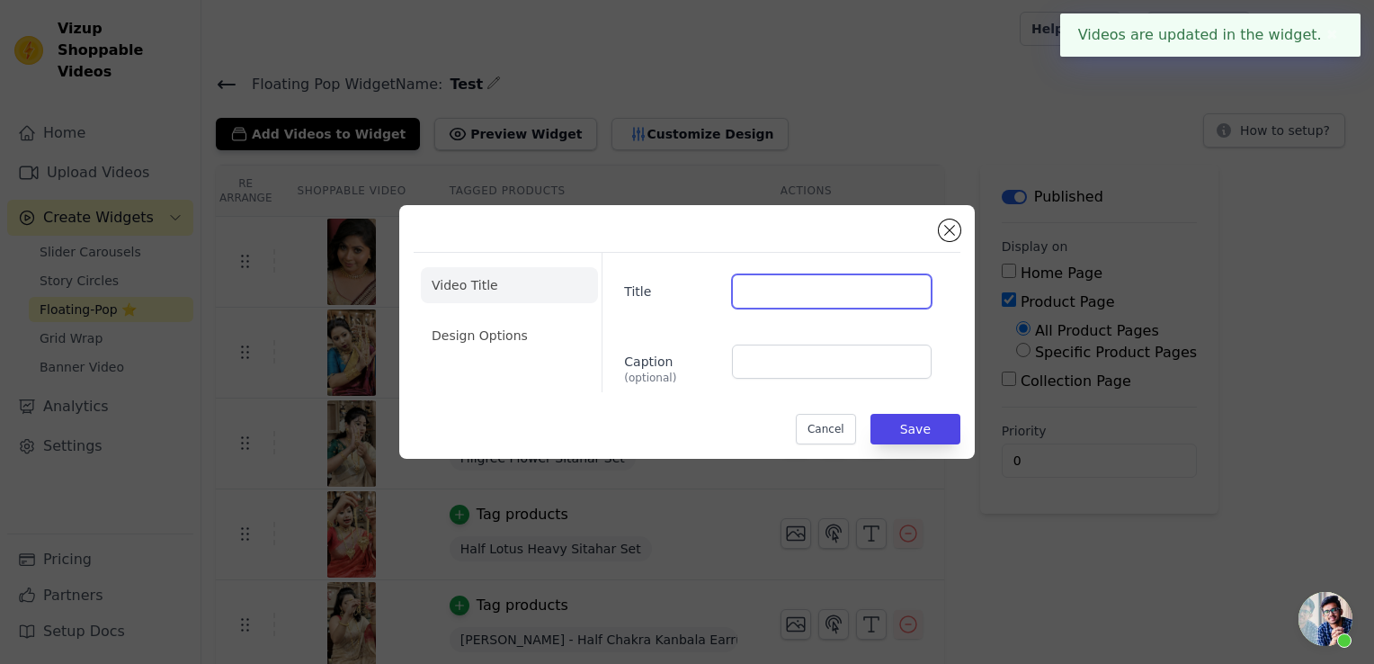
click at [745, 281] on input "Title" at bounding box center [832, 291] width 200 height 34
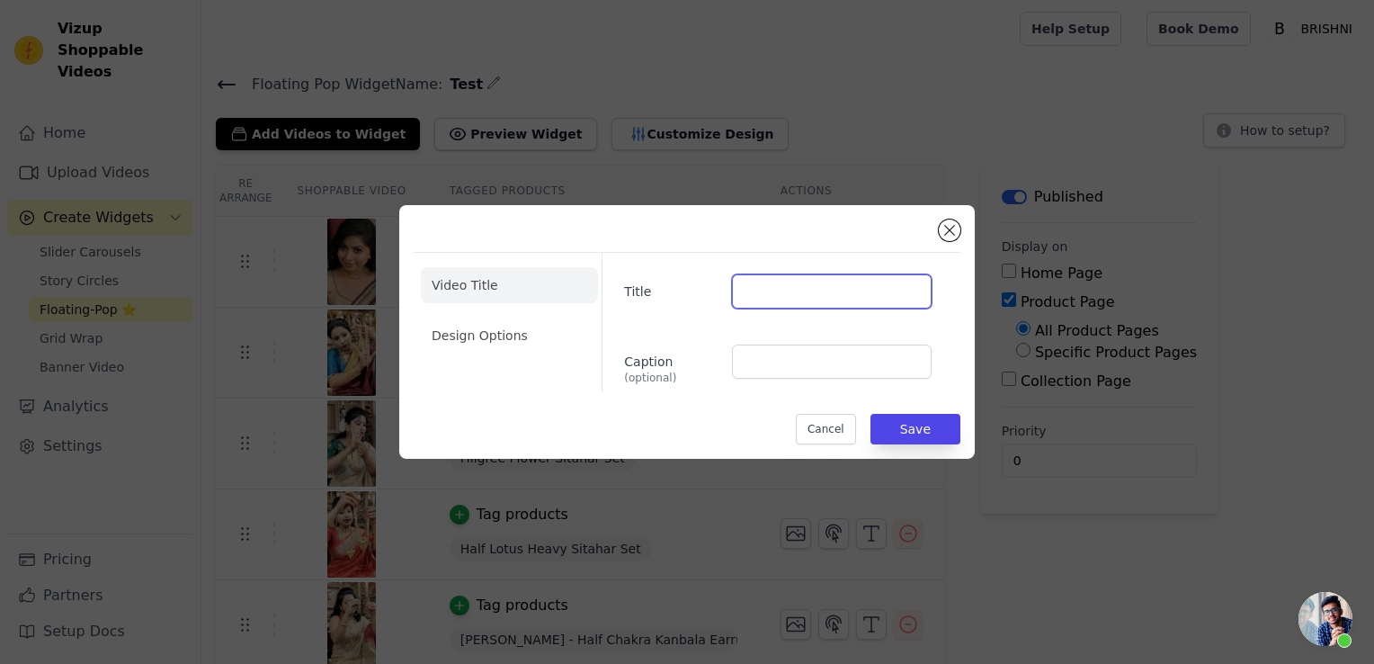
type input "Tap to play"
click at [462, 325] on li "Design Options" at bounding box center [509, 336] width 177 height 36
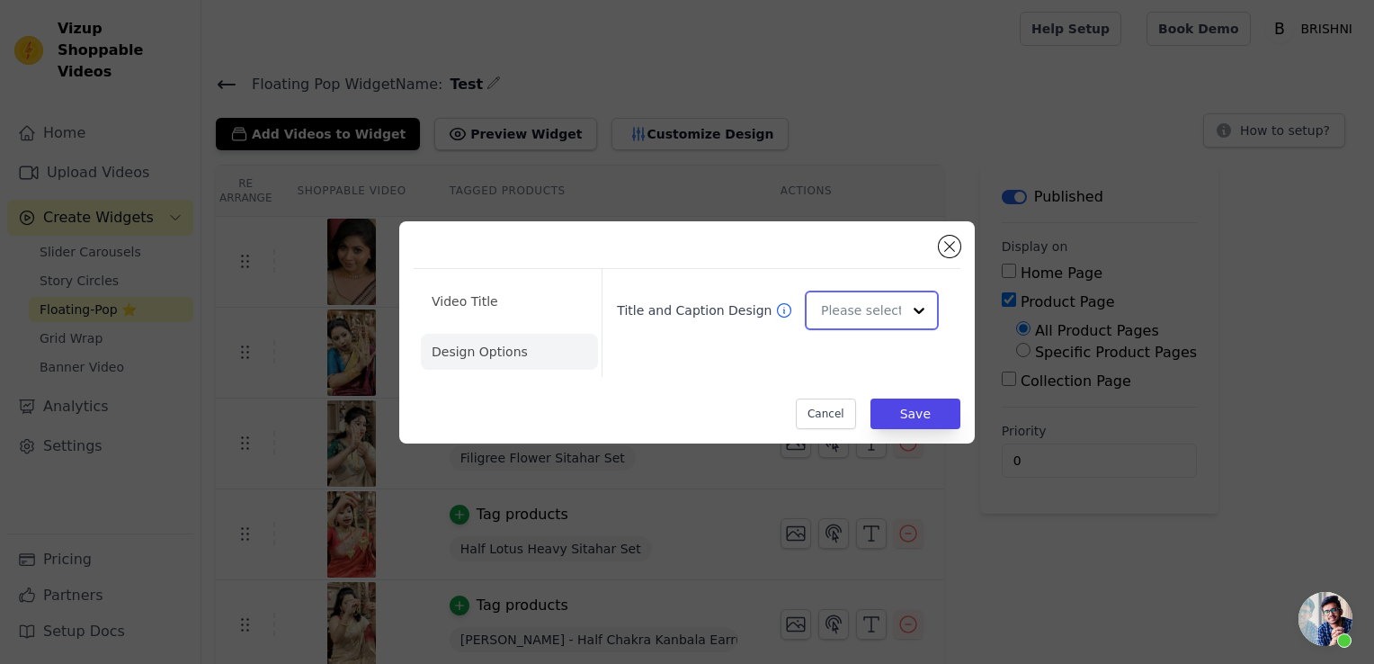
click at [837, 307] on input "Title and Caption Design" at bounding box center [861, 310] width 80 height 36
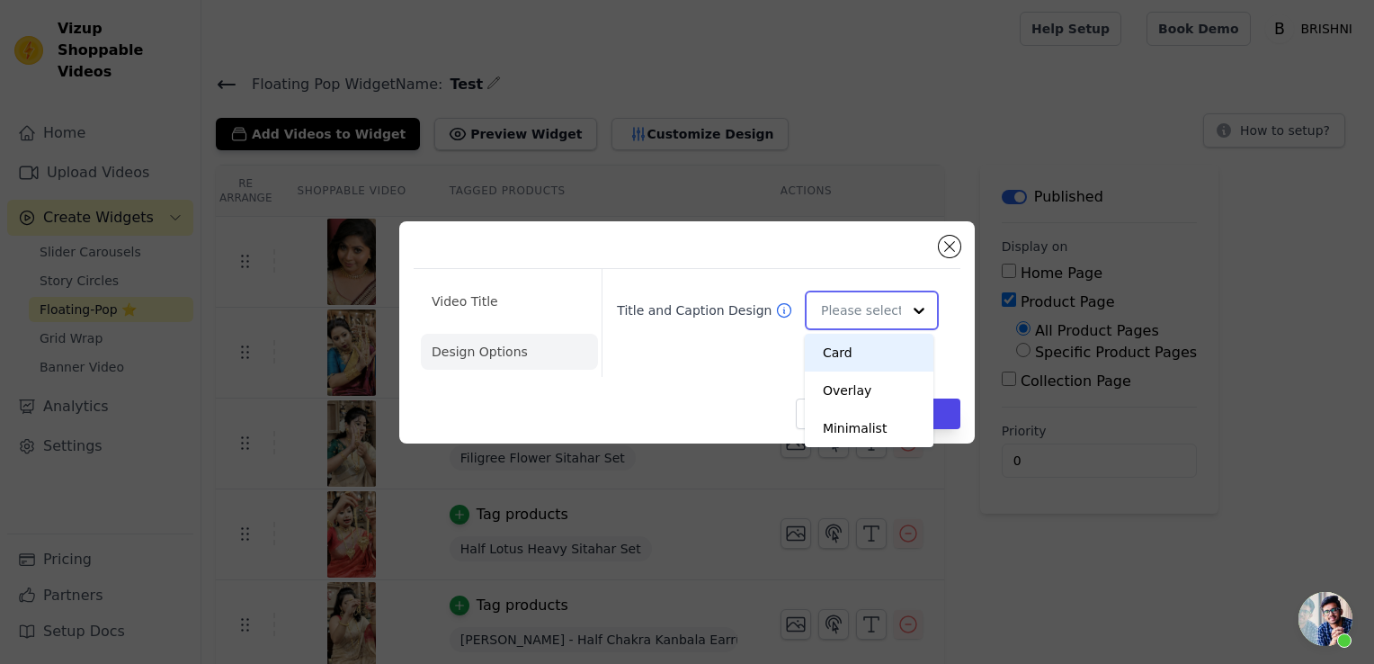
scroll to position [0, 0]
click at [835, 396] on div "Overlay" at bounding box center [869, 391] width 129 height 38
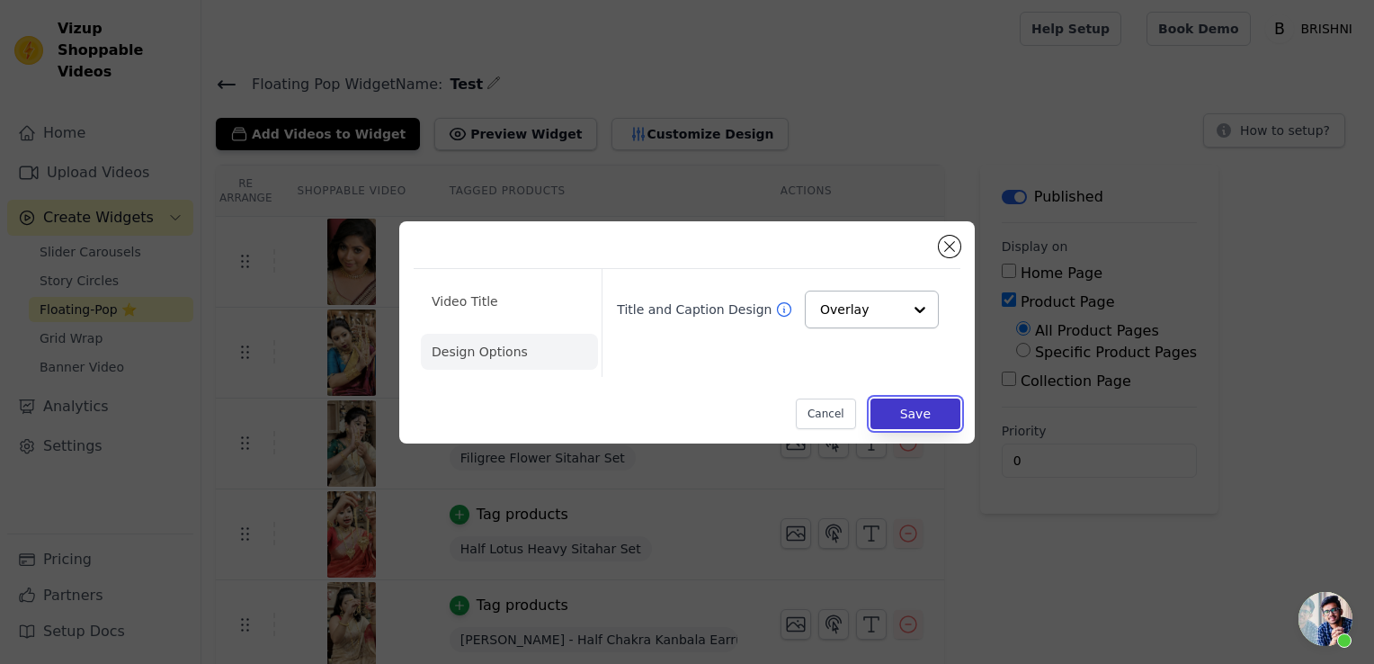
click at [941, 414] on button "Save" at bounding box center [916, 413] width 90 height 31
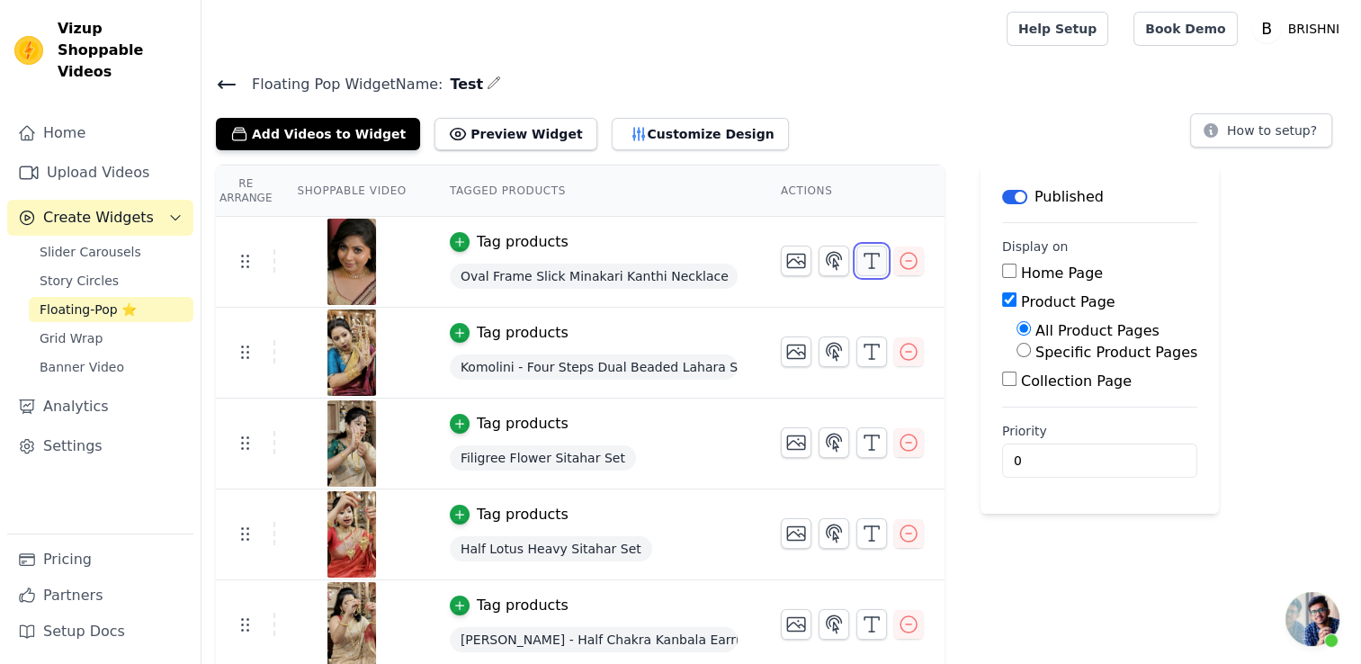
click at [861, 257] on icon "button" at bounding box center [872, 261] width 22 height 22
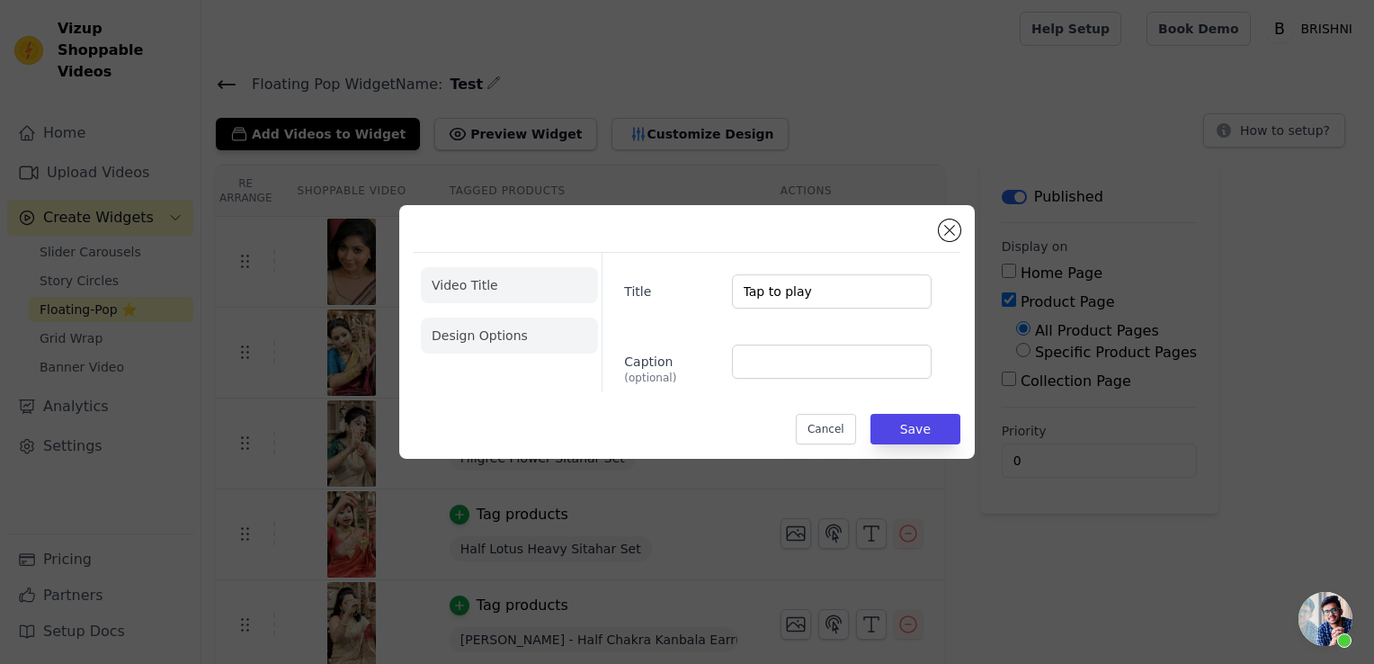
click at [520, 326] on li "Design Options" at bounding box center [509, 336] width 177 height 36
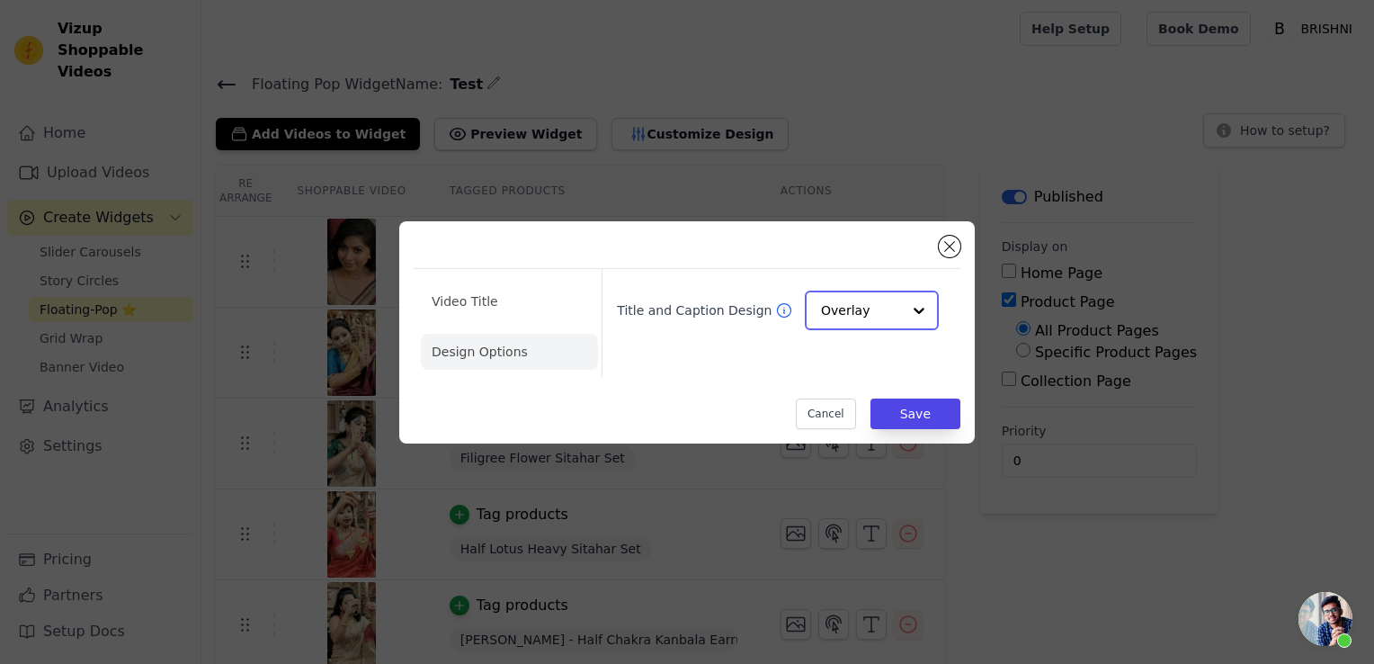
click at [853, 318] on input "Title and Caption Design" at bounding box center [861, 310] width 80 height 36
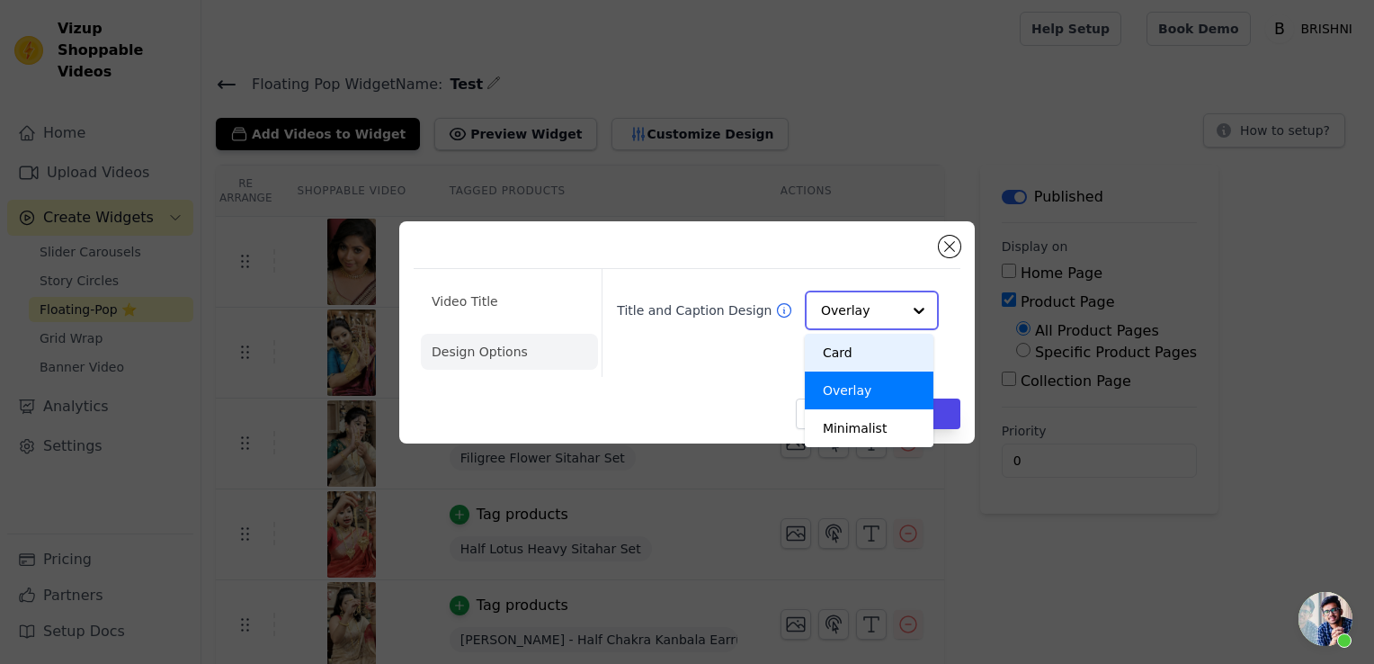
click at [848, 360] on div "Card" at bounding box center [869, 353] width 129 height 38
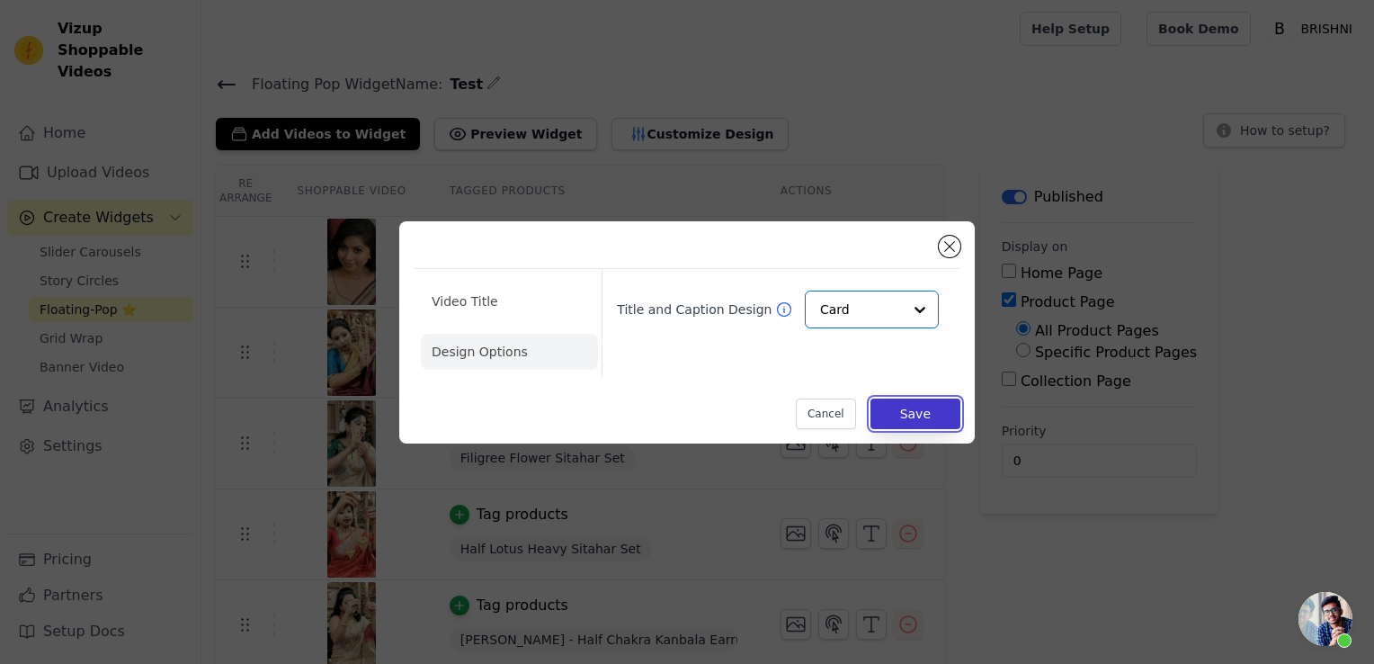
click at [909, 406] on button "Save" at bounding box center [916, 413] width 90 height 31
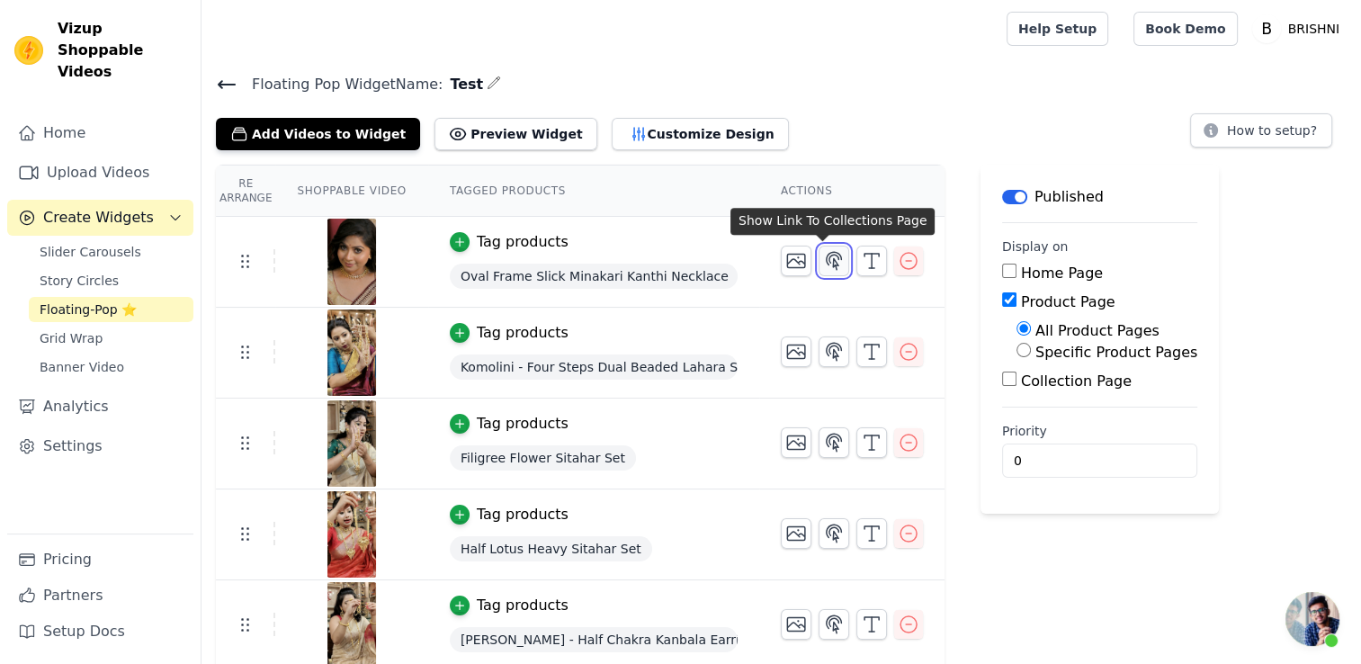
click at [823, 259] on icon "button" at bounding box center [834, 261] width 22 height 22
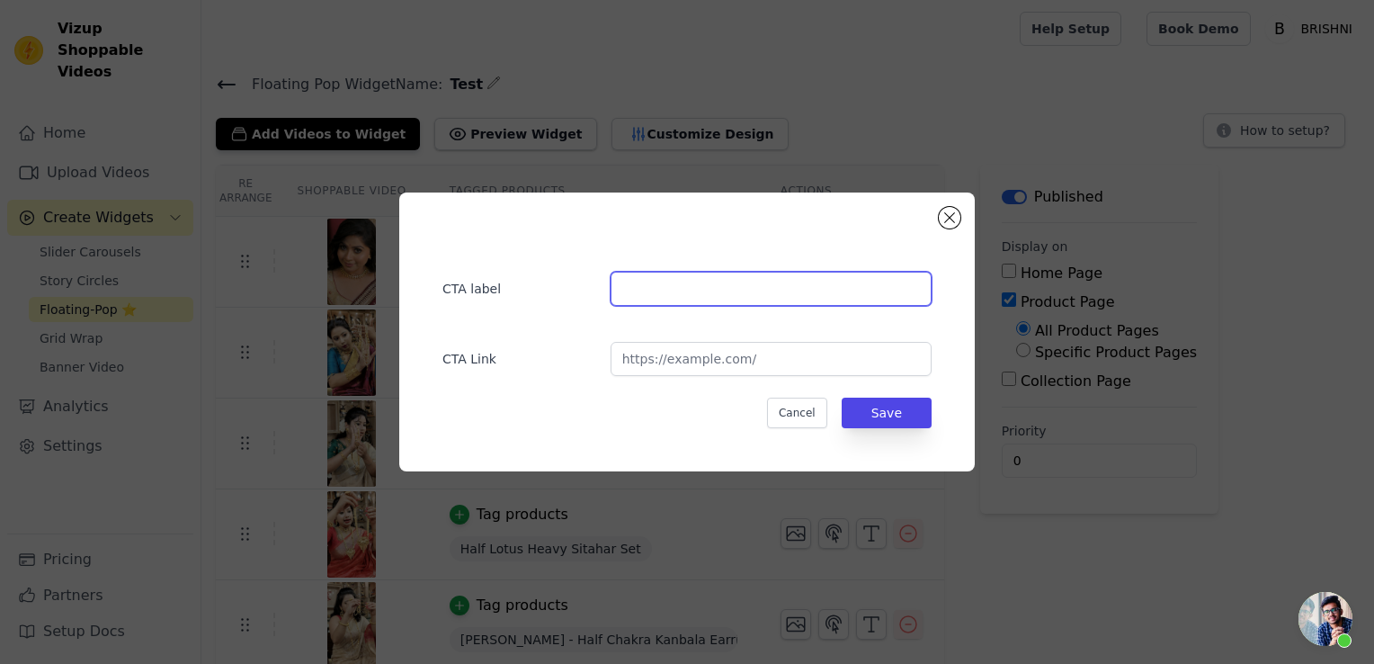
click at [780, 275] on input "text" at bounding box center [771, 289] width 321 height 34
click at [942, 222] on button "Close modal" at bounding box center [950, 218] width 22 height 22
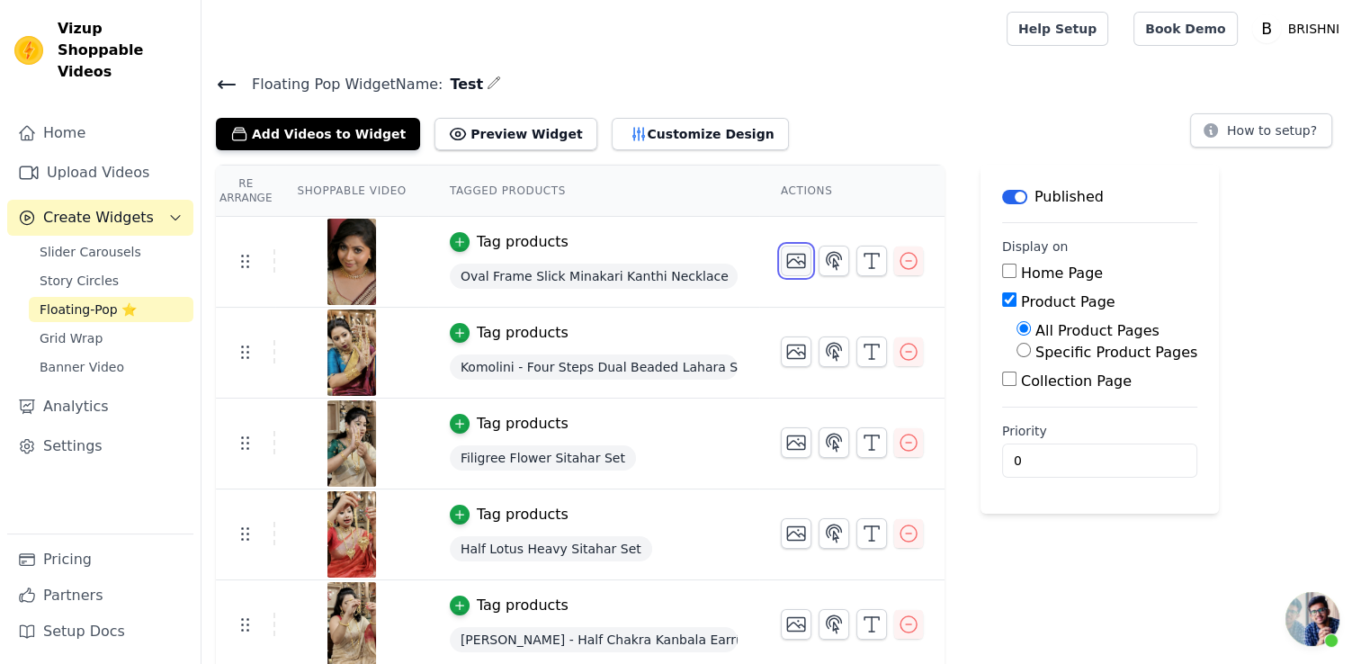
click at [793, 268] on icon "button" at bounding box center [796, 261] width 22 height 22
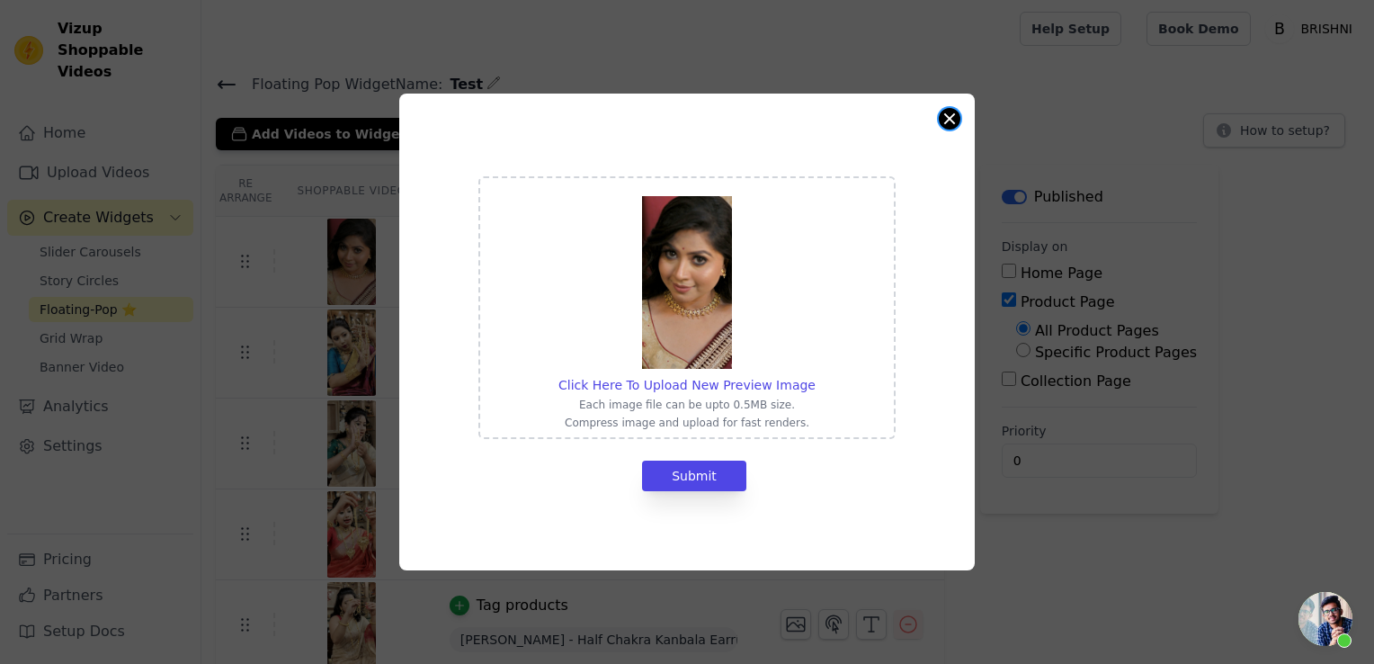
click at [941, 118] on button "Close modal" at bounding box center [950, 119] width 22 height 22
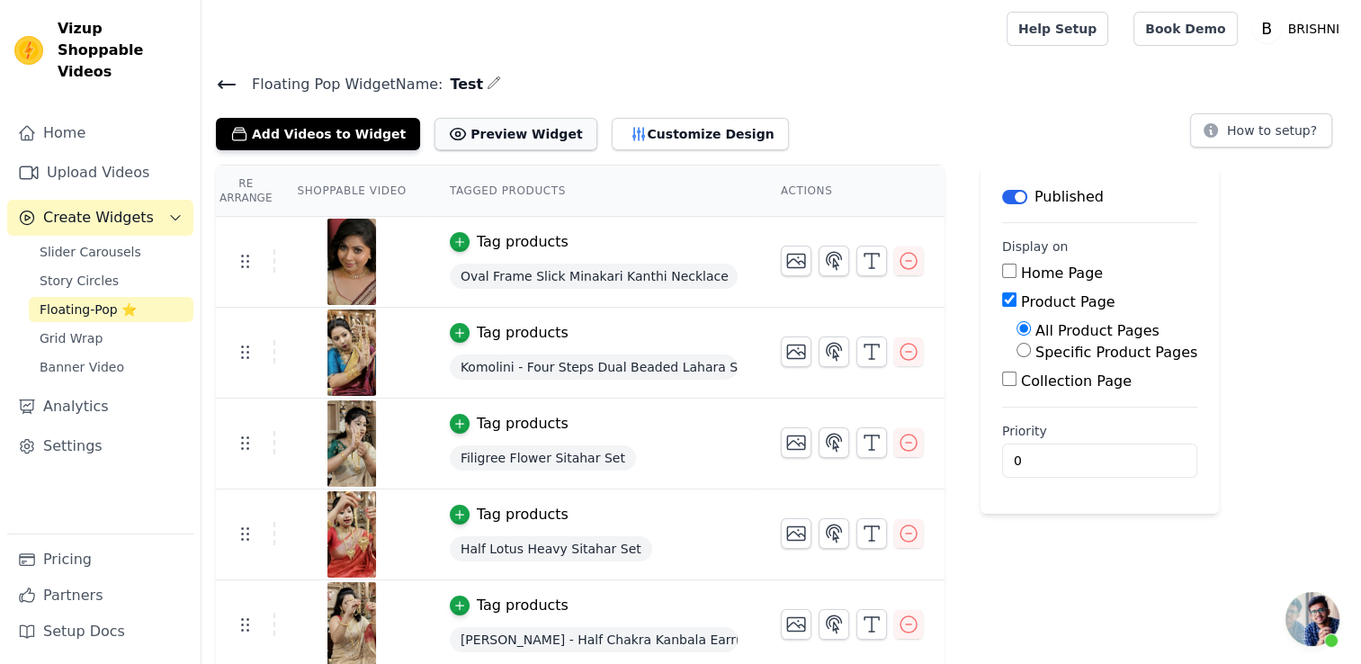
click at [514, 128] on button "Preview Widget" at bounding box center [515, 134] width 162 height 32
